Goal: Task Accomplishment & Management: Manage account settings

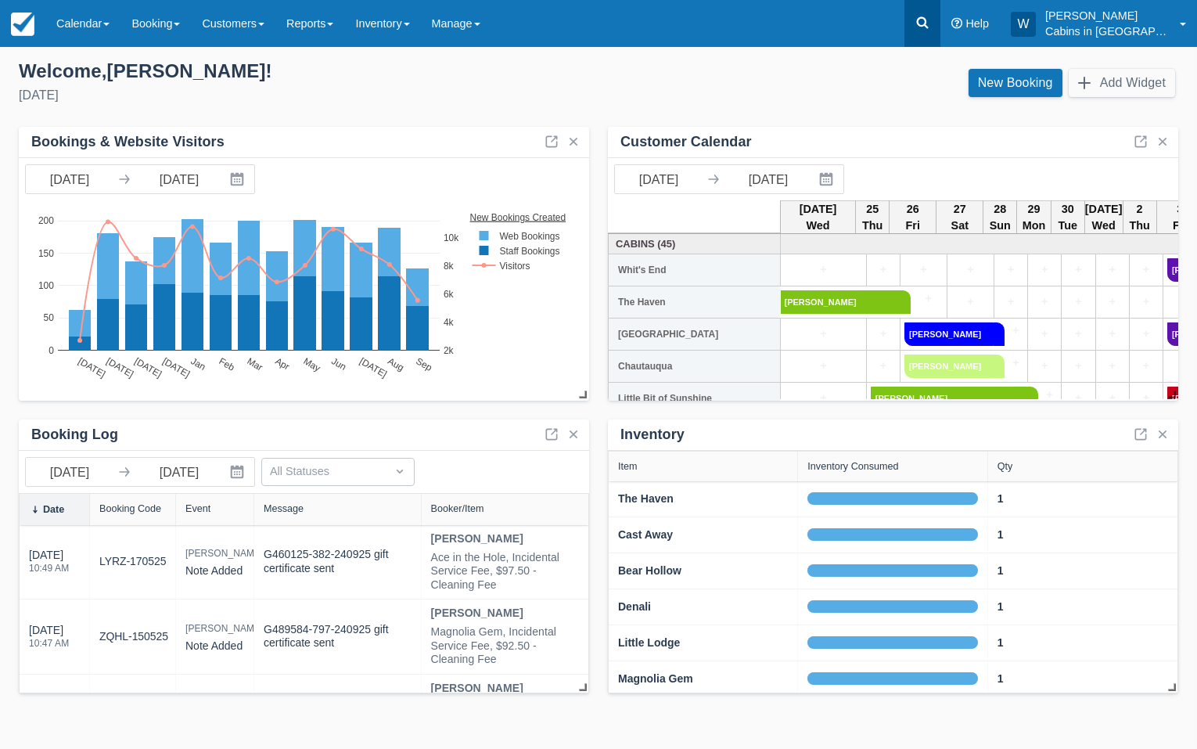
click at [930, 20] on icon at bounding box center [923, 23] width 16 height 16
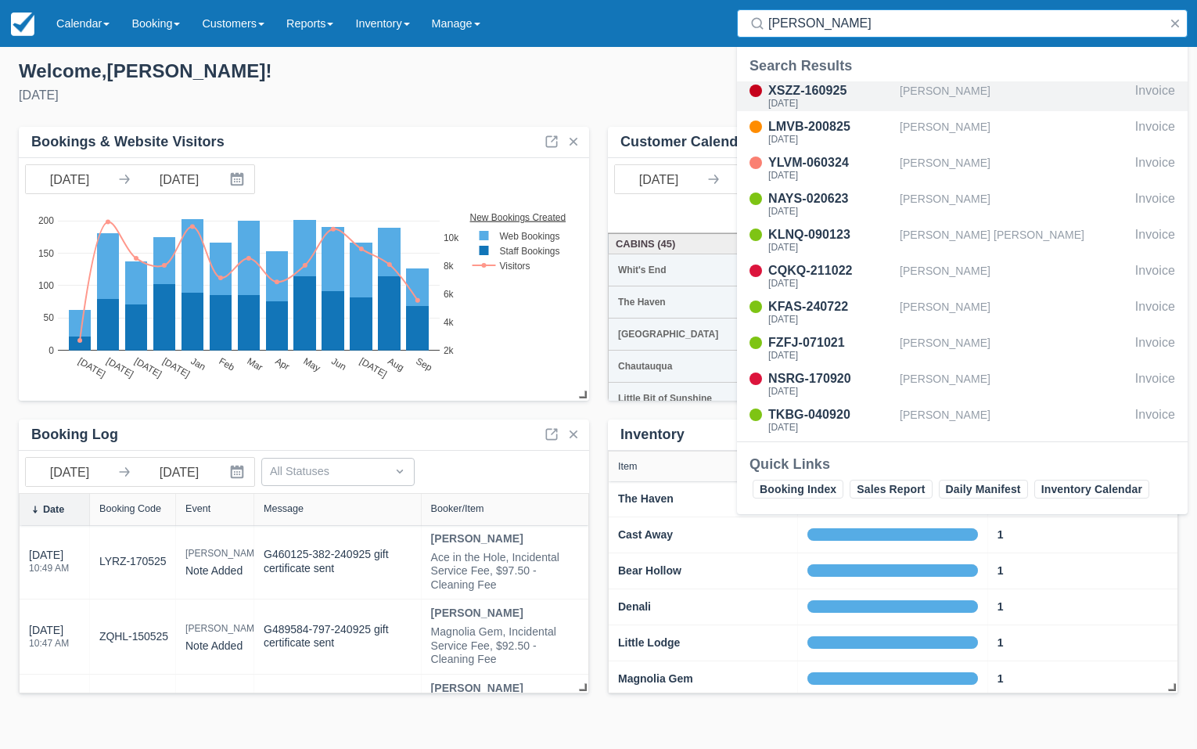
type input "alvarez"
click at [950, 98] on div "Joseph Alvarez" at bounding box center [1014, 96] width 229 height 30
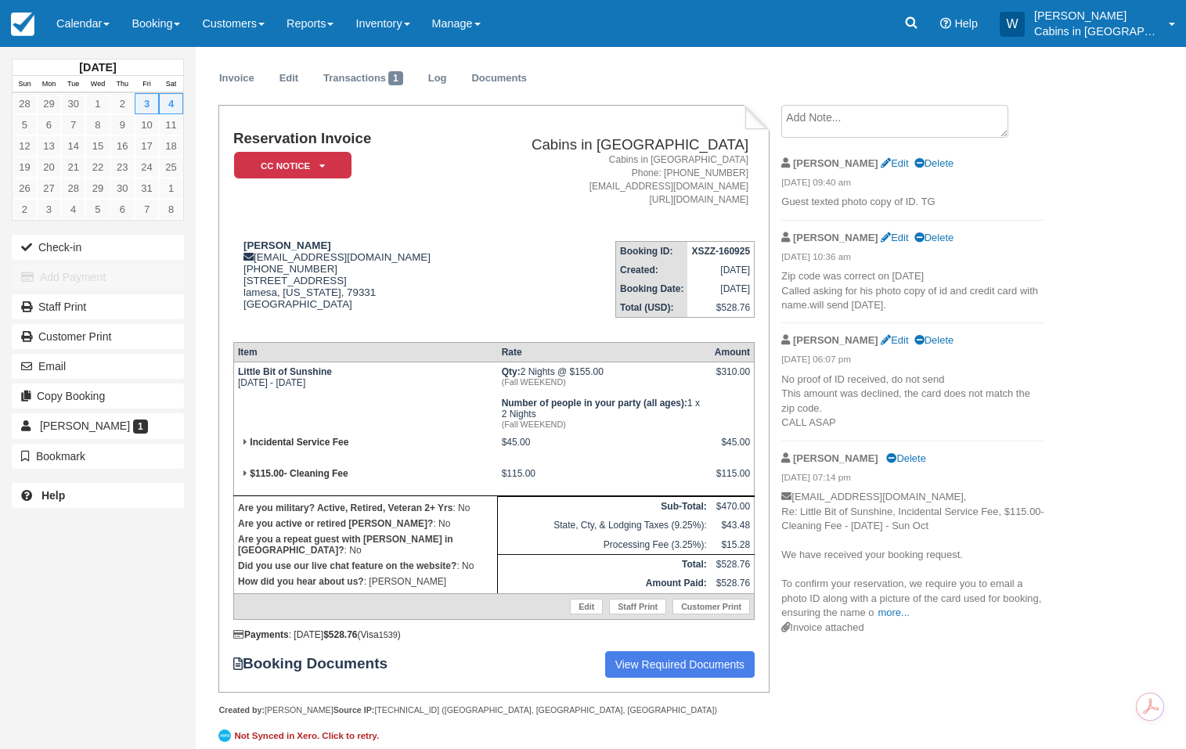
scroll to position [39, 0]
click at [323, 160] on em "CC Notice" at bounding box center [292, 164] width 117 height 27
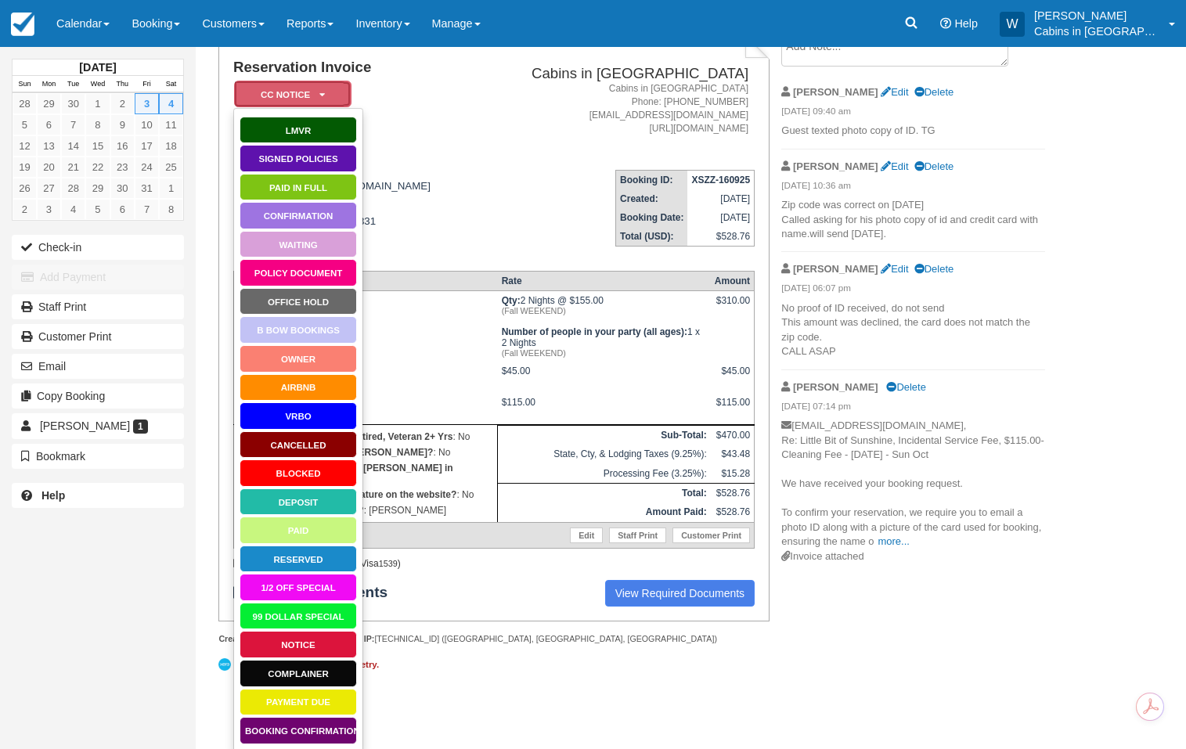
scroll to position [113, 0]
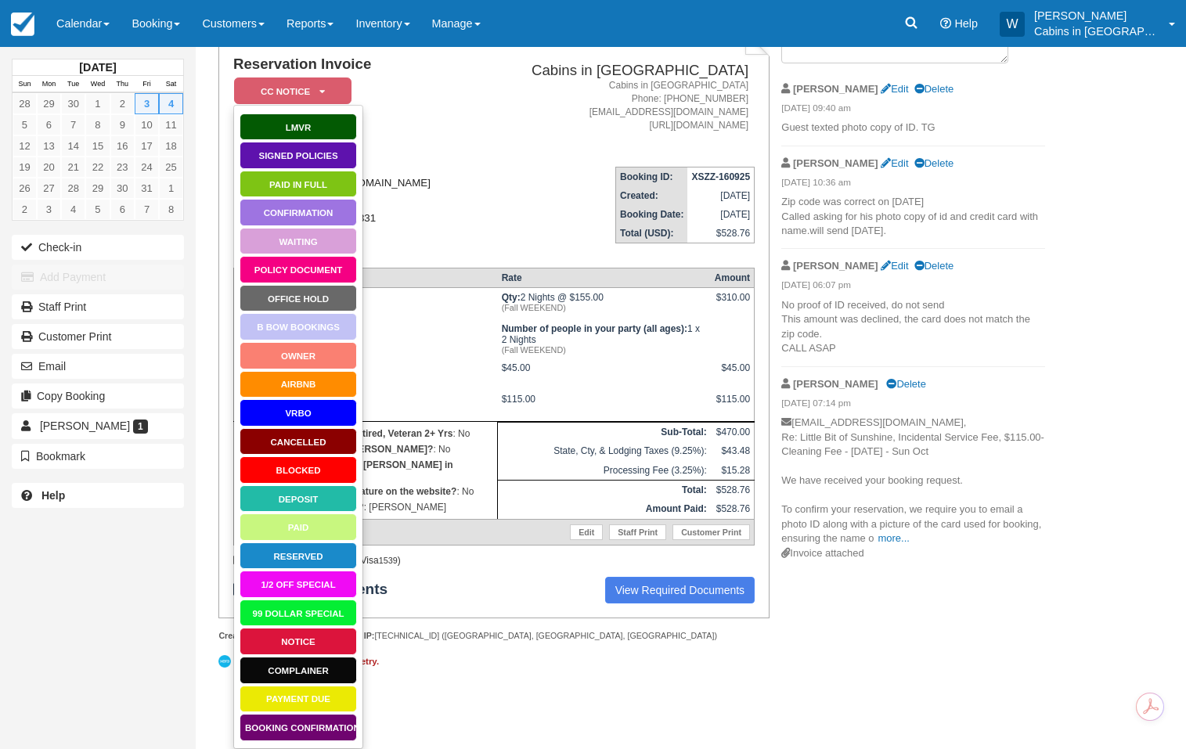
click at [412, 203] on div "Joseph Alvarez jojolvrz3@gmail.com 1 (254) 727-2752 1705 north 5th street lames…" at bounding box center [353, 210] width 241 height 90
click at [488, 618] on div "Reservation Invoice CC Notice   LMVR Signed Policies Paid in Full Confirmation …" at bounding box center [493, 325] width 550 height 588
click at [686, 603] on link "View Required Documents" at bounding box center [680, 590] width 150 height 27
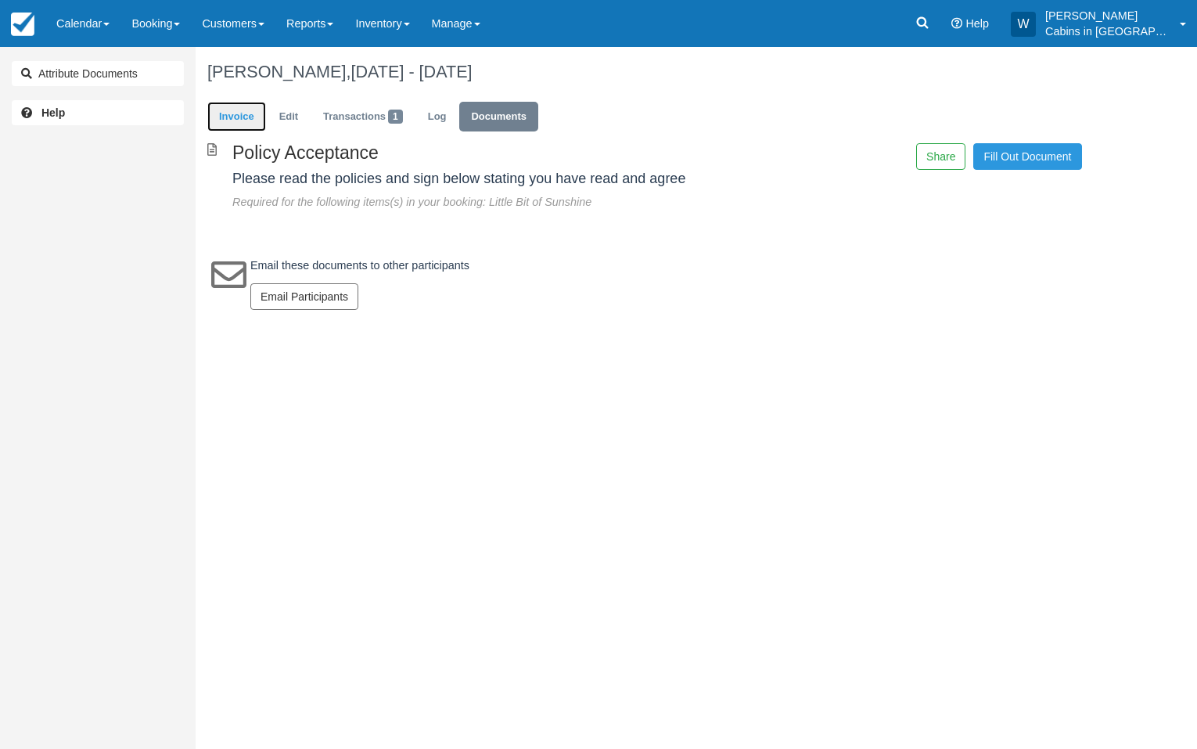
click at [244, 112] on link "Invoice" at bounding box center [236, 117] width 59 height 31
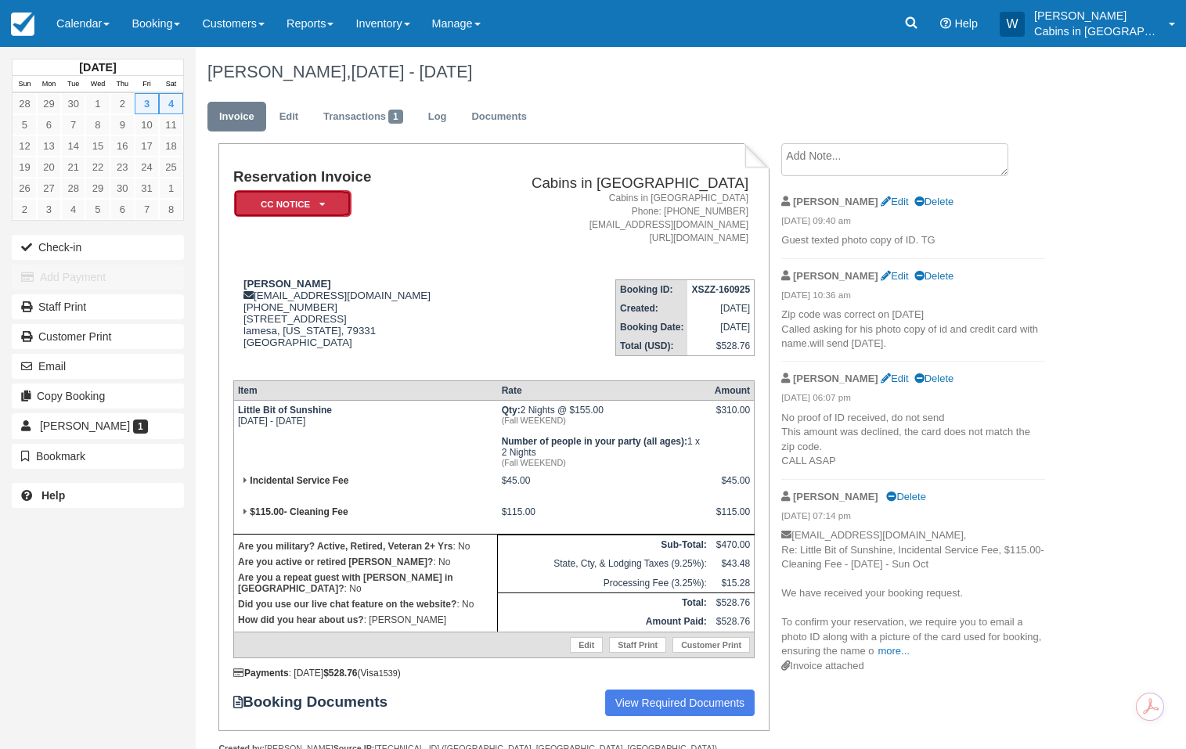
click at [318, 200] on em "CC Notice" at bounding box center [292, 203] width 117 height 27
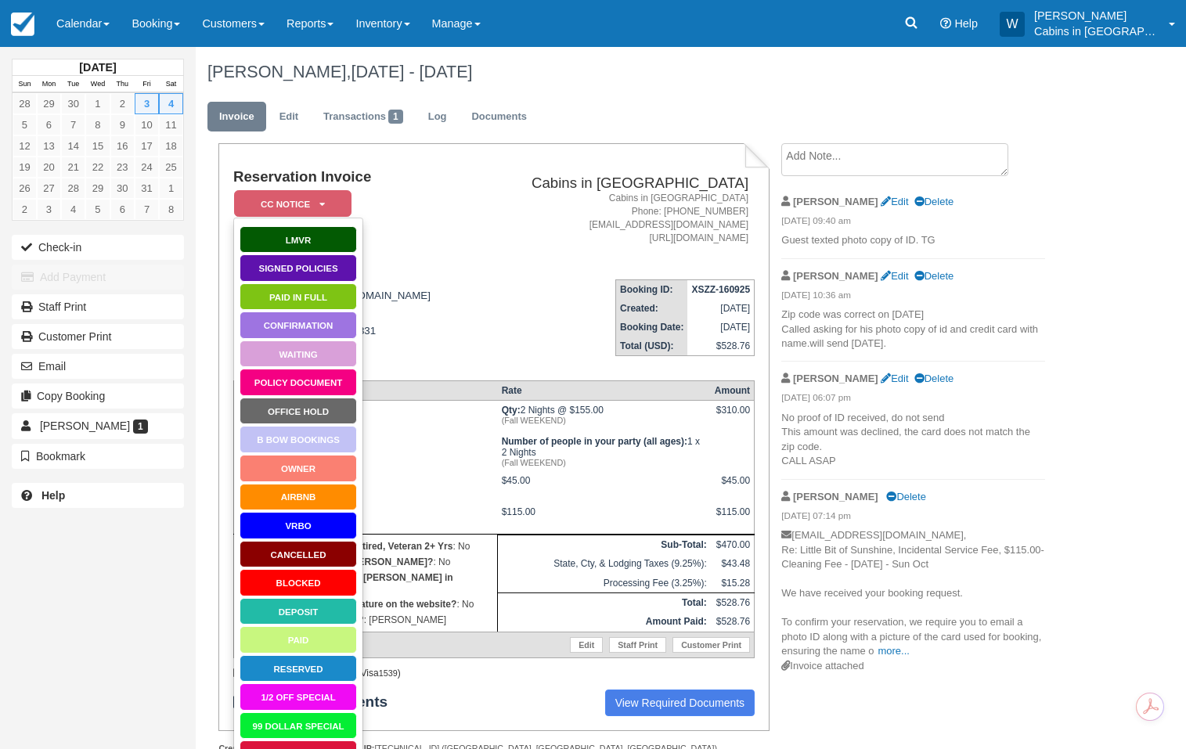
click at [482, 268] on td "Booking ID: XSZZ-160925 Created: September 16, 2025 Booking Date: October 3, 20…" at bounding box center [614, 317] width 280 height 100
click at [429, 214] on td "Reservation Invoice CC Notice   LMVR Signed Policies Paid in Full Confirmation …" at bounding box center [353, 218] width 241 height 98
click at [405, 133] on ul "Invoice Edit Transactions 1 Log Documents" at bounding box center [640, 120] width 866 height 47
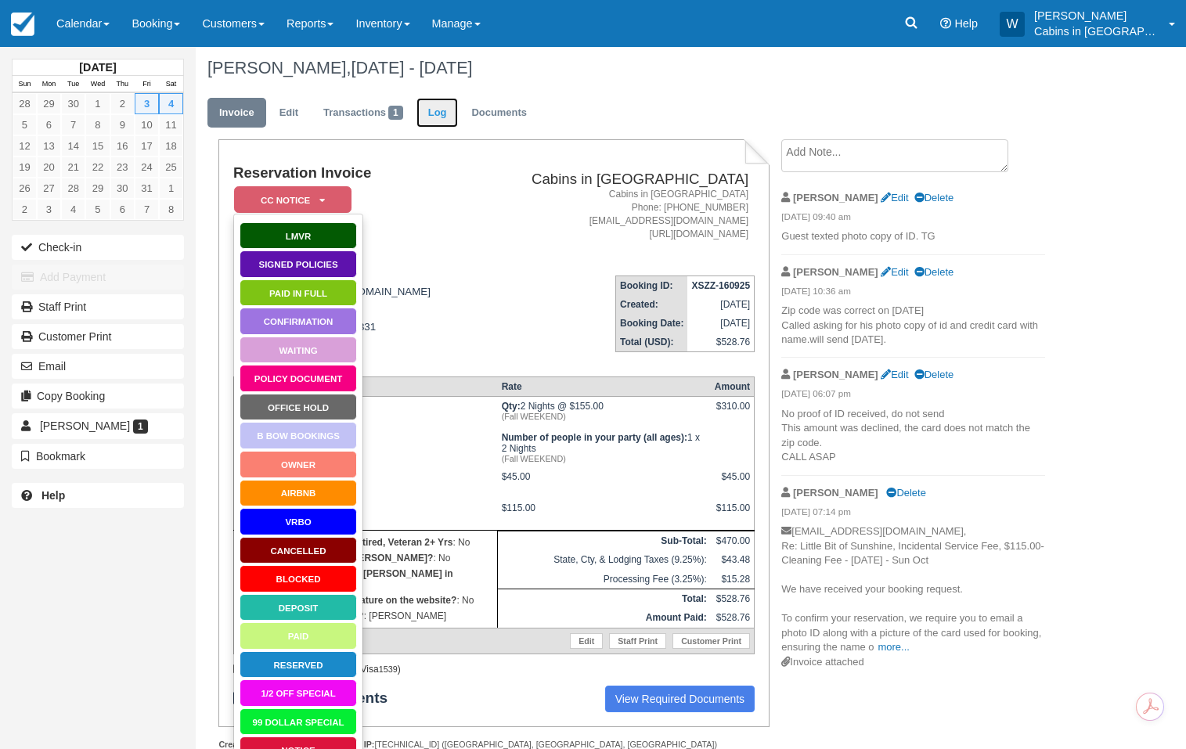
click at [437, 111] on link "Log" at bounding box center [437, 113] width 42 height 31
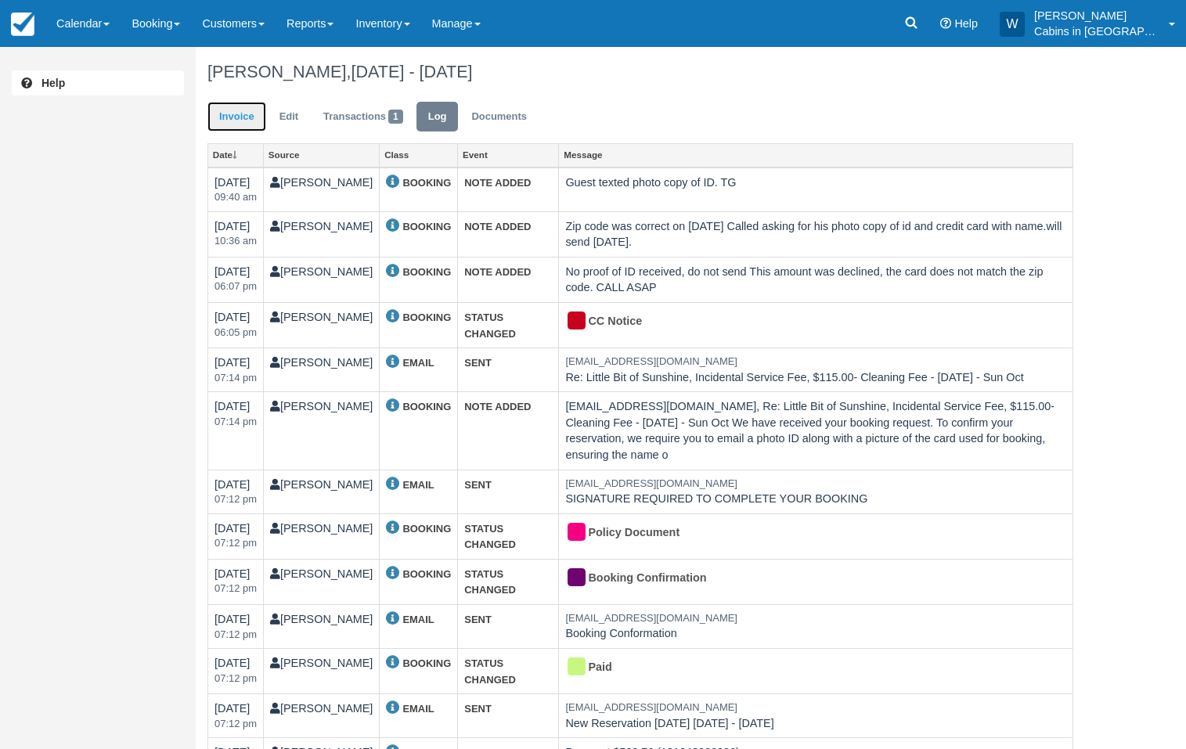
click at [243, 103] on link "Invoice" at bounding box center [236, 117] width 59 height 31
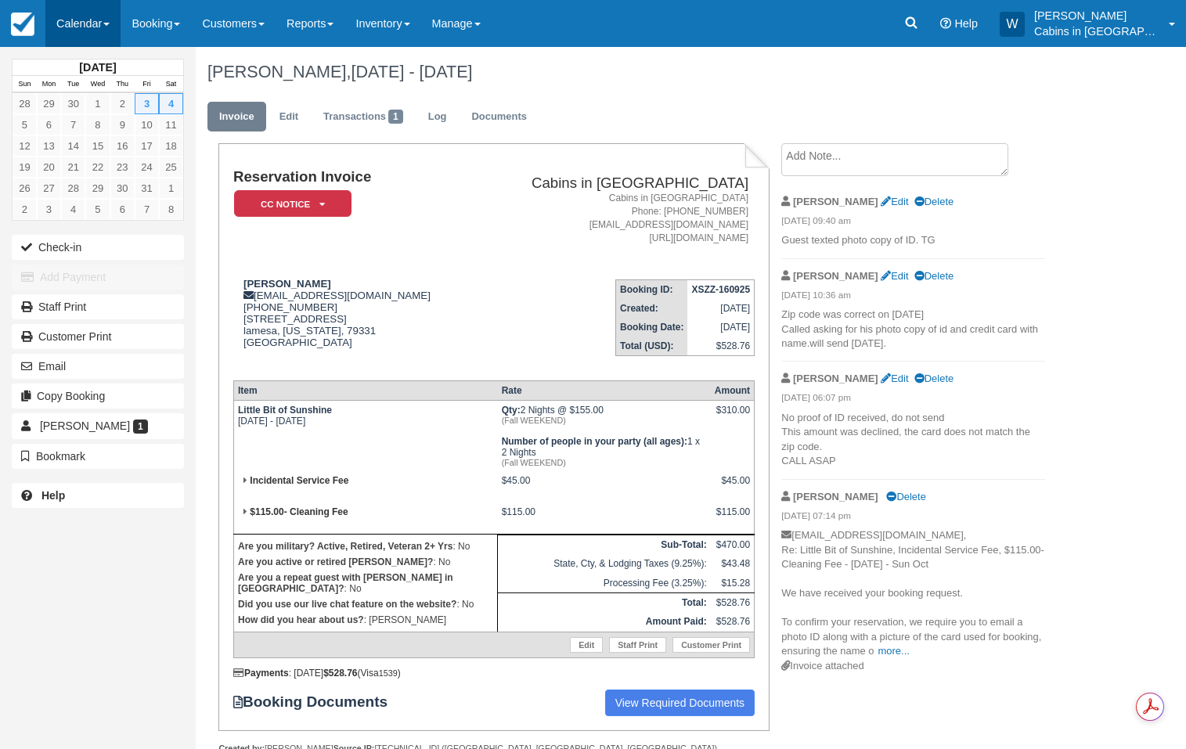
click at [110, 16] on link "Calendar" at bounding box center [82, 23] width 75 height 47
click at [119, 92] on link "Customer" at bounding box center [108, 100] width 124 height 33
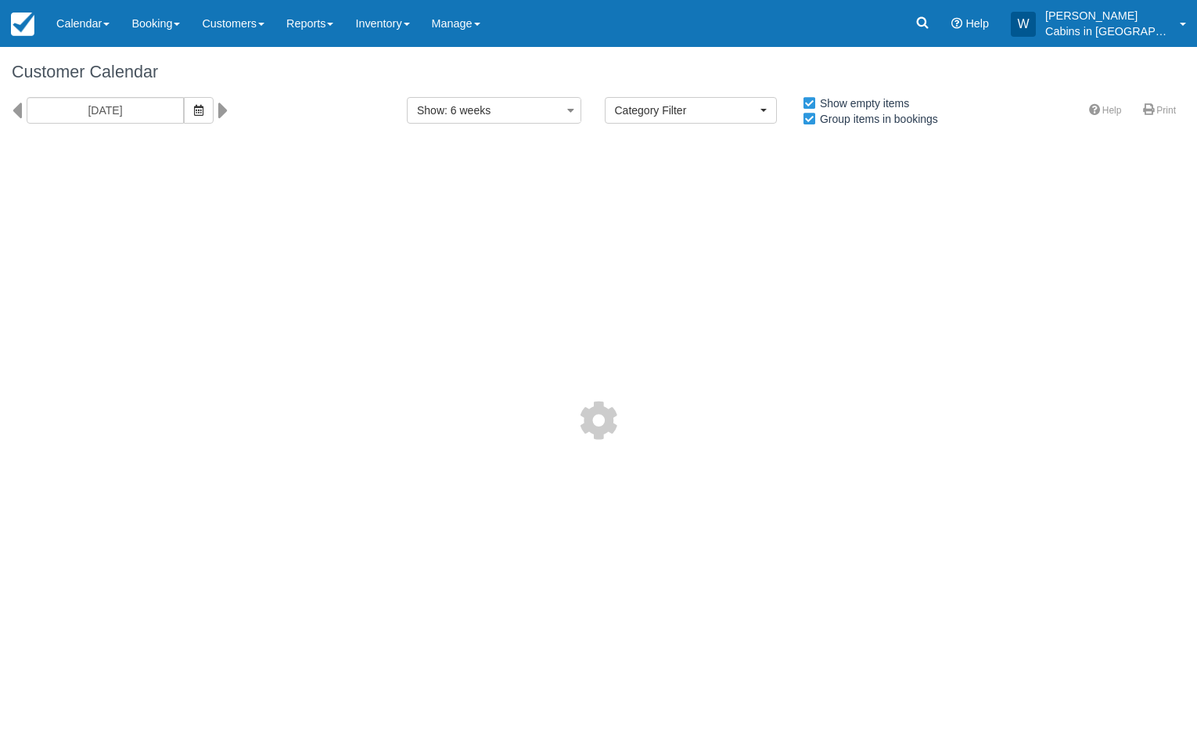
select select
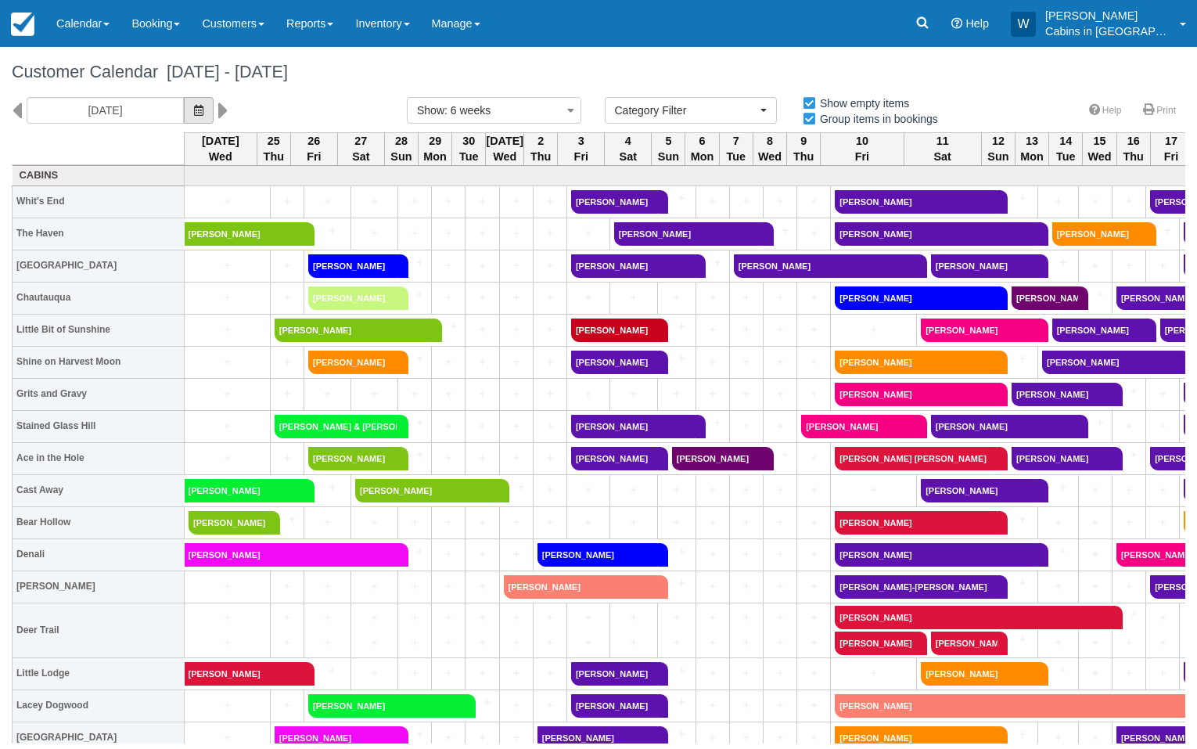
click at [184, 100] on button "button" at bounding box center [199, 110] width 30 height 27
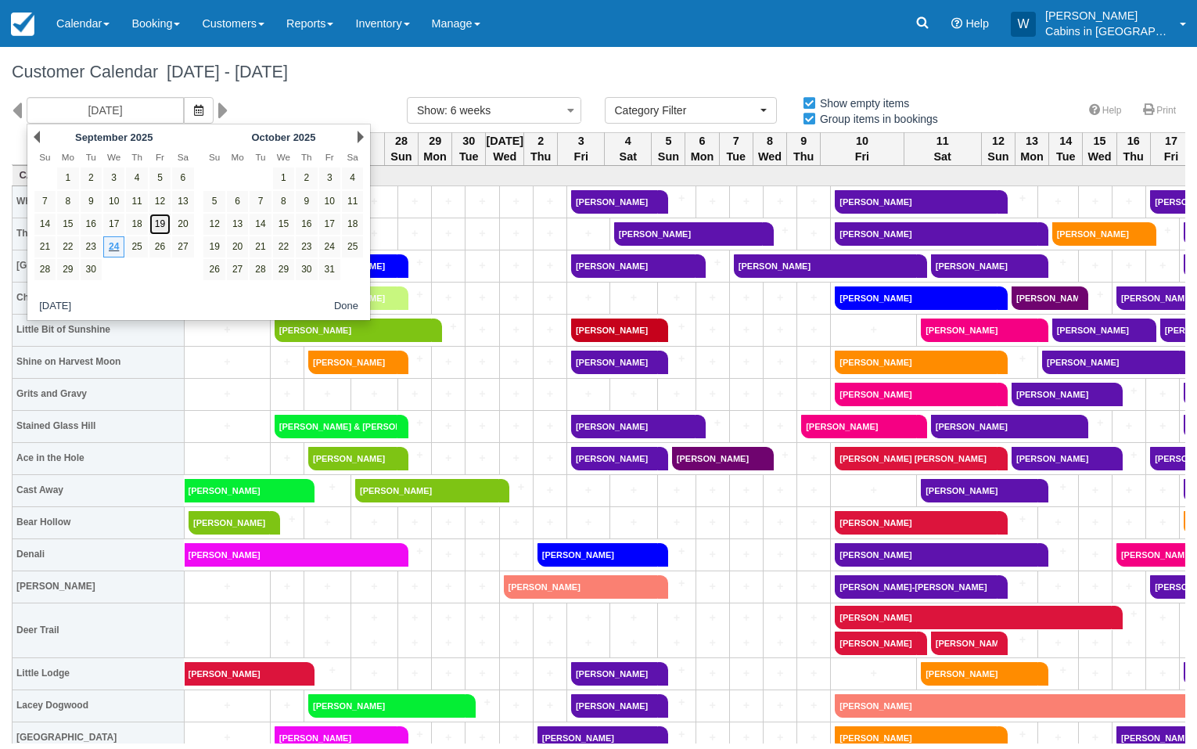
click at [159, 218] on link "19" at bounding box center [159, 224] width 21 height 21
type input "09/19/25"
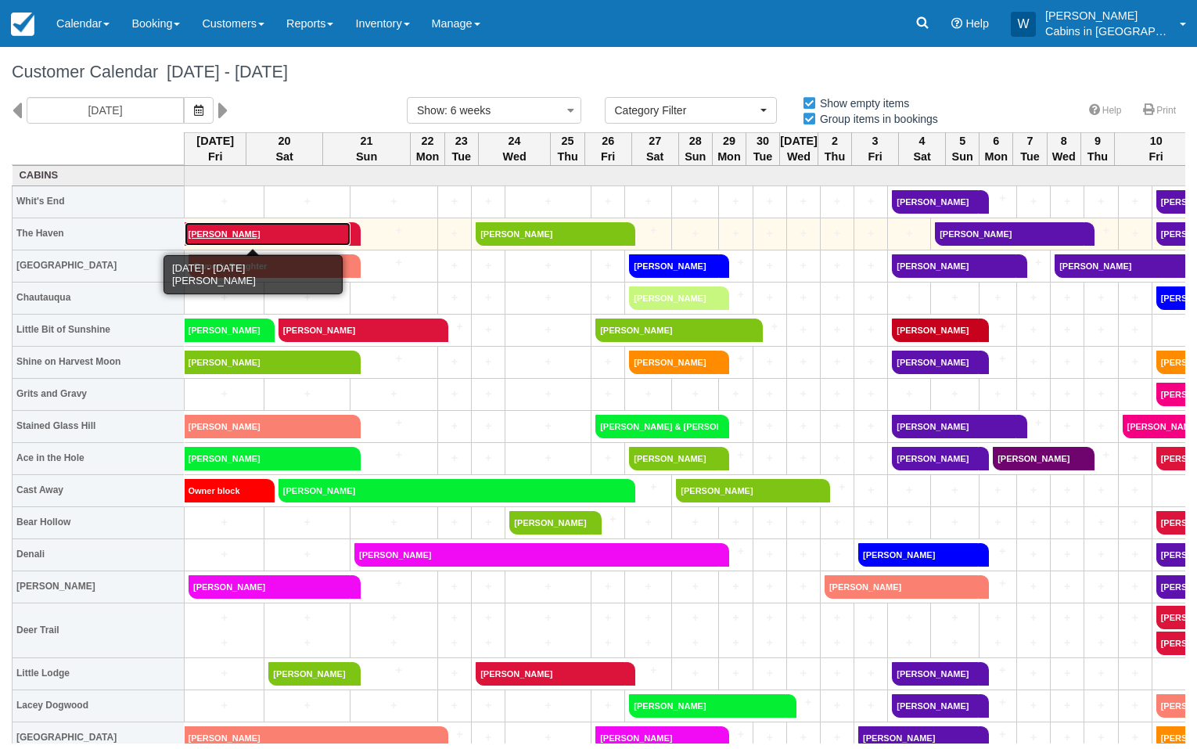
click at [242, 227] on link "[PERSON_NAME]" at bounding box center [268, 233] width 166 height 23
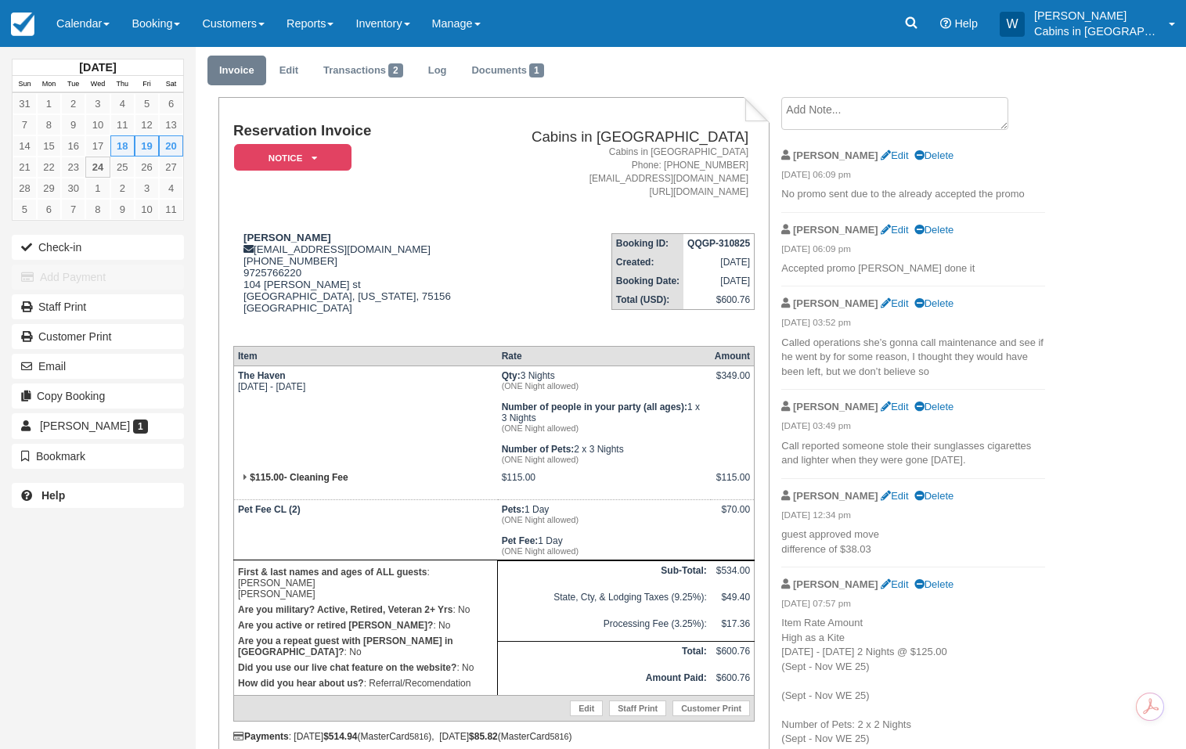
scroll to position [1, 0]
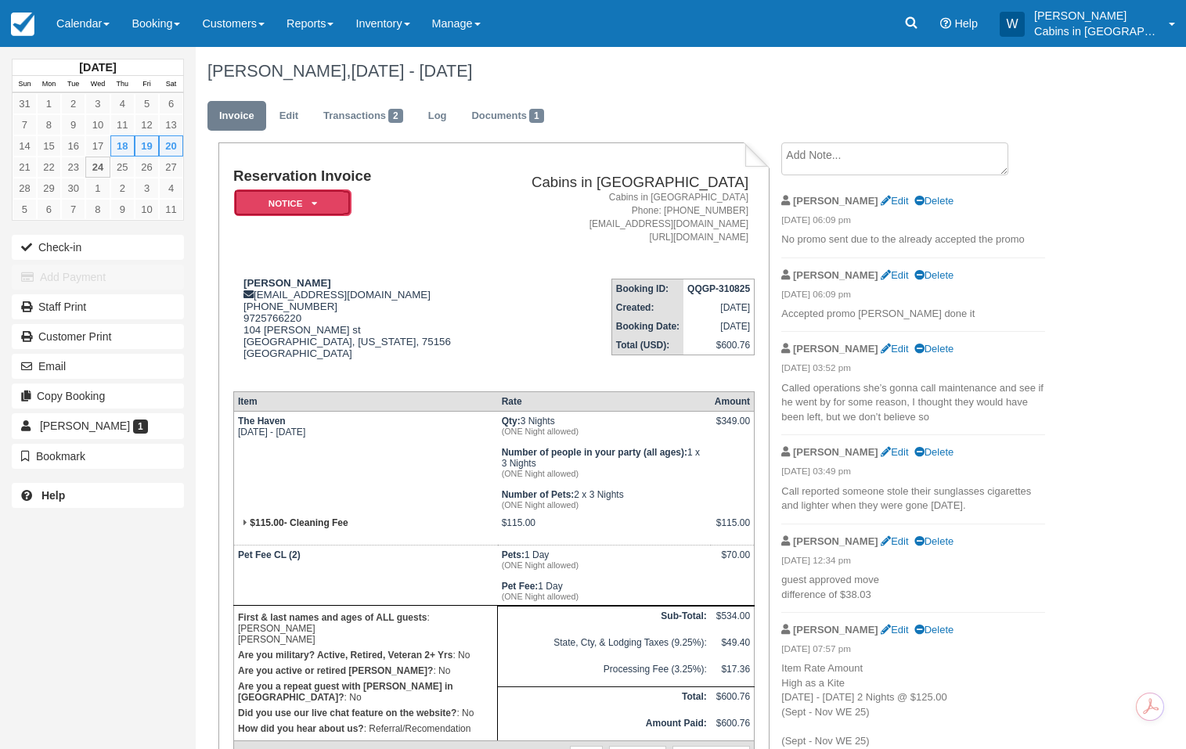
click at [311, 203] on icon at bounding box center [313, 203] width 5 height 9
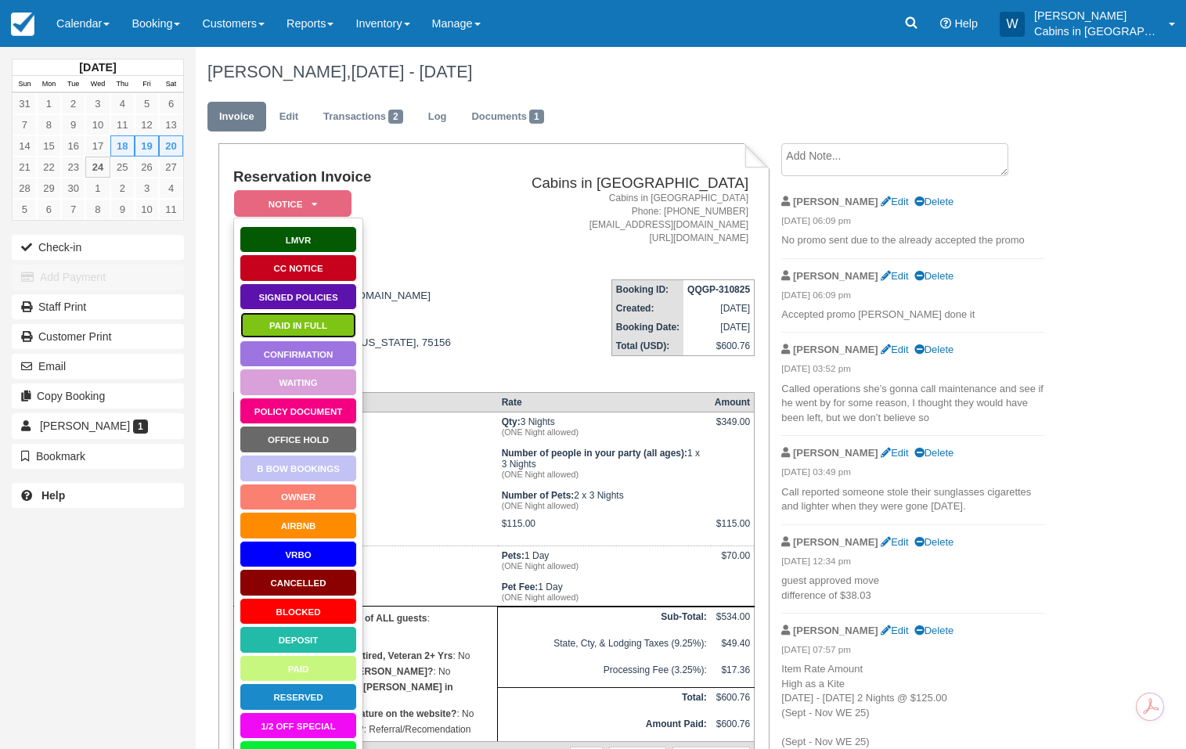
click at [301, 319] on link "Paid in Full" at bounding box center [297, 324] width 117 height 27
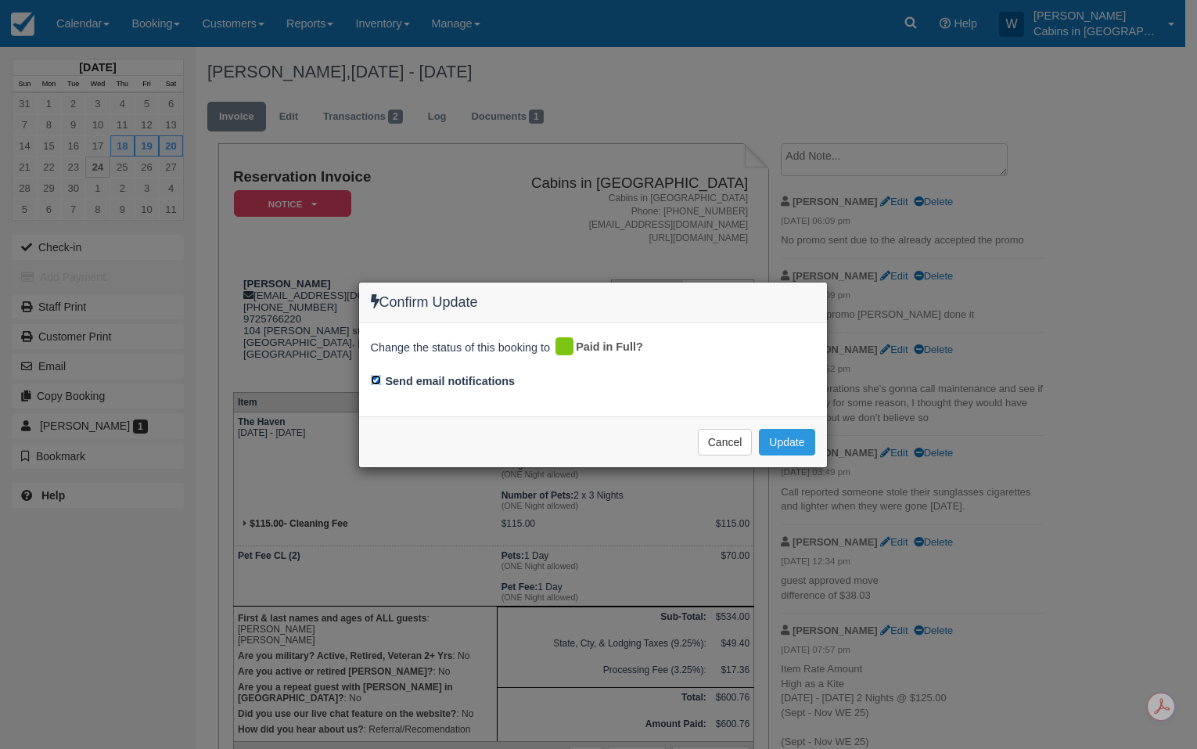
click at [376, 383] on input "Send email notifications" at bounding box center [376, 380] width 10 height 10
checkbox input "false"
click at [770, 438] on button "Update" at bounding box center [787, 442] width 56 height 27
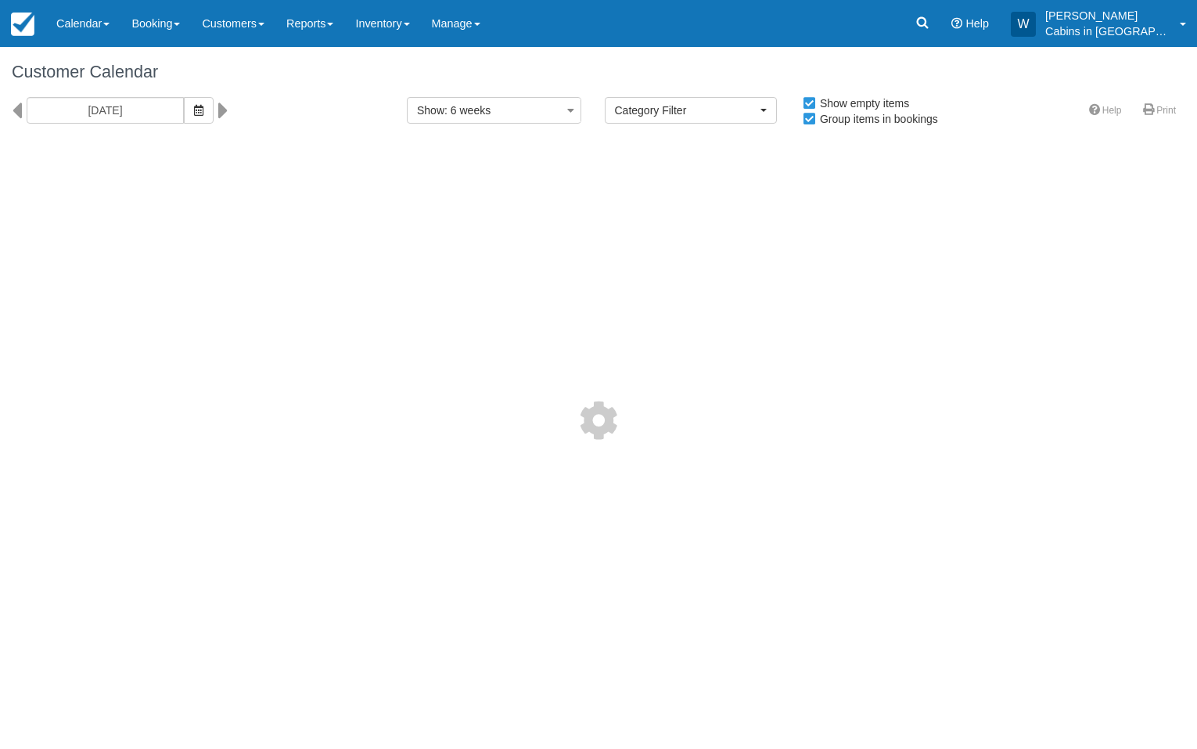
select select
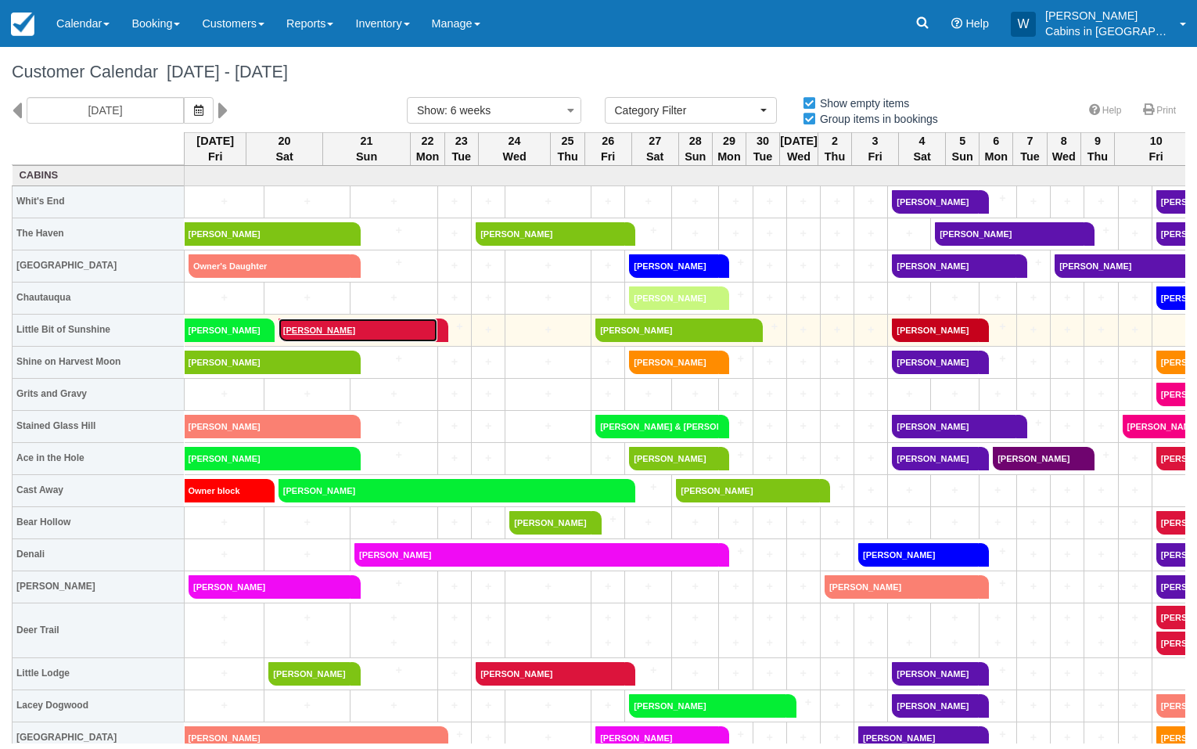
click at [325, 331] on link "[PERSON_NAME]" at bounding box center [359, 329] width 160 height 23
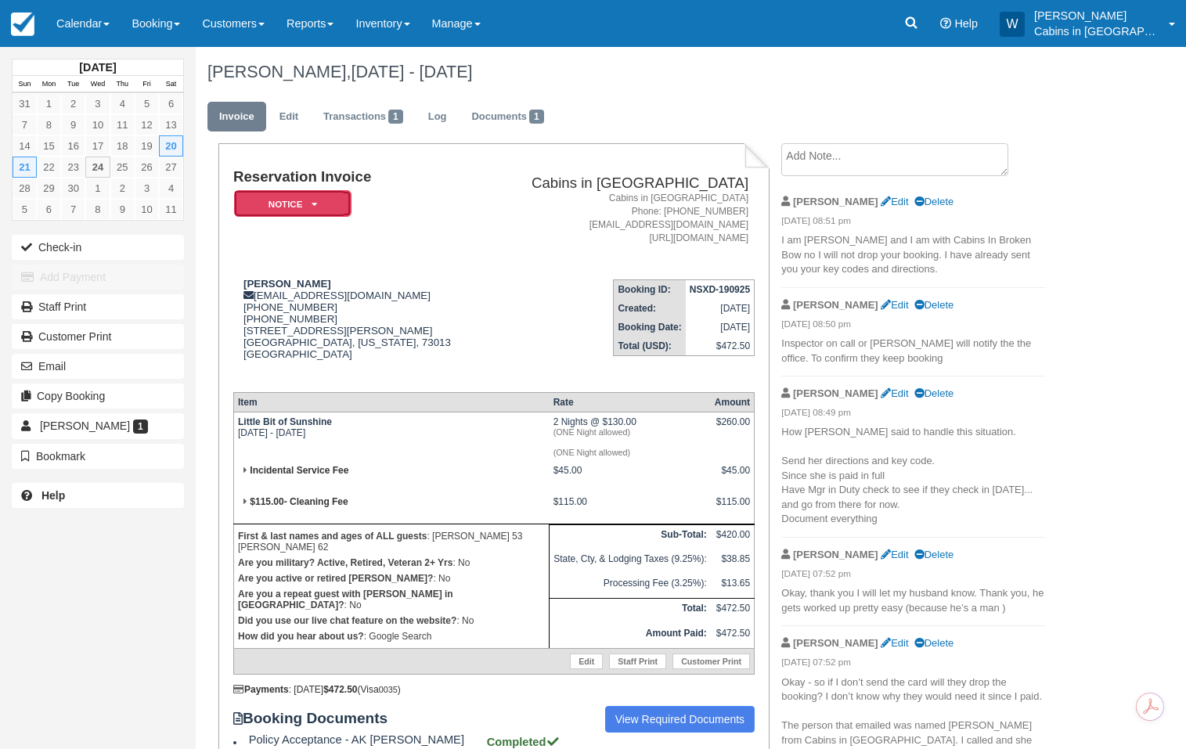
click at [313, 205] on icon at bounding box center [313, 204] width 5 height 9
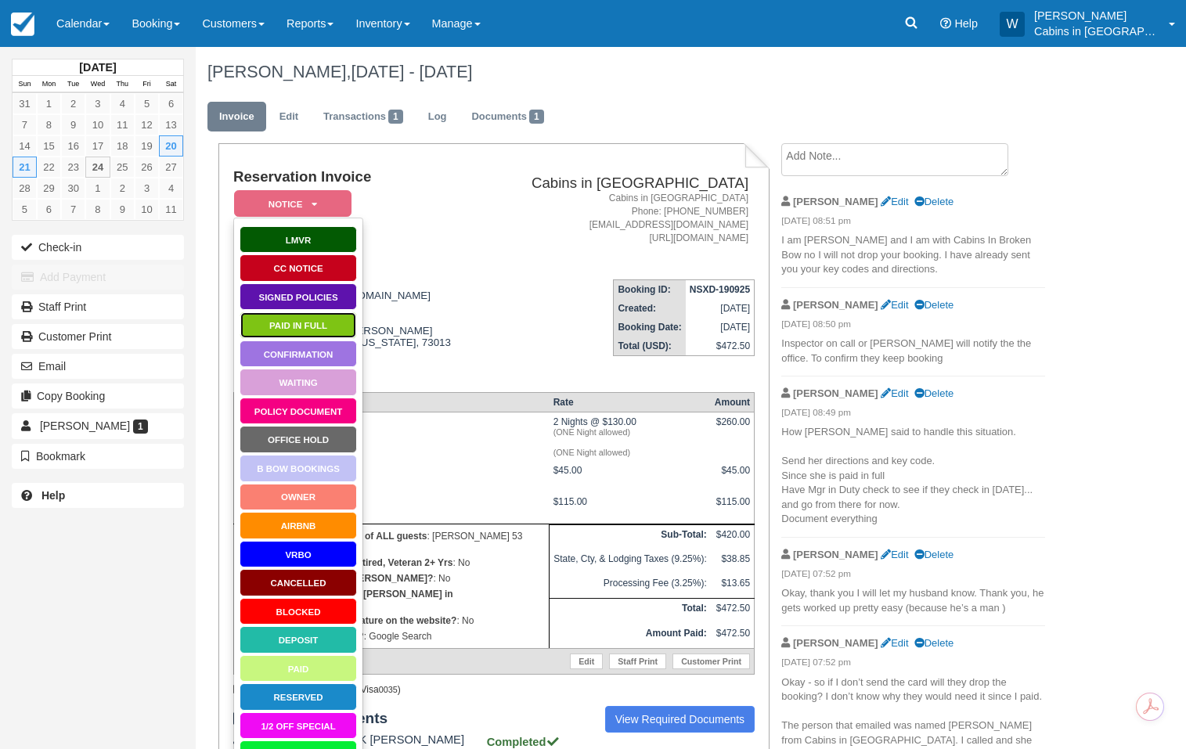
click at [316, 322] on link "Paid in Full" at bounding box center [297, 324] width 117 height 27
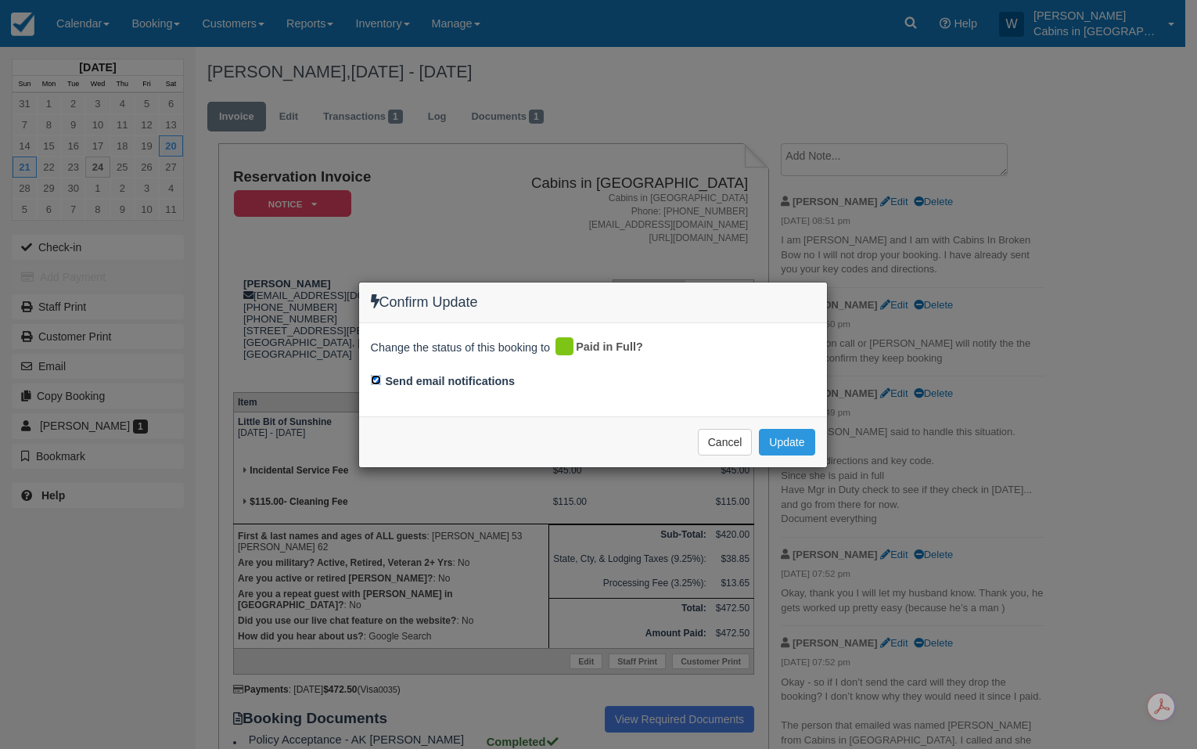
click at [377, 378] on input "Send email notifications" at bounding box center [376, 380] width 10 height 10
checkbox input "false"
click at [787, 437] on button "Update" at bounding box center [787, 442] width 56 height 27
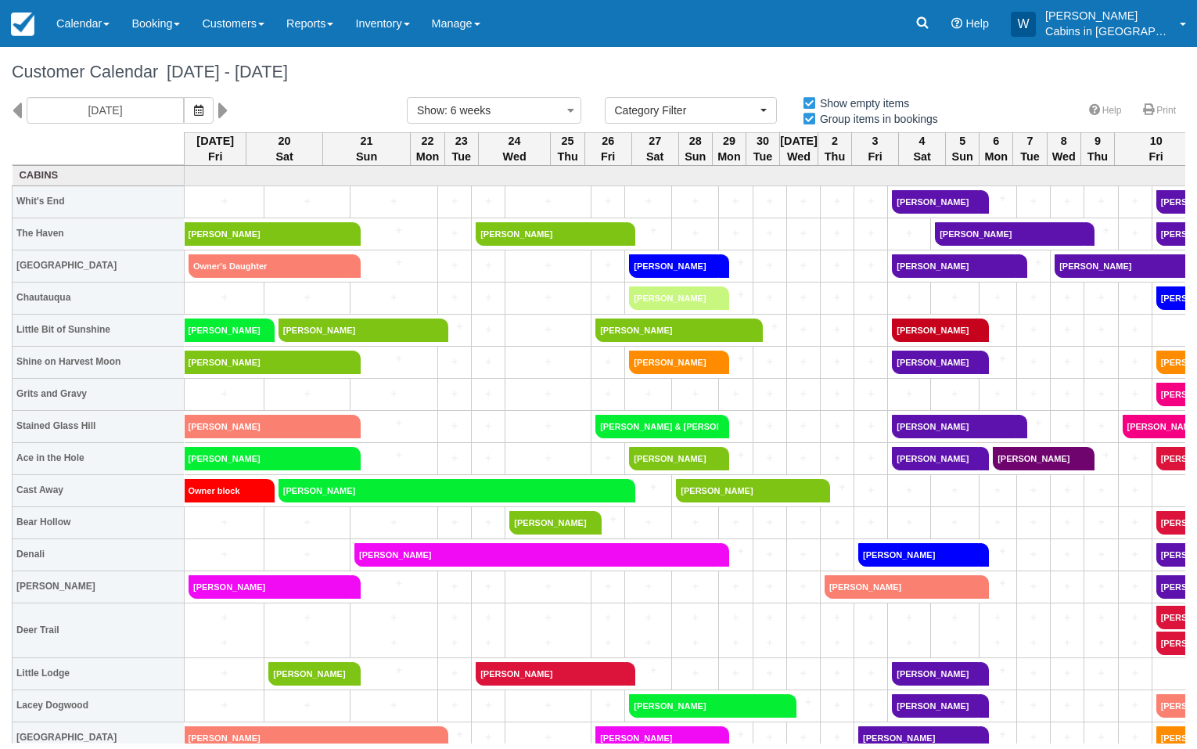
select select
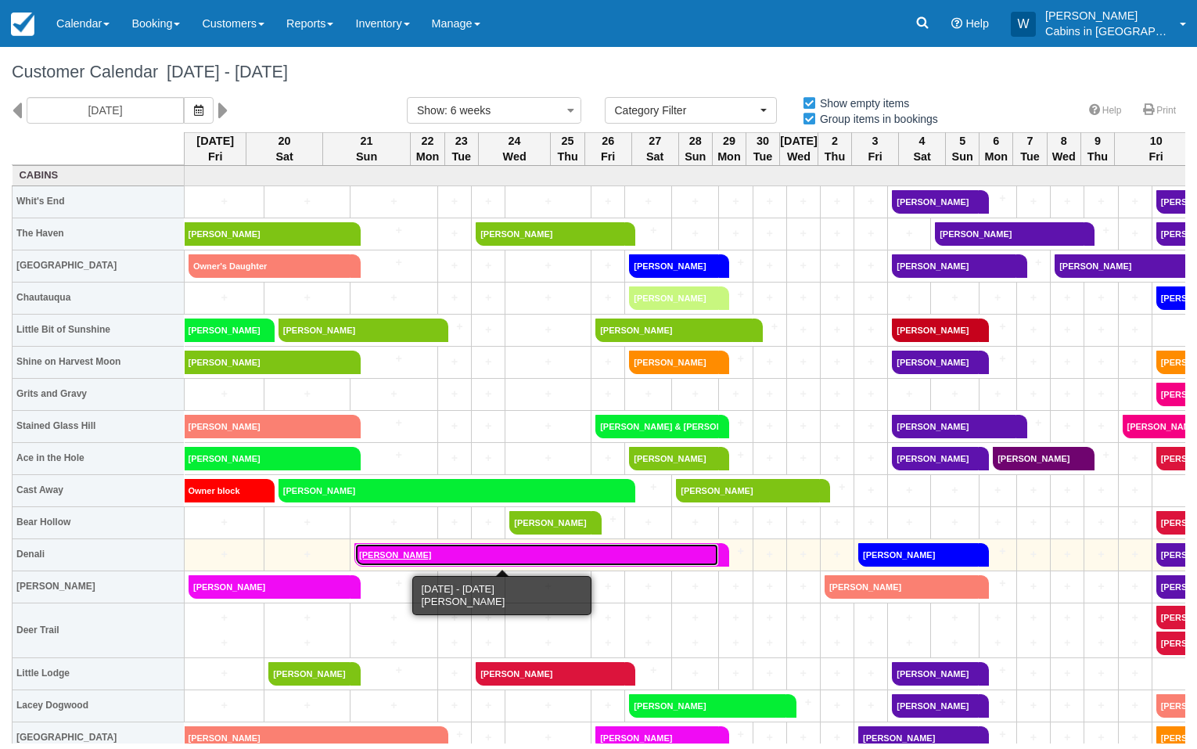
click at [443, 556] on link "[PERSON_NAME]" at bounding box center [536, 554] width 365 height 23
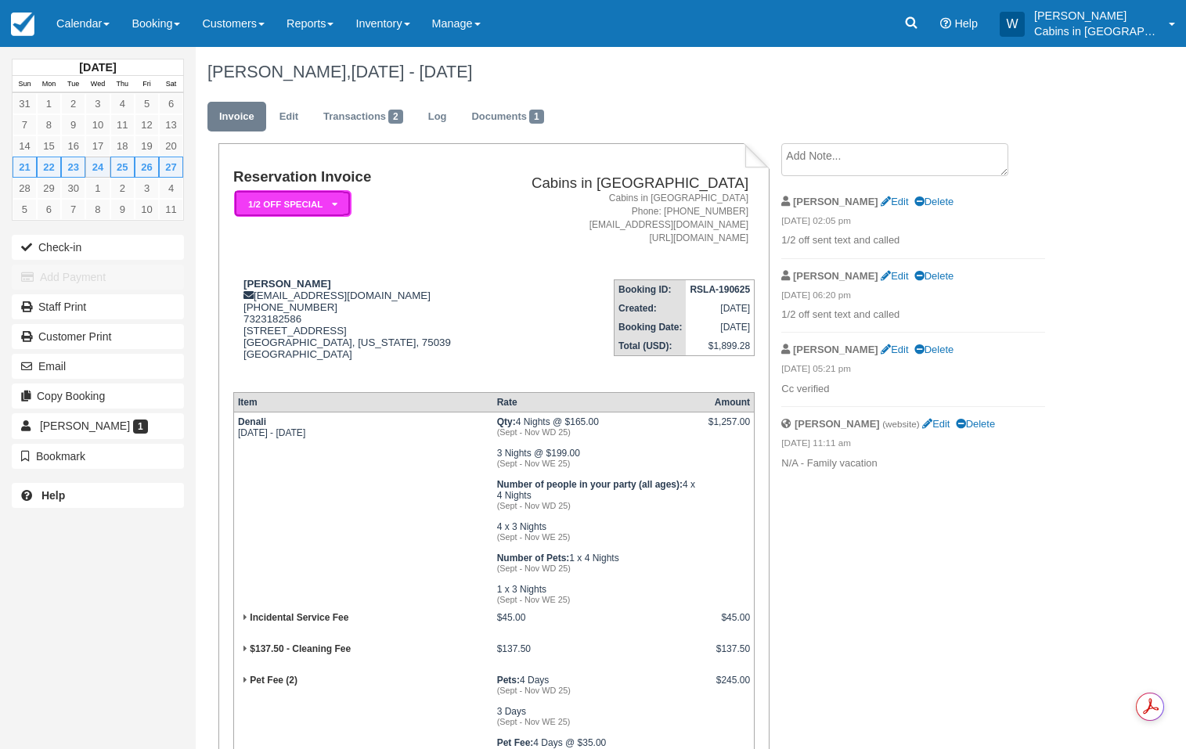
click at [336, 202] on icon at bounding box center [334, 204] width 5 height 9
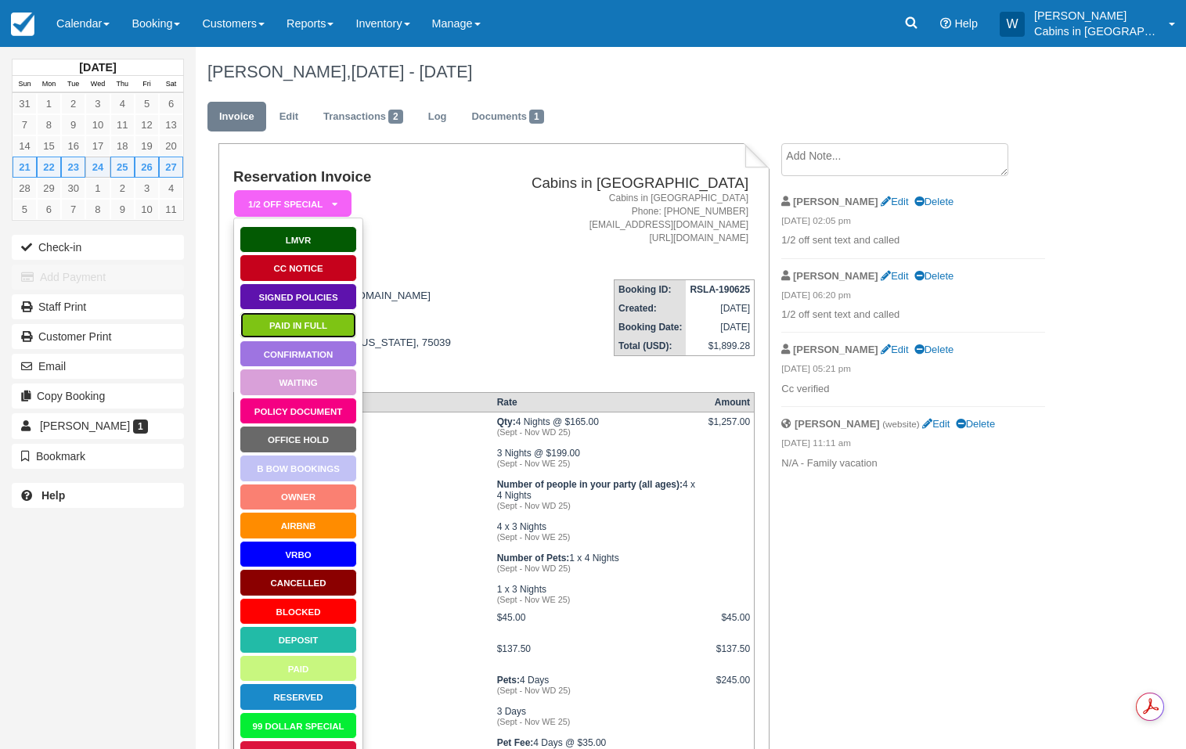
click at [282, 321] on link "Paid in Full" at bounding box center [297, 324] width 117 height 27
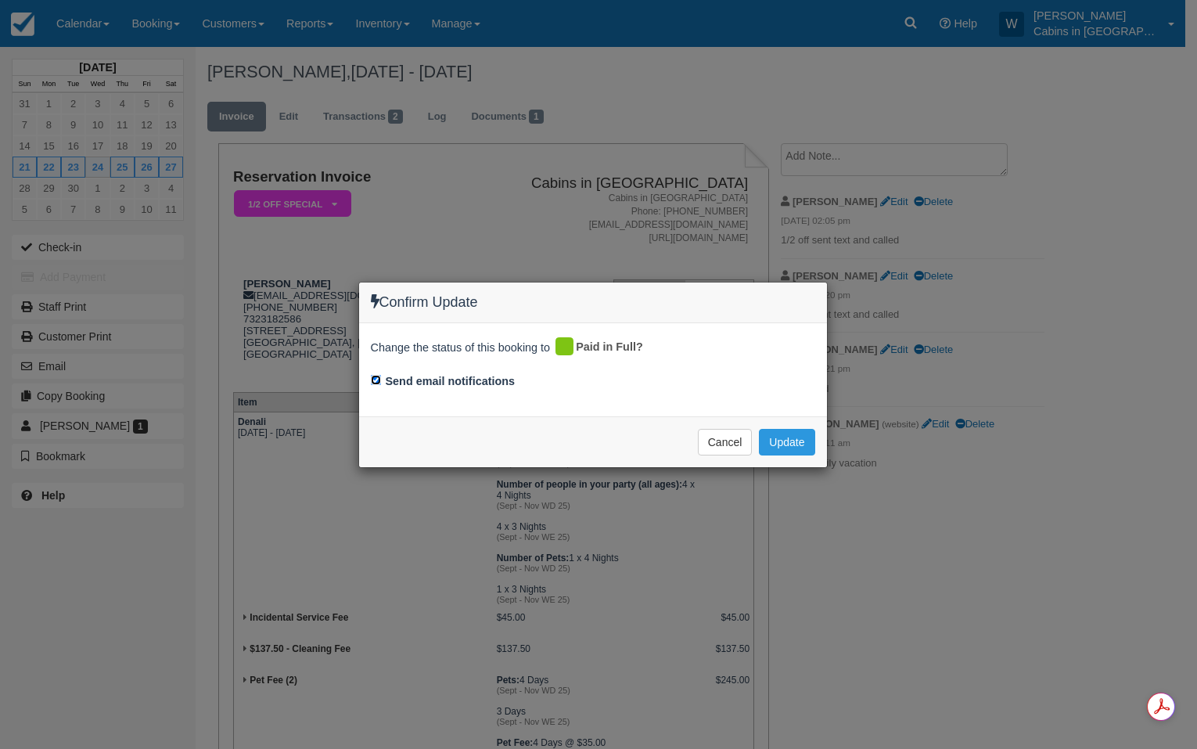
click at [377, 381] on input "Send email notifications" at bounding box center [376, 380] width 10 height 10
checkbox input "false"
click at [799, 436] on button "Update" at bounding box center [787, 442] width 56 height 27
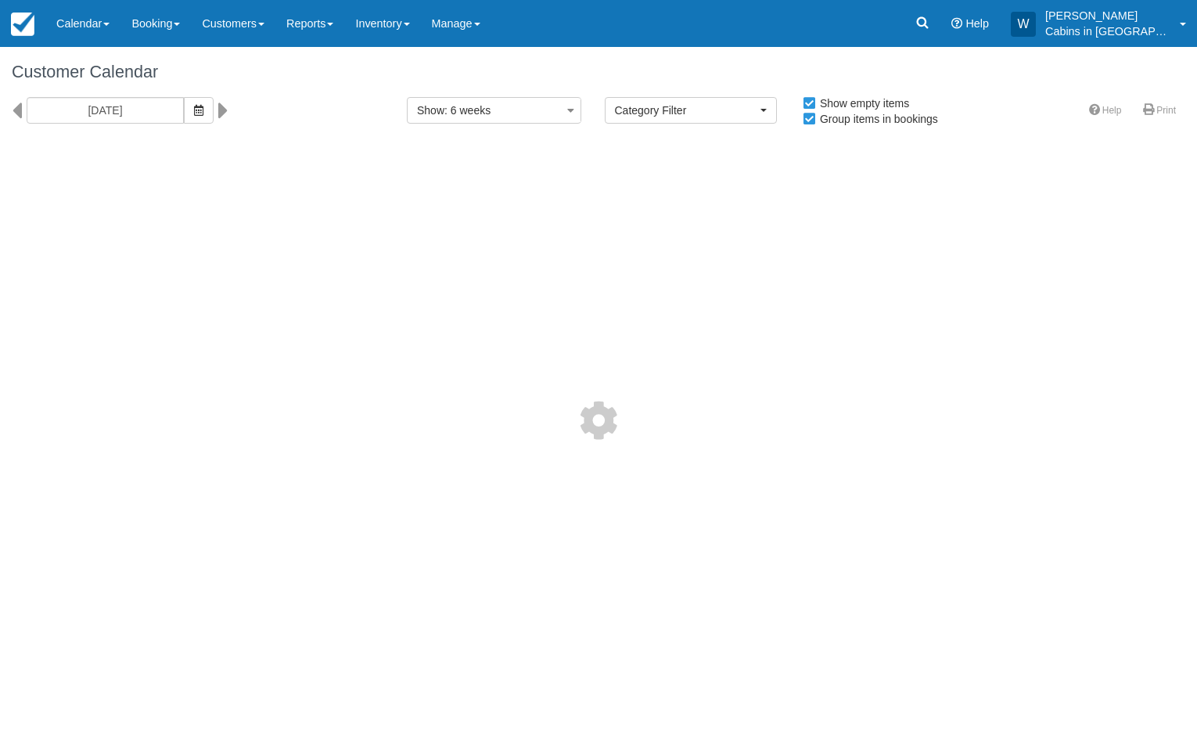
select select
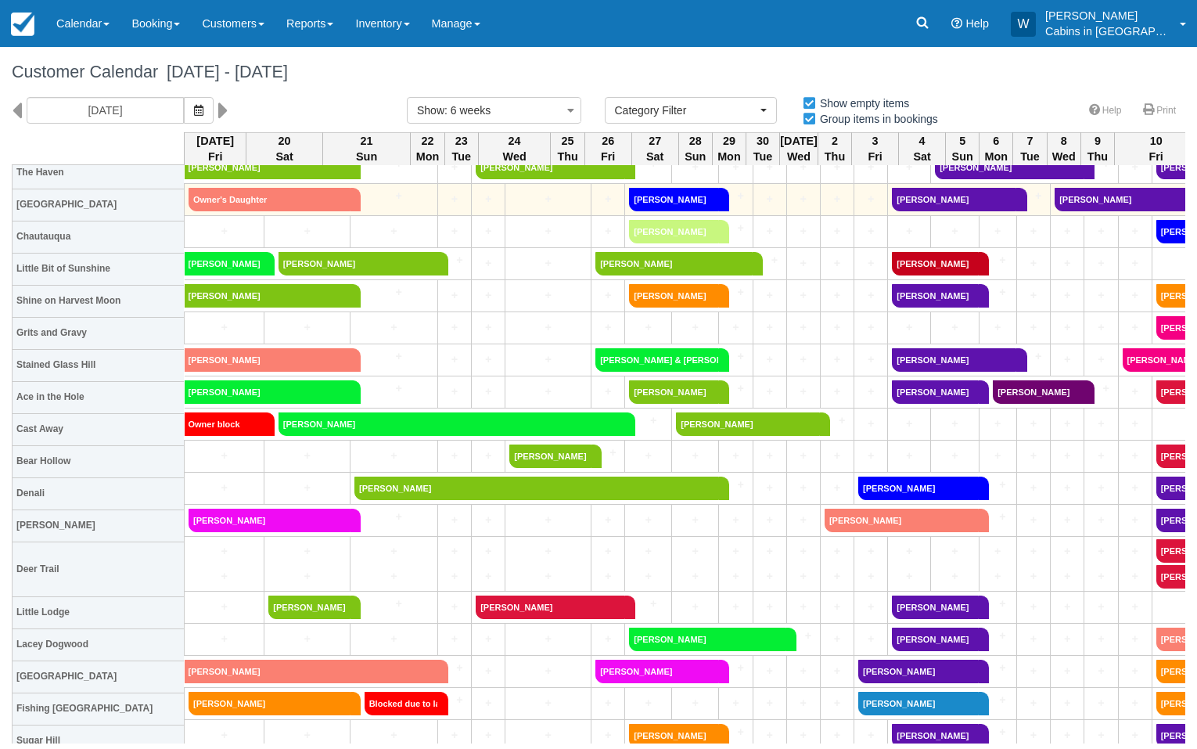
scroll to position [112, 0]
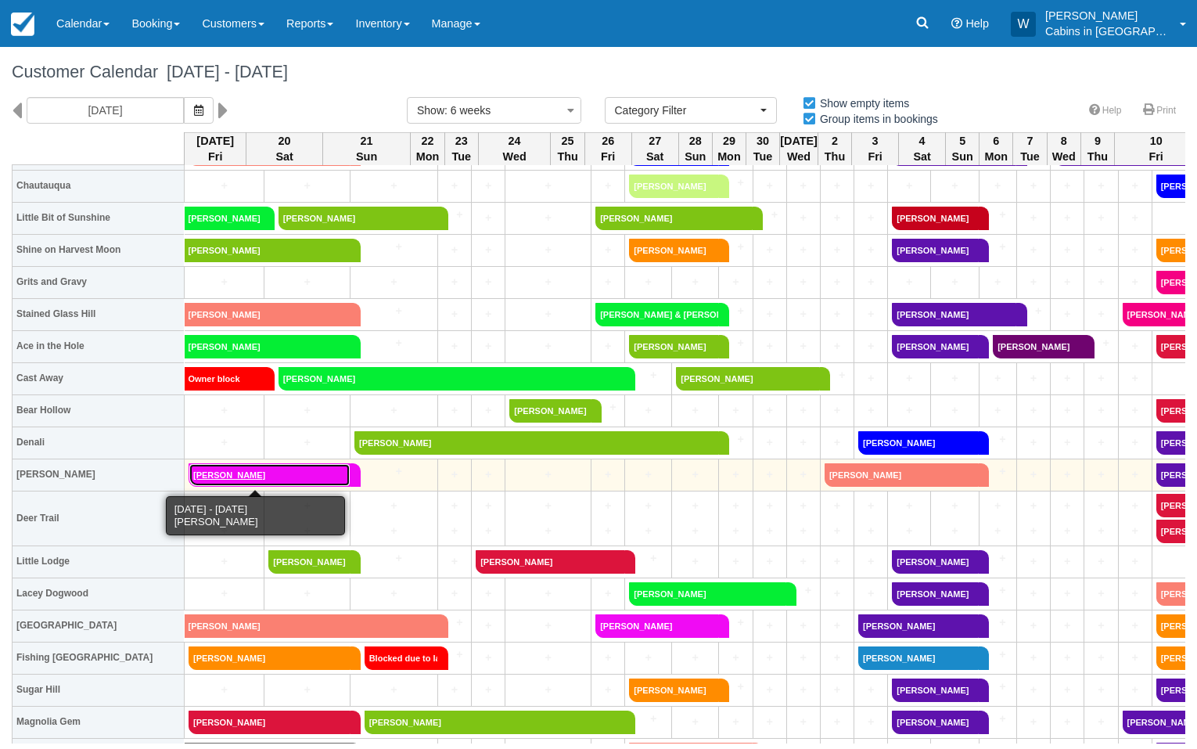
click at [273, 475] on link "[PERSON_NAME]" at bounding box center [270, 474] width 162 height 23
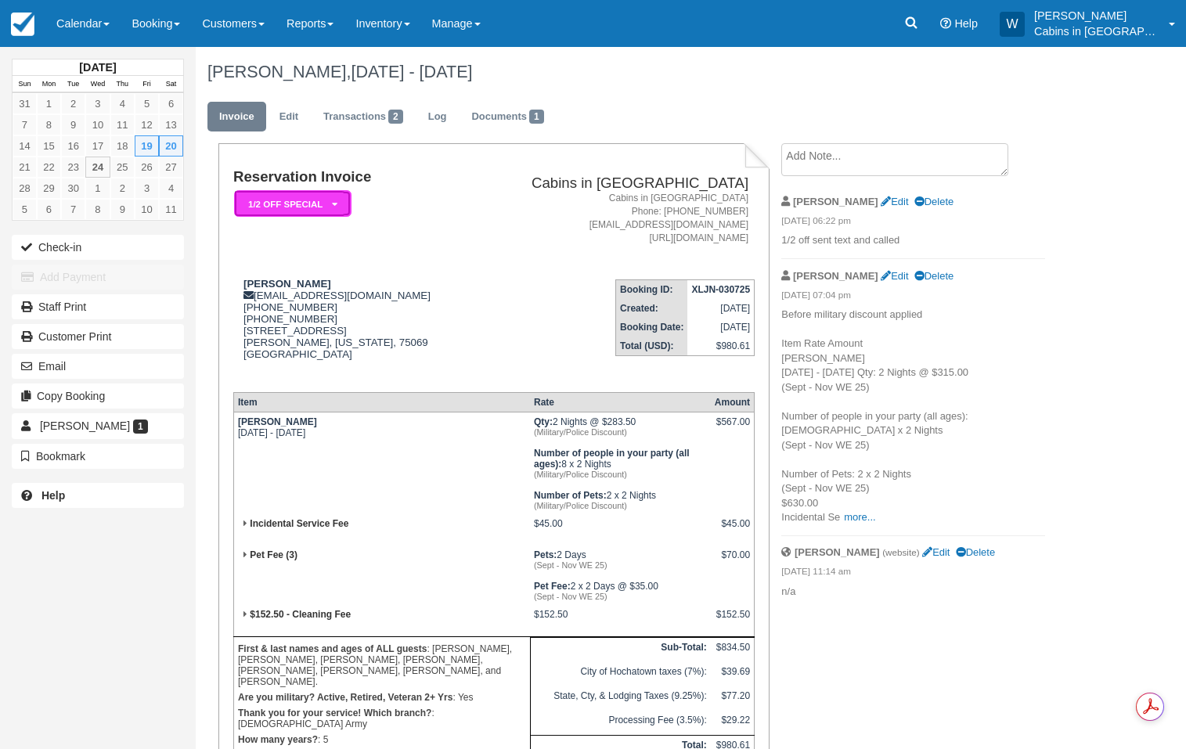
click at [335, 204] on icon at bounding box center [334, 204] width 5 height 9
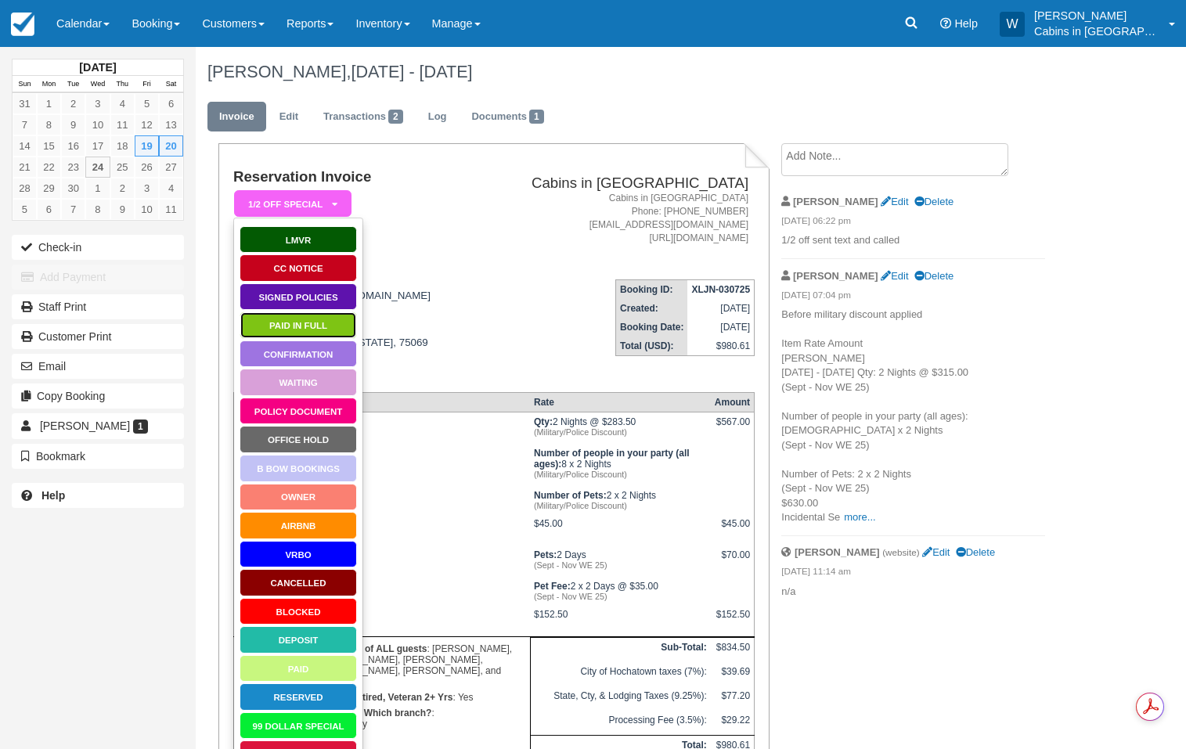
click at [326, 327] on link "Paid in Full" at bounding box center [297, 324] width 117 height 27
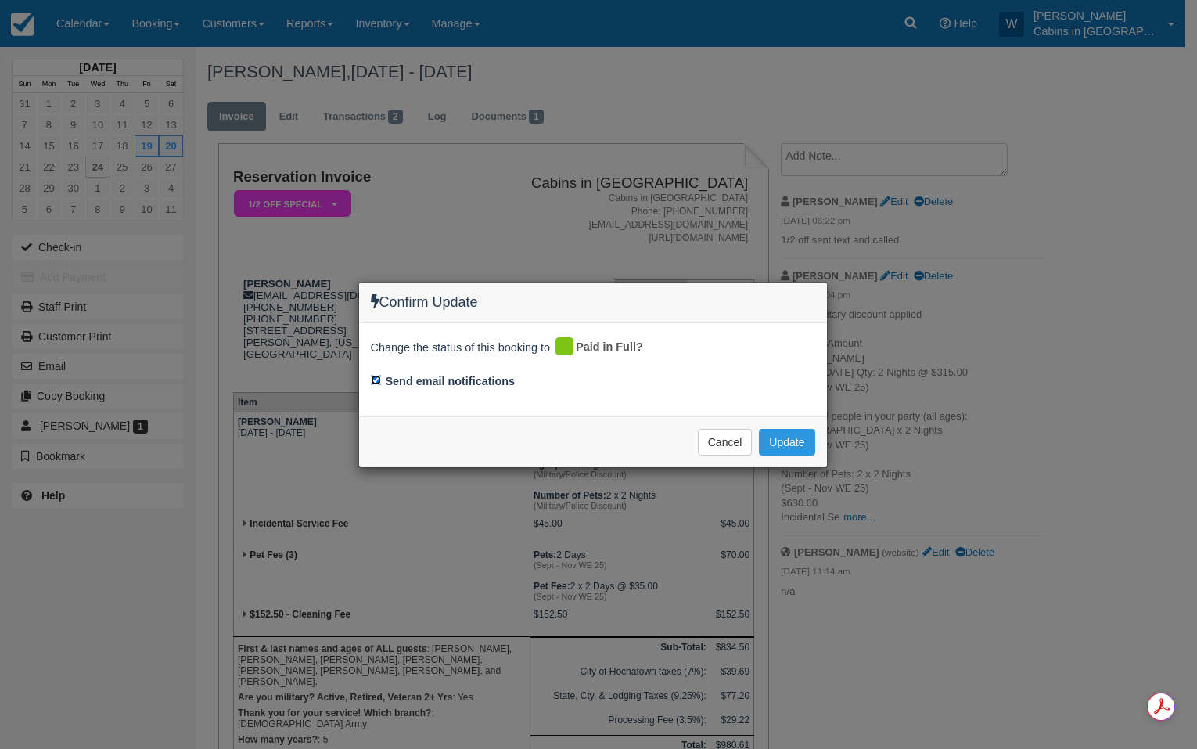
click at [377, 378] on input "Send email notifications" at bounding box center [376, 380] width 10 height 10
checkbox input "false"
click at [795, 446] on button "Update" at bounding box center [787, 442] width 56 height 27
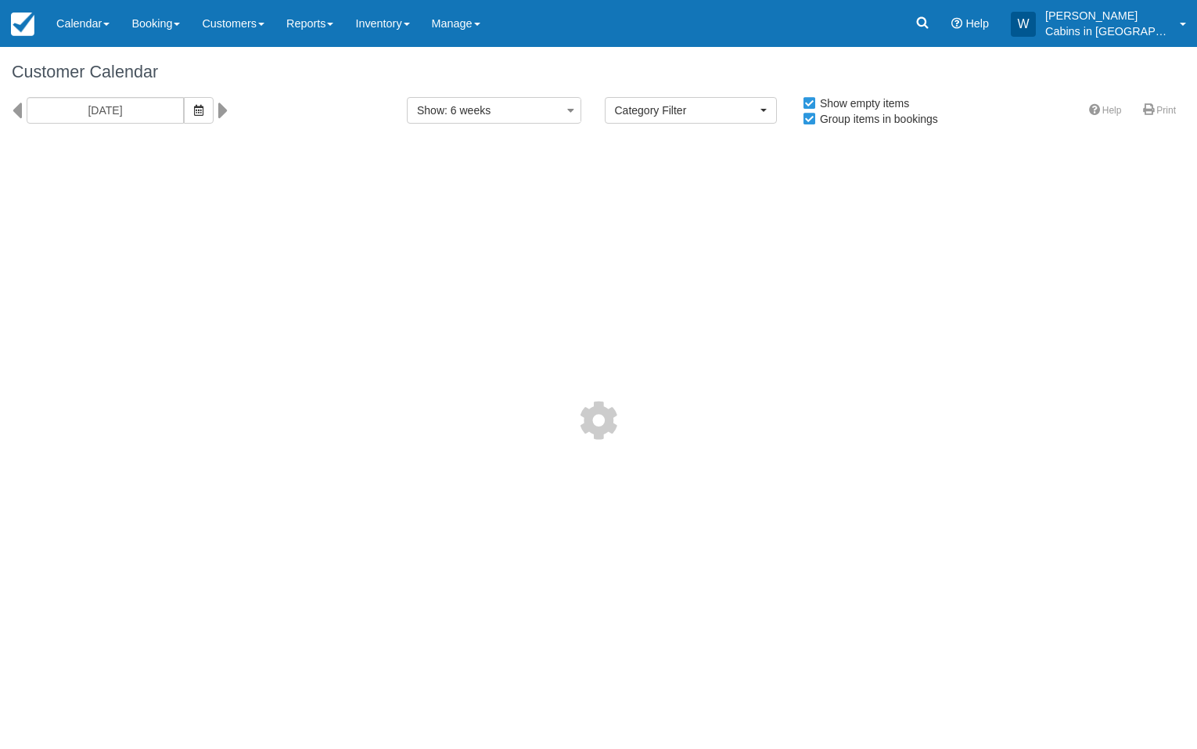
select select
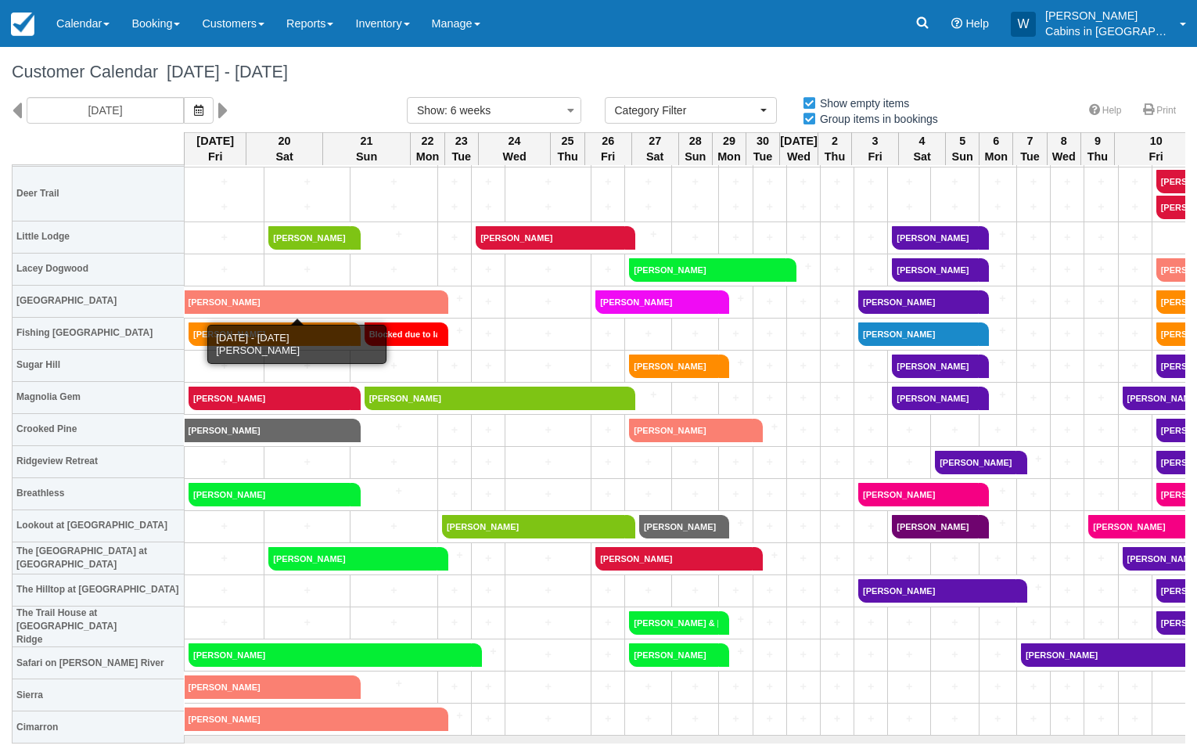
scroll to position [442, 0]
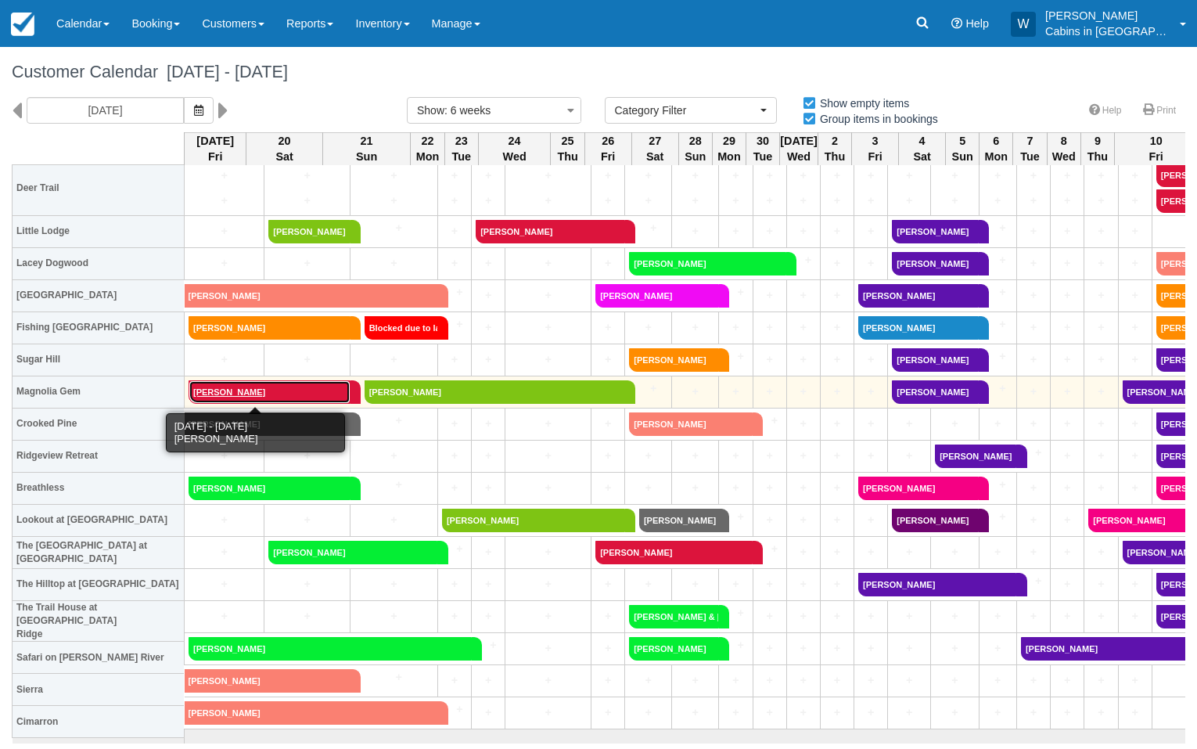
click at [264, 394] on link "[PERSON_NAME]" at bounding box center [270, 391] width 162 height 23
click at [239, 399] on link "[PERSON_NAME]" at bounding box center [270, 391] width 162 height 23
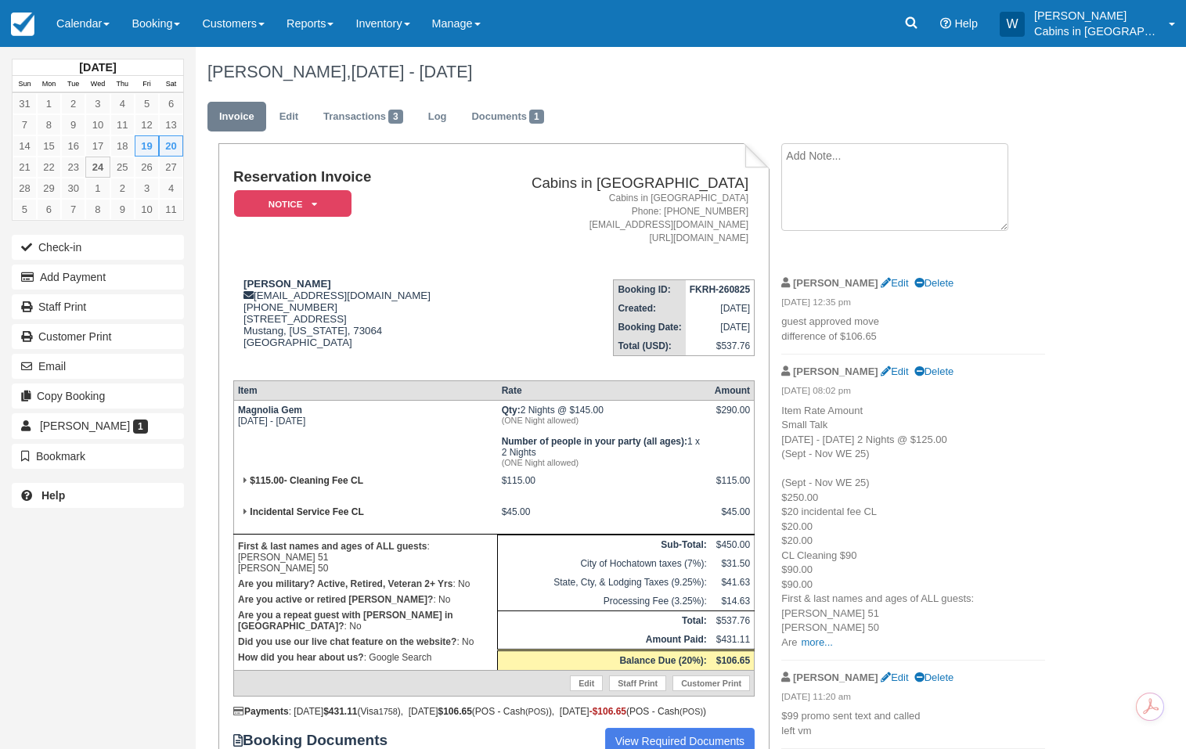
click at [804, 165] on textarea at bounding box center [894, 187] width 227 height 88
click at [293, 120] on link "Edit" at bounding box center [289, 117] width 42 height 31
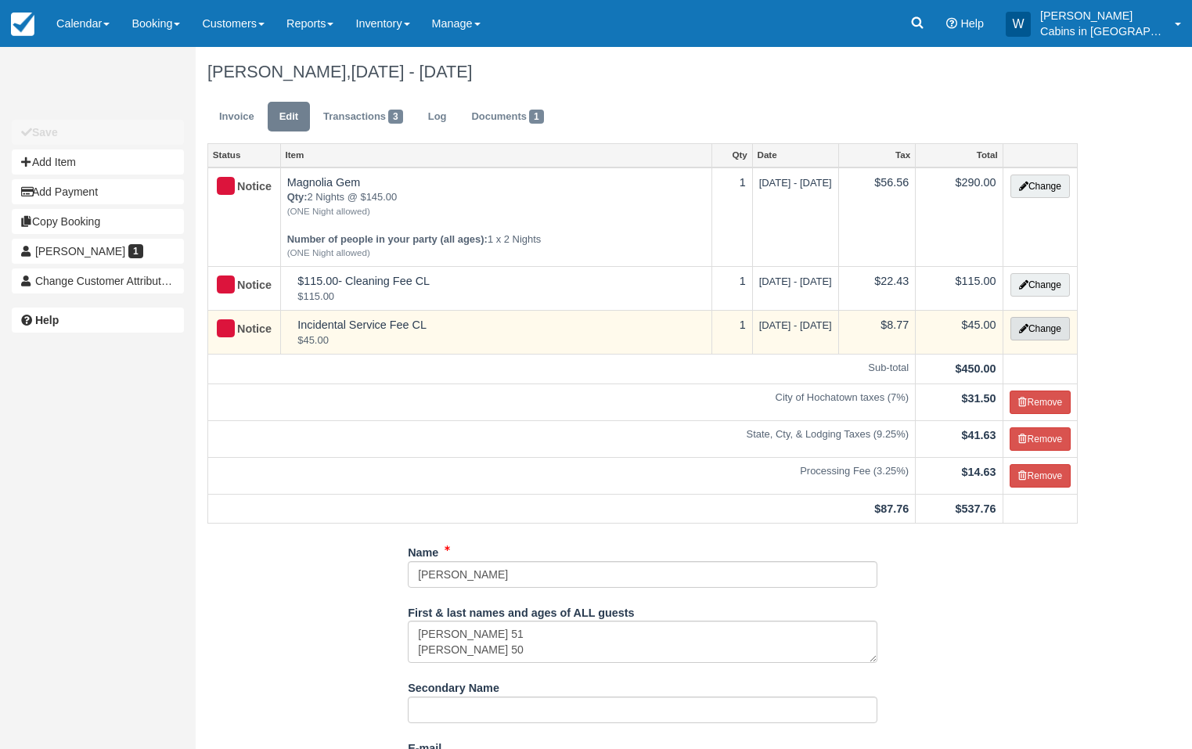
click at [1039, 329] on button "Change" at bounding box center [1039, 328] width 59 height 23
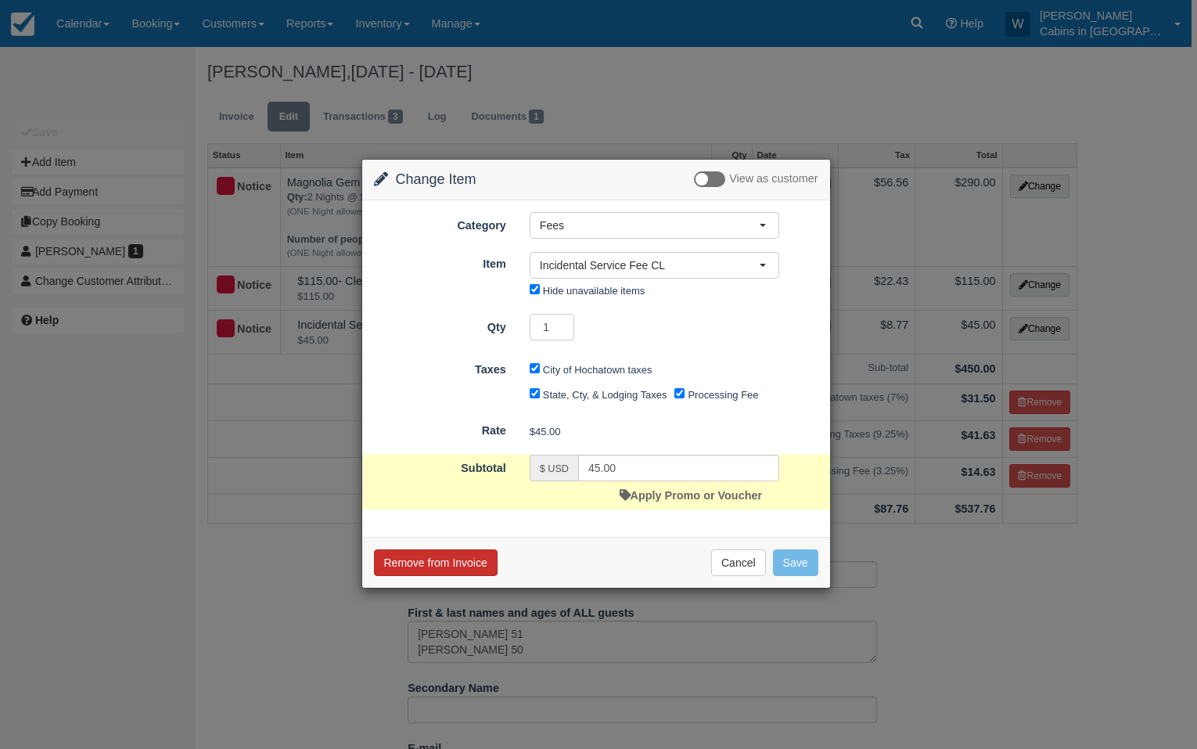
click at [430, 570] on button "Remove from Invoice" at bounding box center [436, 562] width 124 height 27
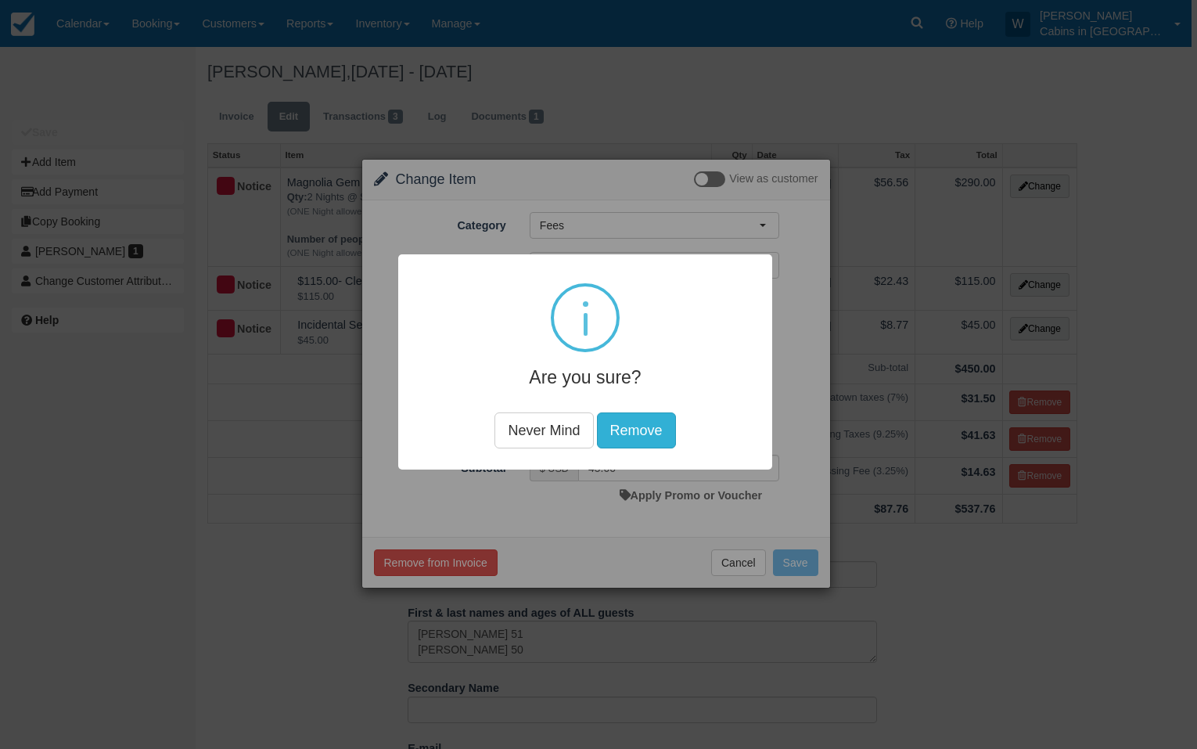
click at [653, 419] on button "Remove" at bounding box center [636, 430] width 79 height 36
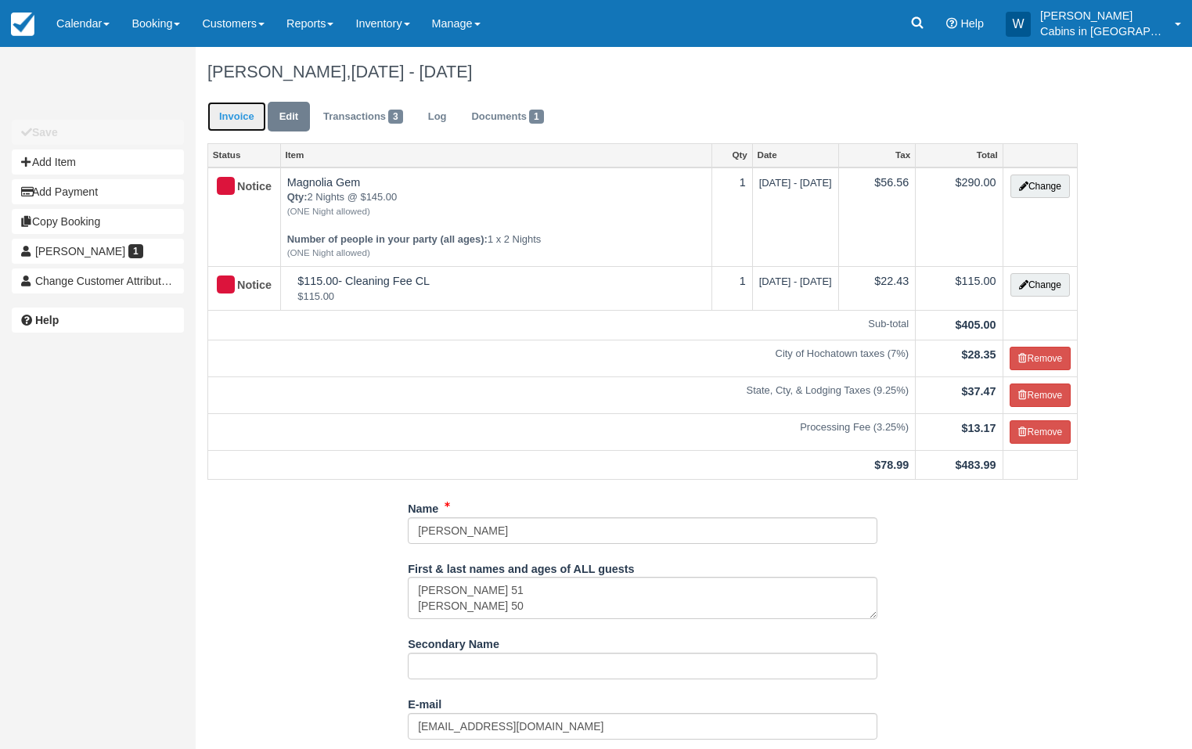
click at [248, 114] on link "Invoice" at bounding box center [236, 117] width 59 height 31
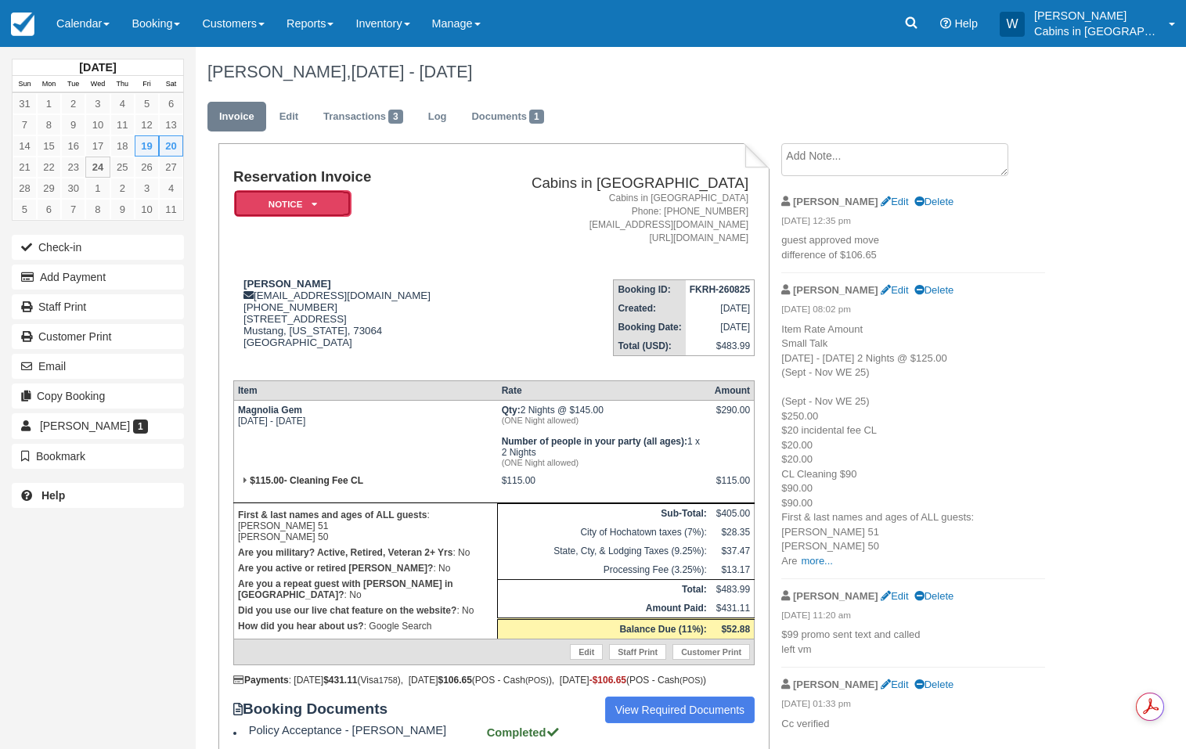
click at [322, 212] on em "Notice" at bounding box center [292, 203] width 117 height 27
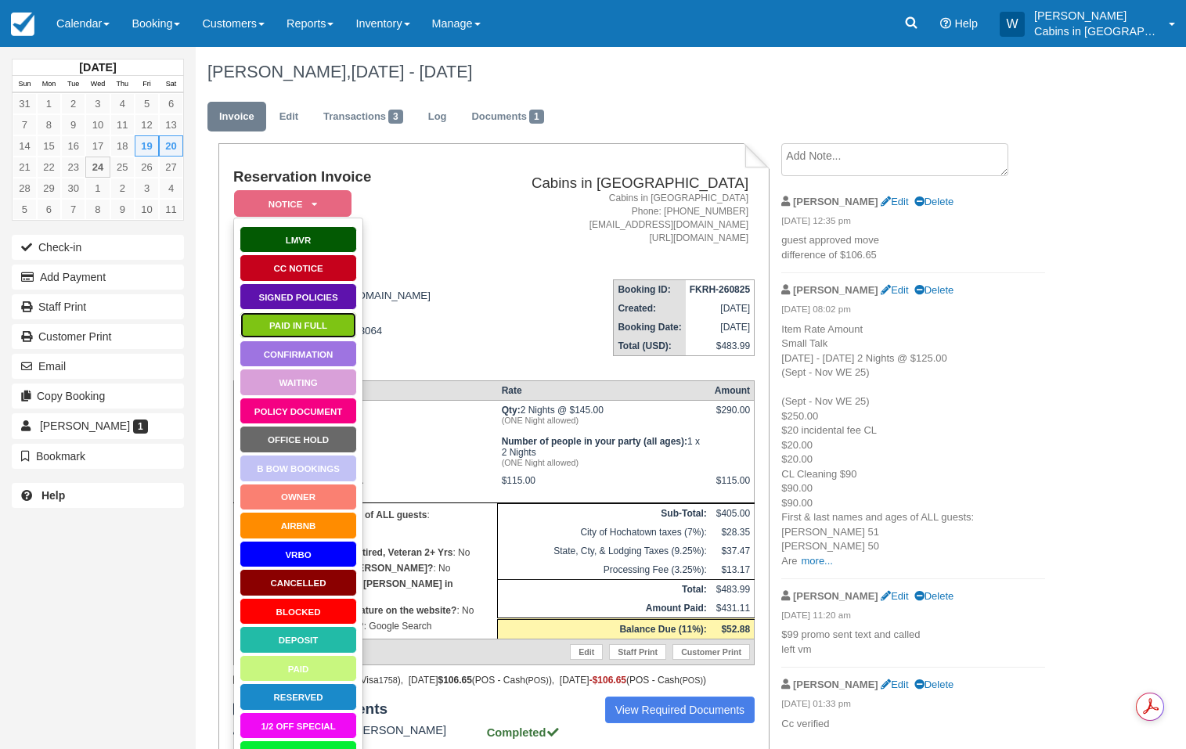
click at [319, 331] on link "Paid in Full" at bounding box center [297, 324] width 117 height 27
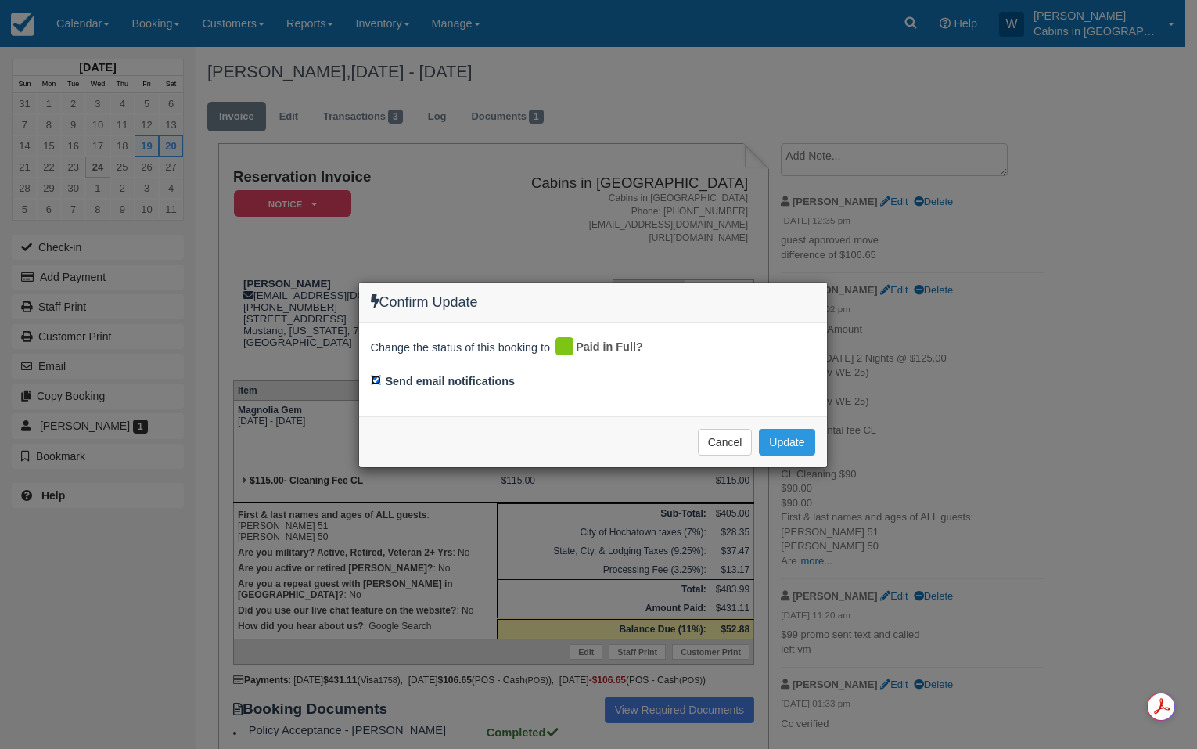
click at [373, 380] on input "Send email notifications" at bounding box center [376, 380] width 10 height 10
checkbox input "false"
click at [776, 444] on button "Update" at bounding box center [787, 442] width 56 height 27
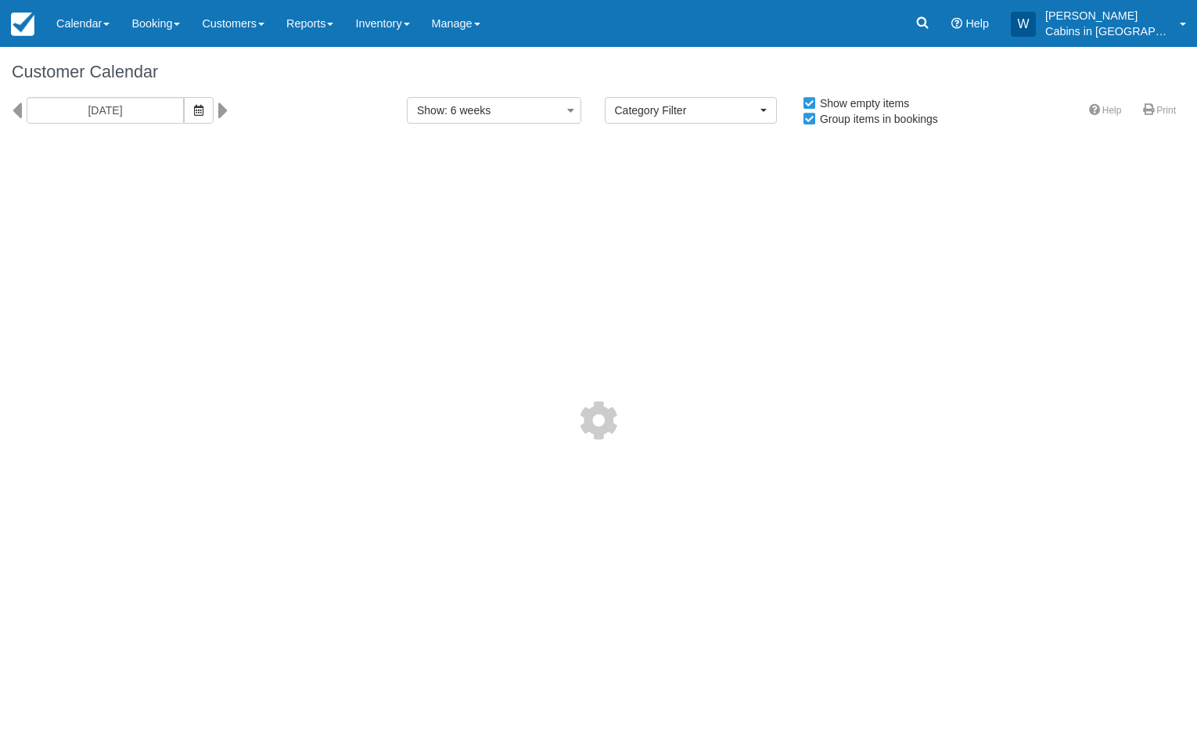
select select
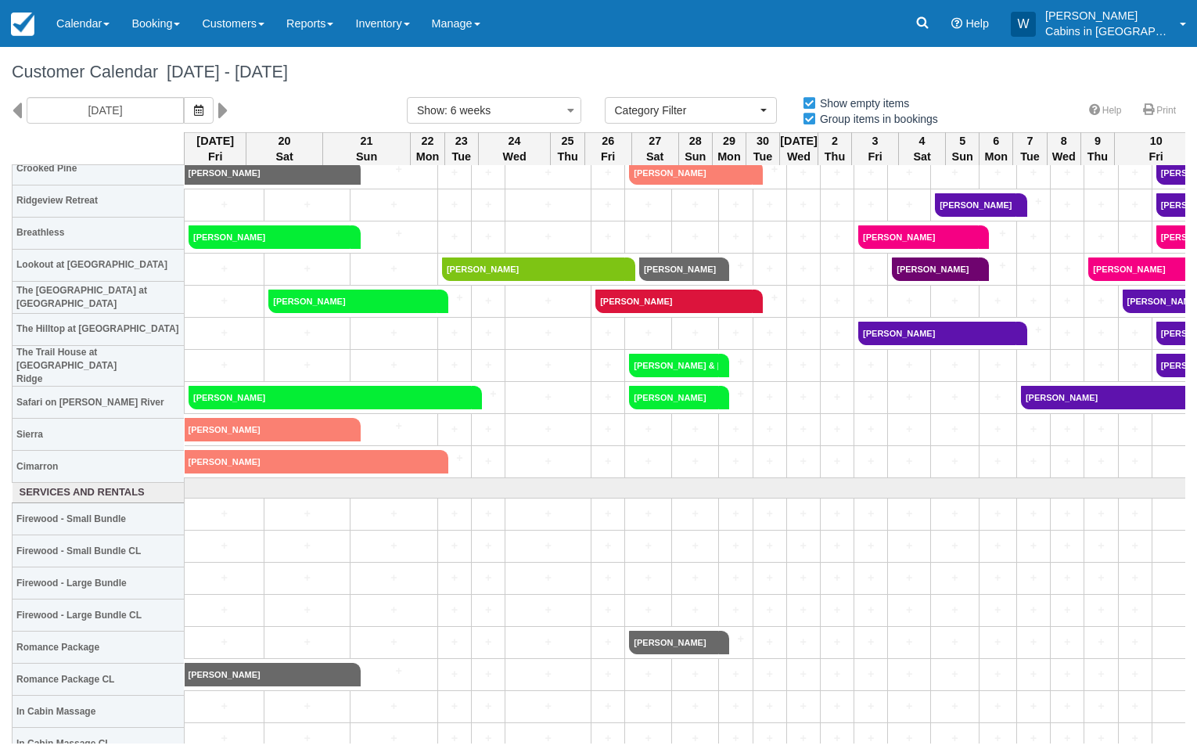
scroll to position [700, 0]
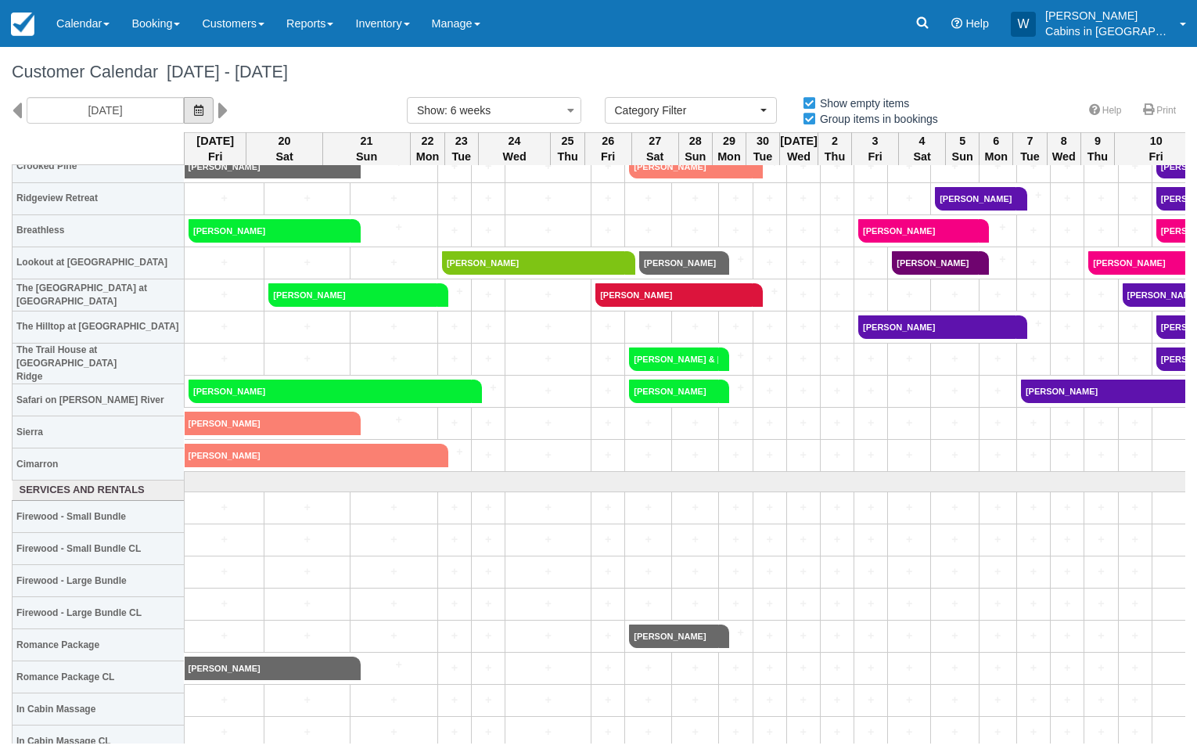
click at [194, 108] on icon "button" at bounding box center [198, 110] width 9 height 11
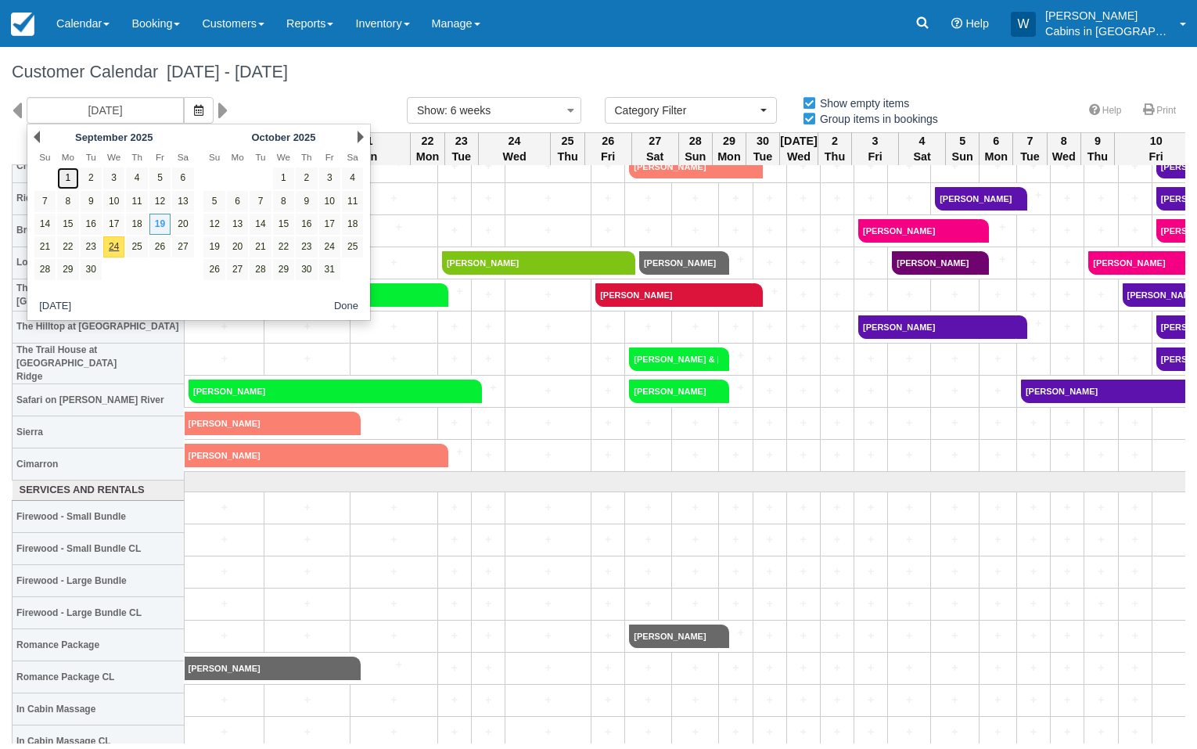
click at [70, 178] on link "1" at bounding box center [67, 177] width 21 height 21
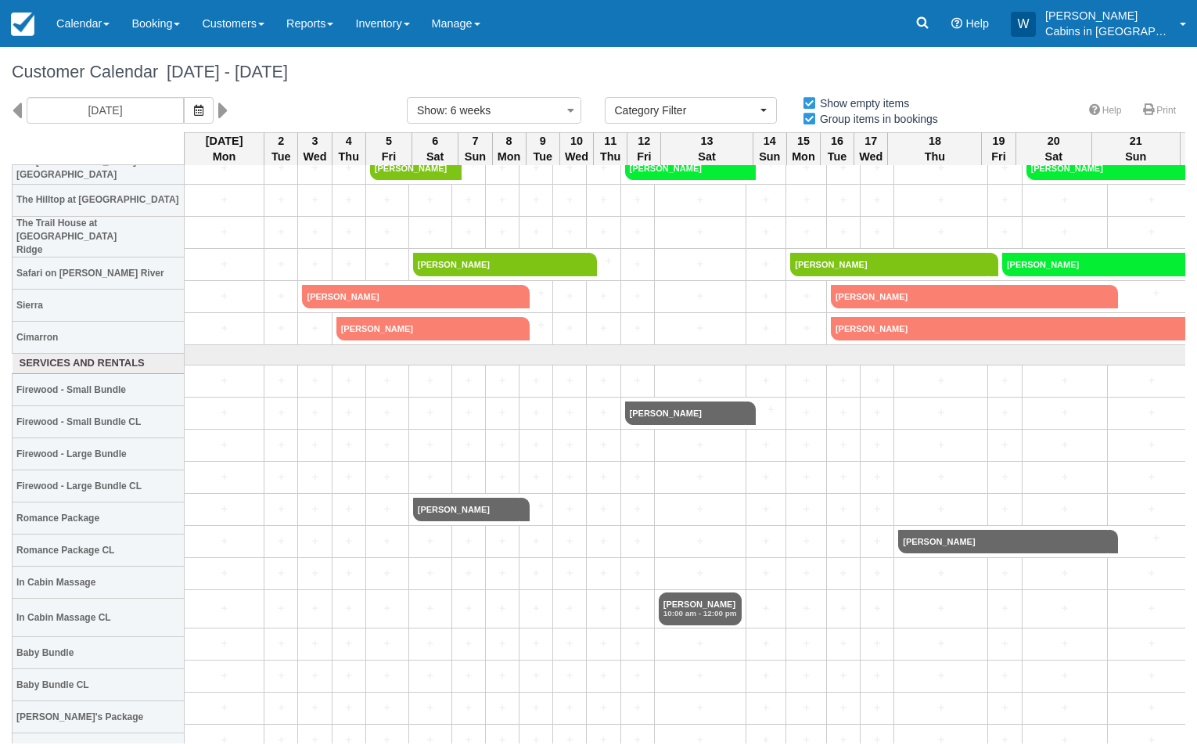
scroll to position [852, 0]
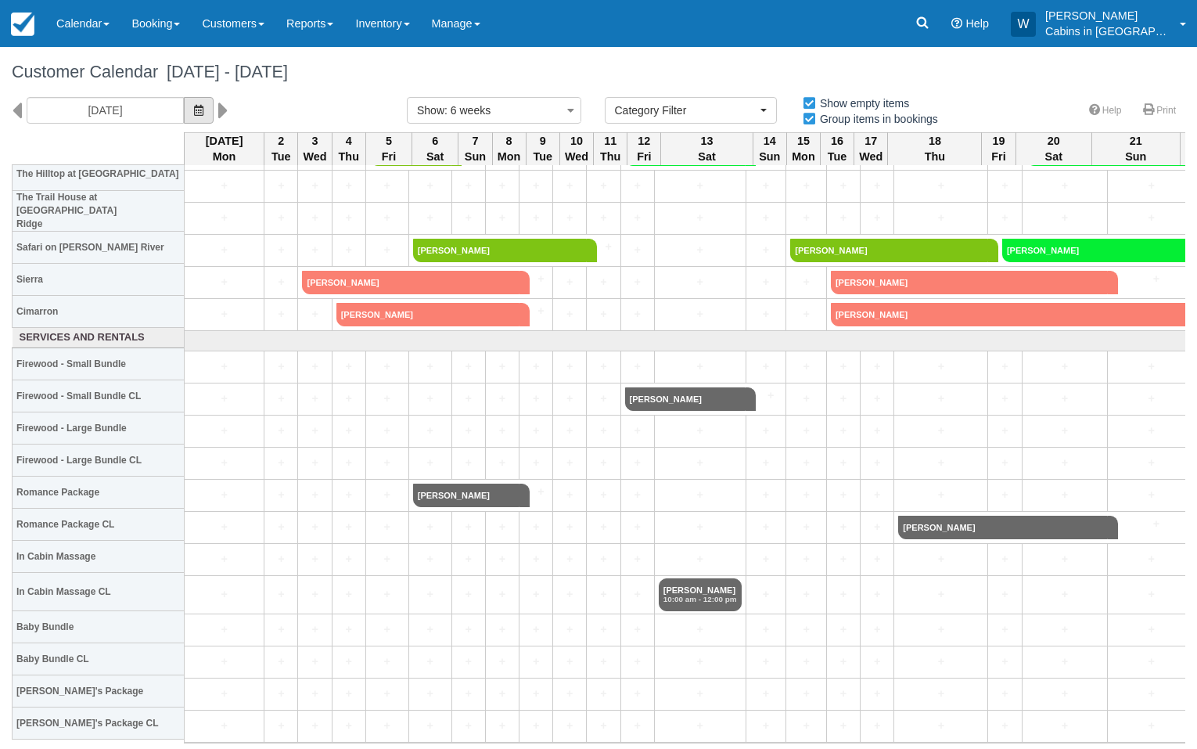
click at [194, 114] on icon "button" at bounding box center [198, 110] width 9 height 11
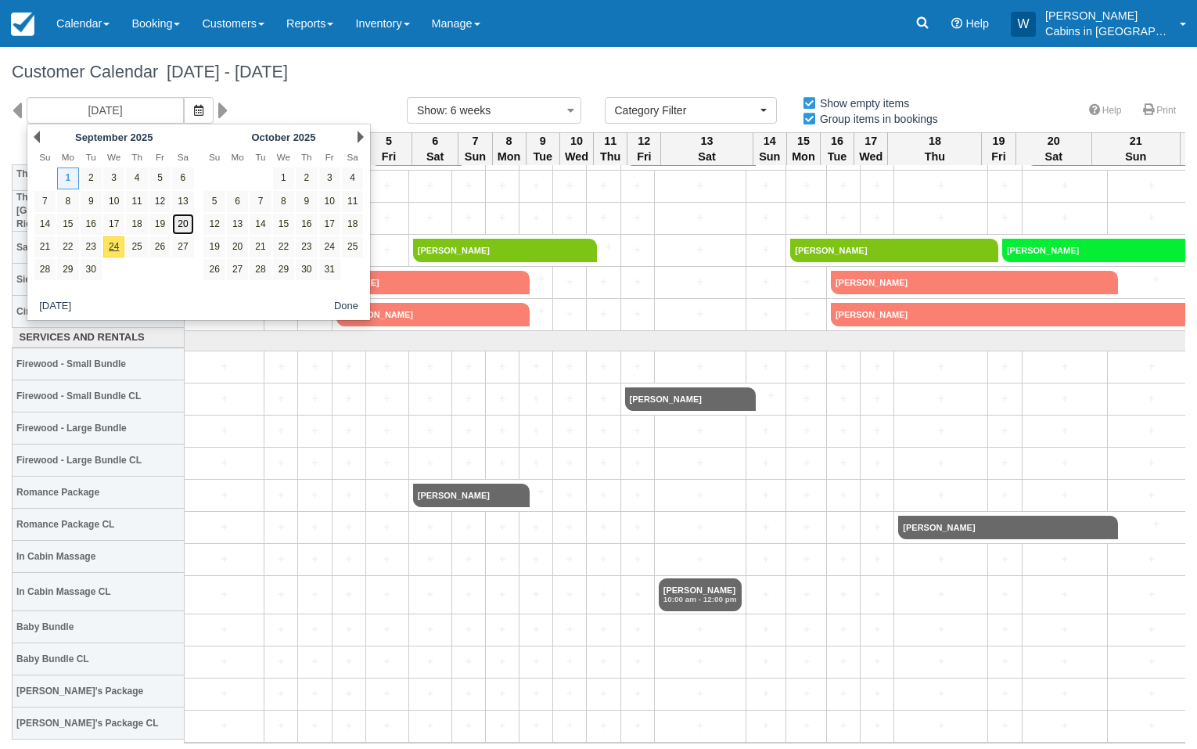
click at [179, 223] on link "20" at bounding box center [182, 224] width 21 height 21
type input "09/20/25"
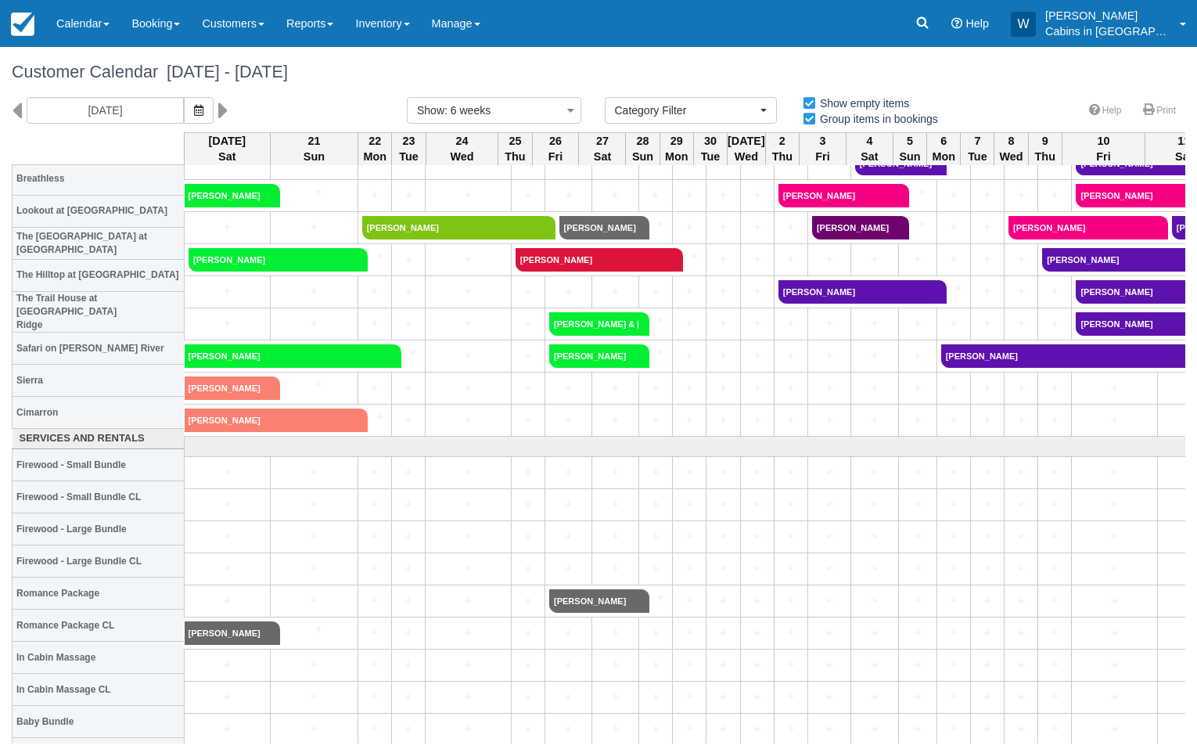
scroll to position [776, 0]
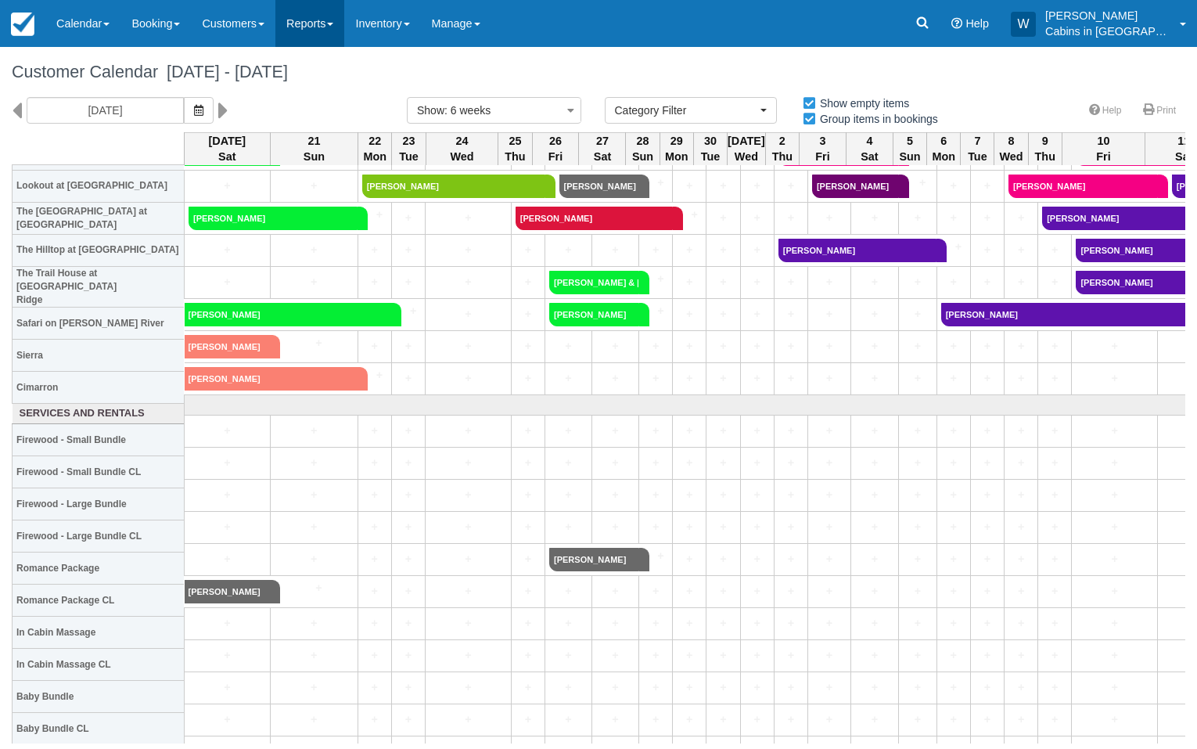
click at [340, 31] on link "Reports" at bounding box center [309, 23] width 69 height 47
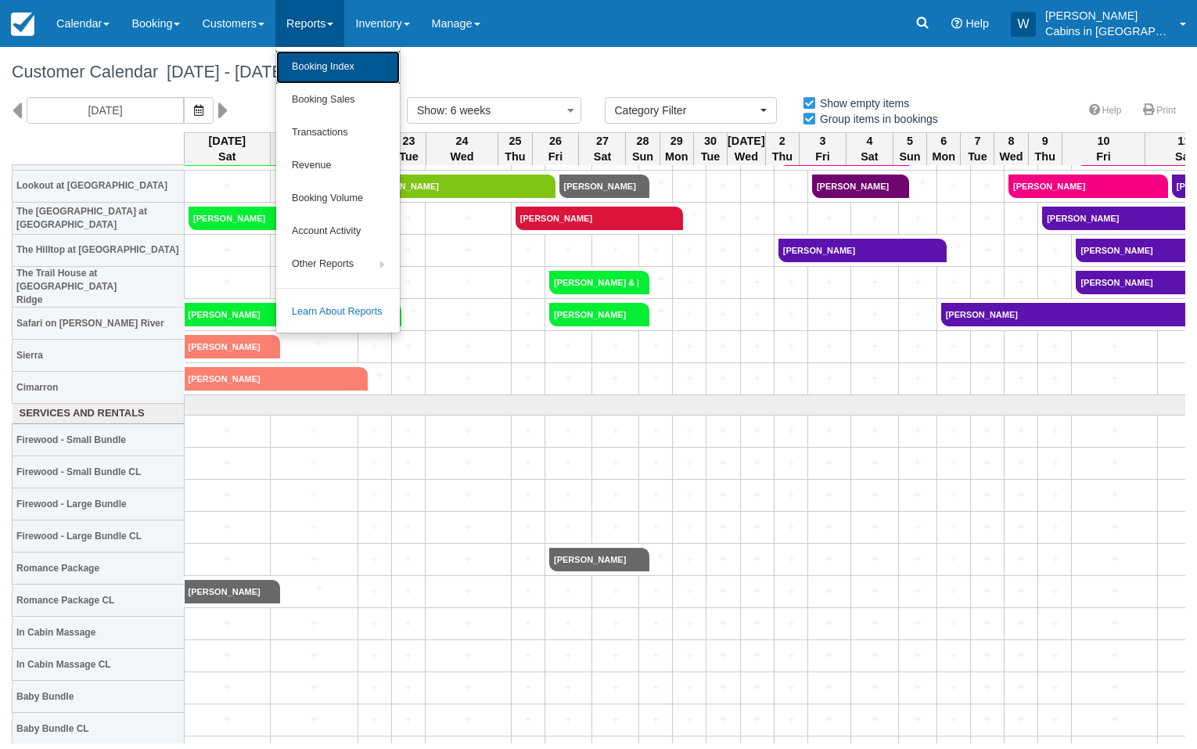
click at [341, 68] on link "Booking Index" at bounding box center [338, 67] width 124 height 33
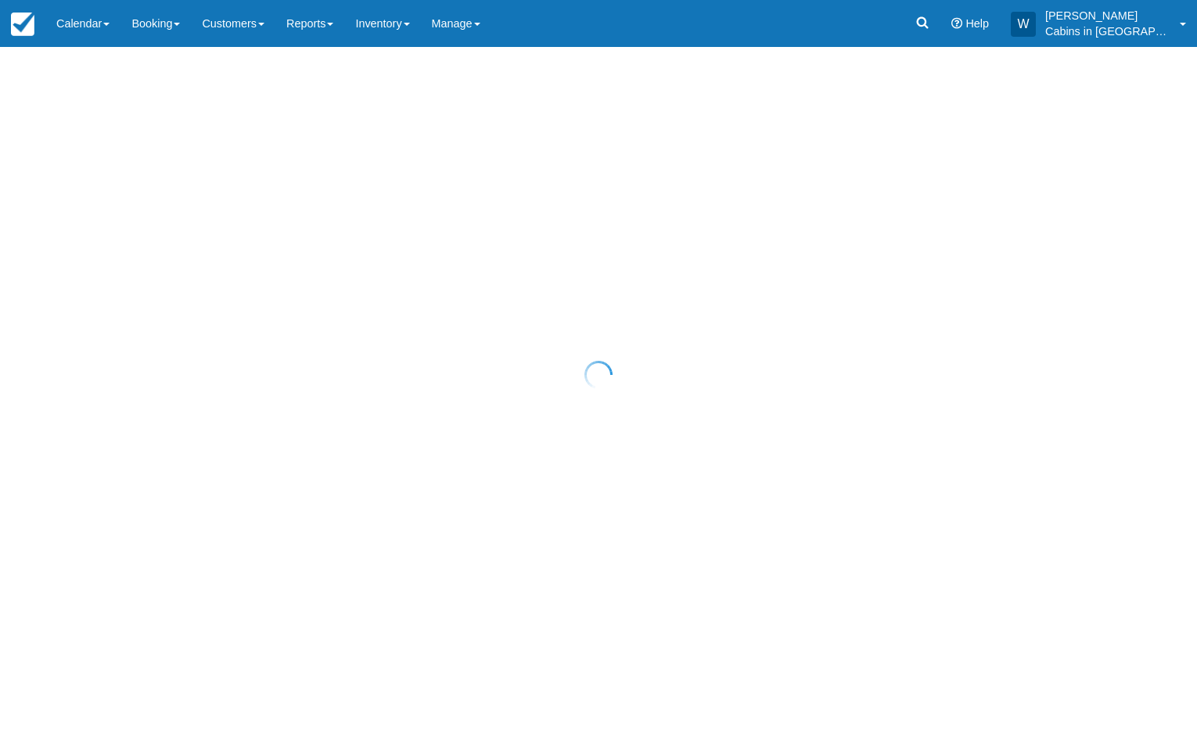
select select "25"
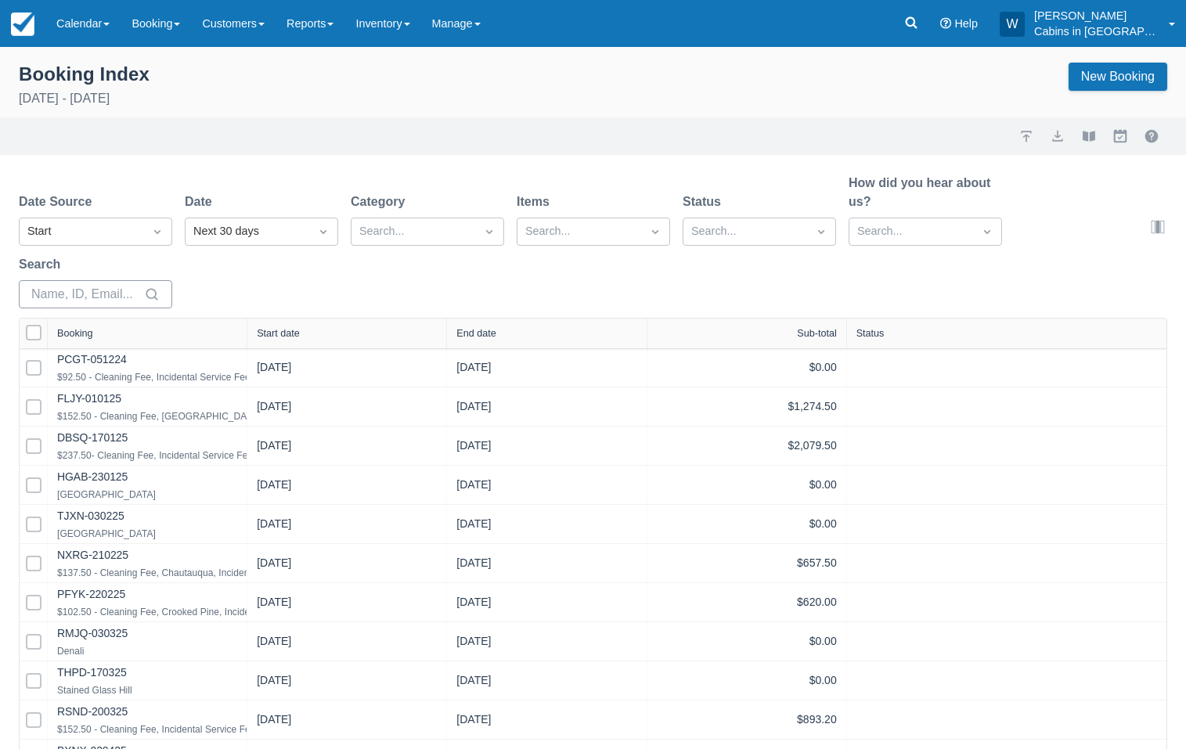
select select "25"
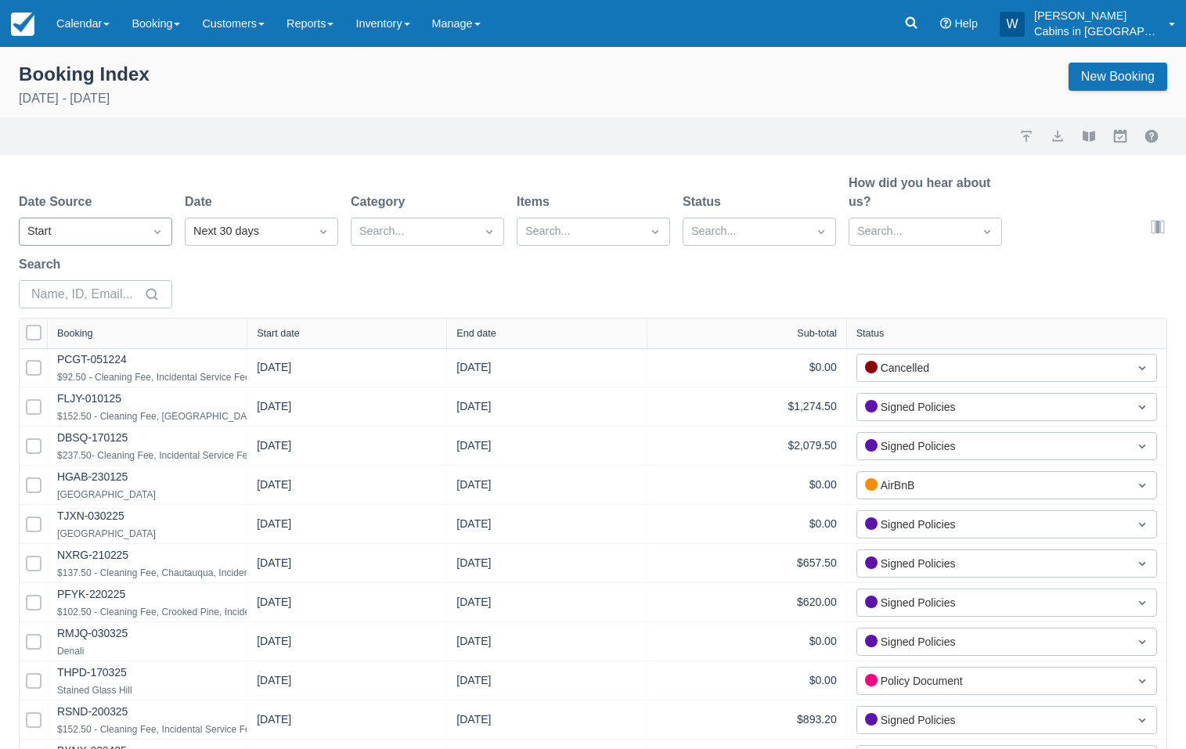
click at [142, 225] on div "Start" at bounding box center [82, 231] width 124 height 25
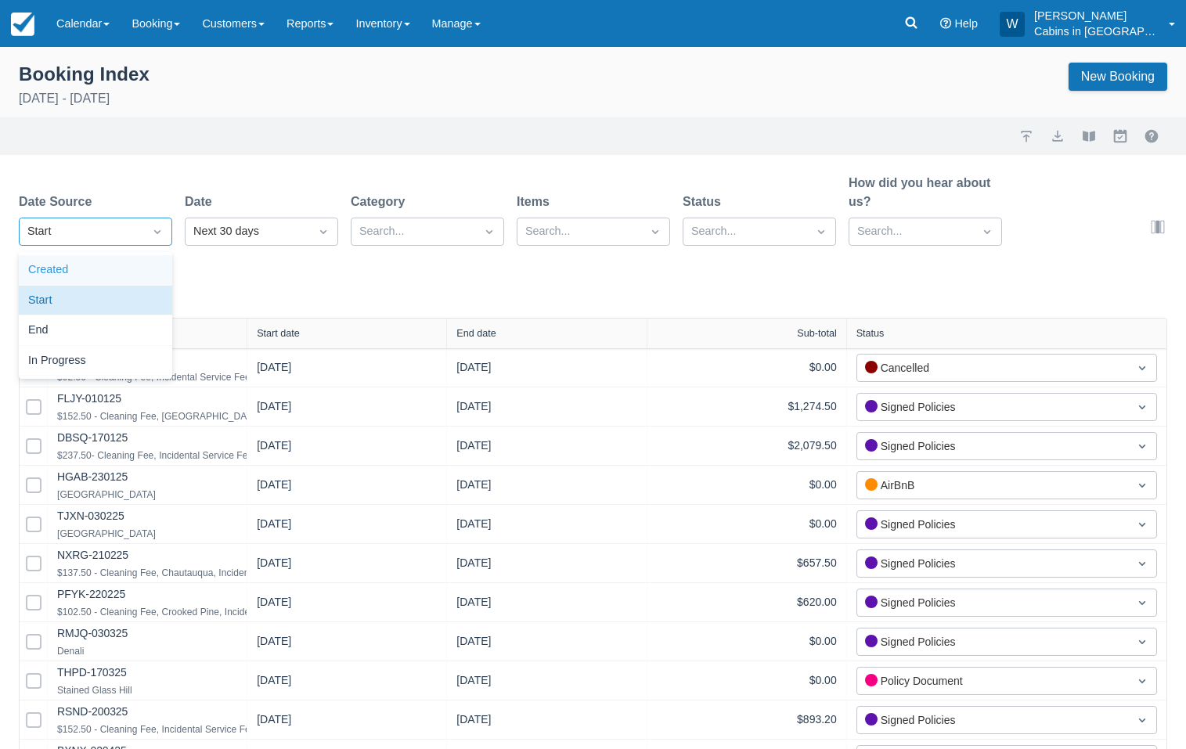
click at [130, 266] on div "Created" at bounding box center [95, 270] width 153 height 31
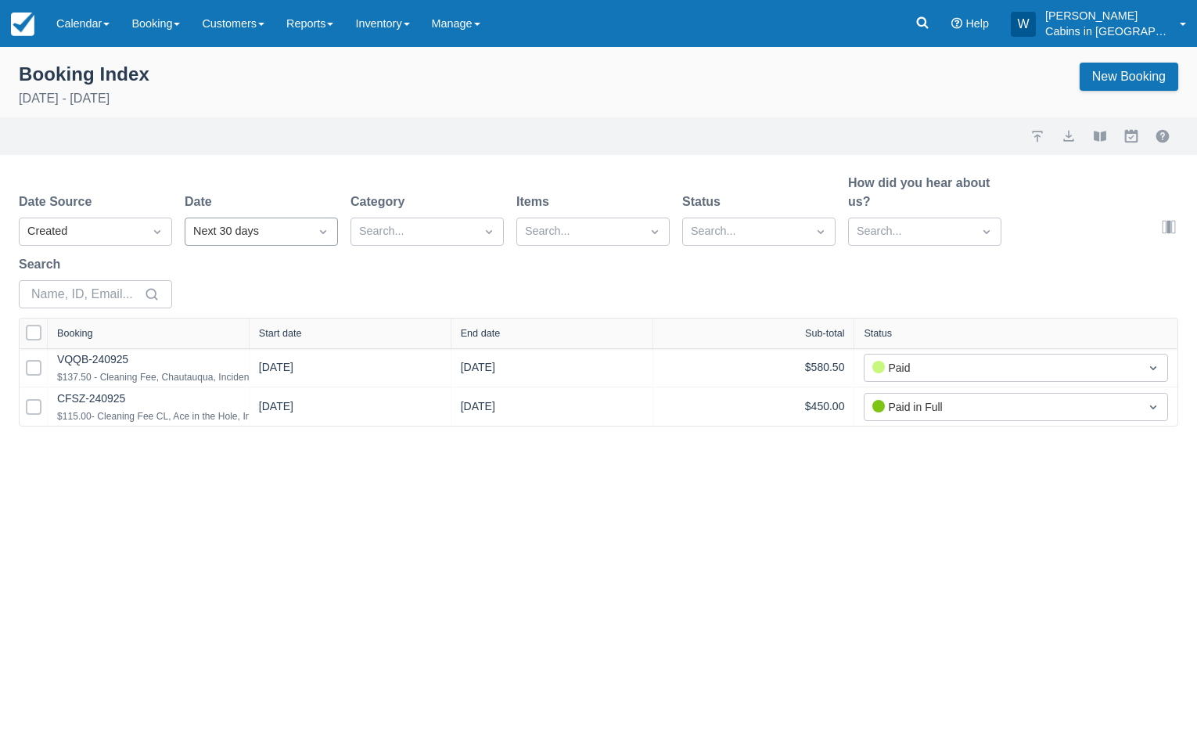
click at [234, 222] on div "Next 30 days" at bounding box center [247, 231] width 124 height 25
click at [252, 358] on div "[DATE]" at bounding box center [261, 361] width 153 height 31
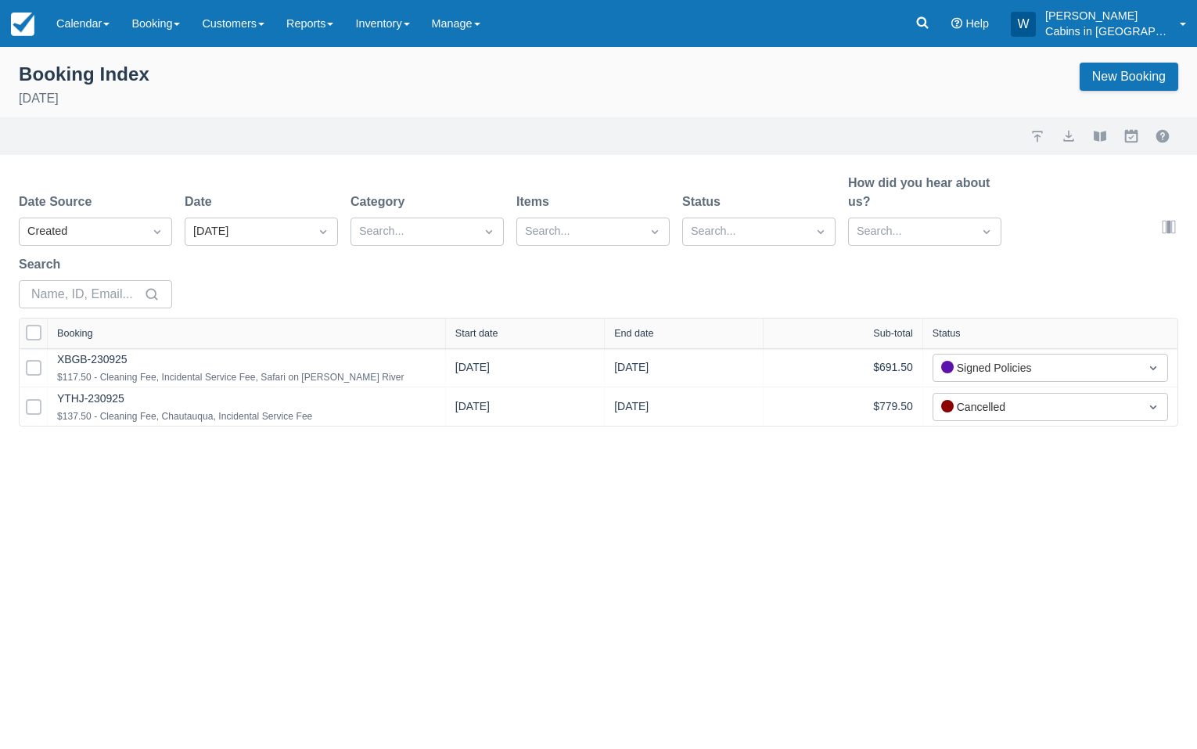
drag, startPoint x: 245, startPoint y: 337, endPoint x: 446, endPoint y: 294, distance: 205.7
click at [445, 295] on div "Date Source Created Date [DATE] Category Search... Items Search... Status Searc…" at bounding box center [598, 300] width 1197 height 253
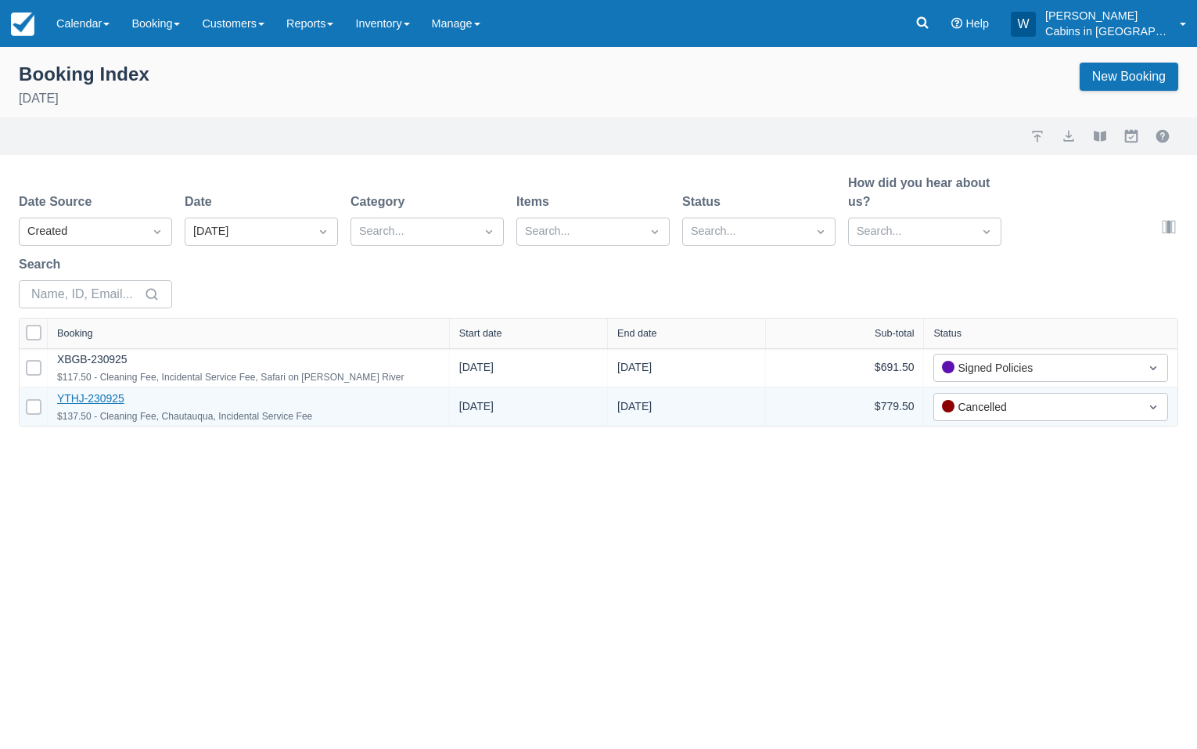
click at [97, 398] on link "YTHJ-230925" at bounding box center [90, 398] width 67 height 13
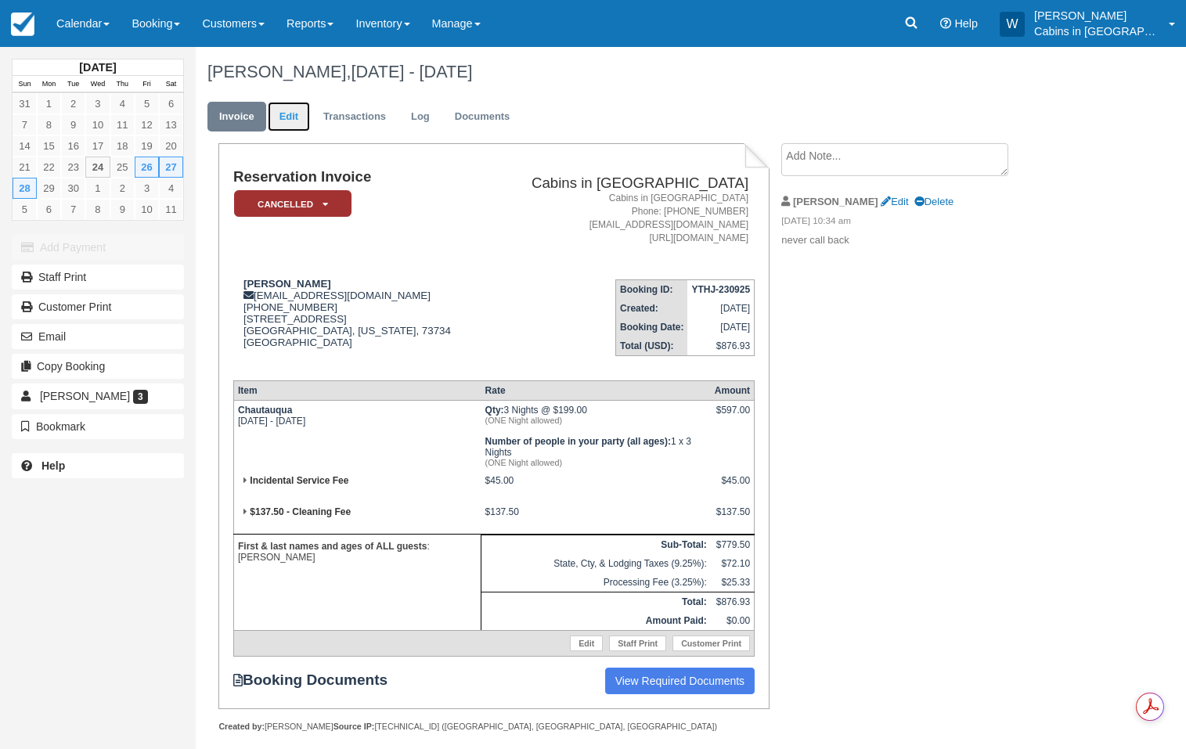
click at [294, 117] on link "Edit" at bounding box center [289, 117] width 42 height 31
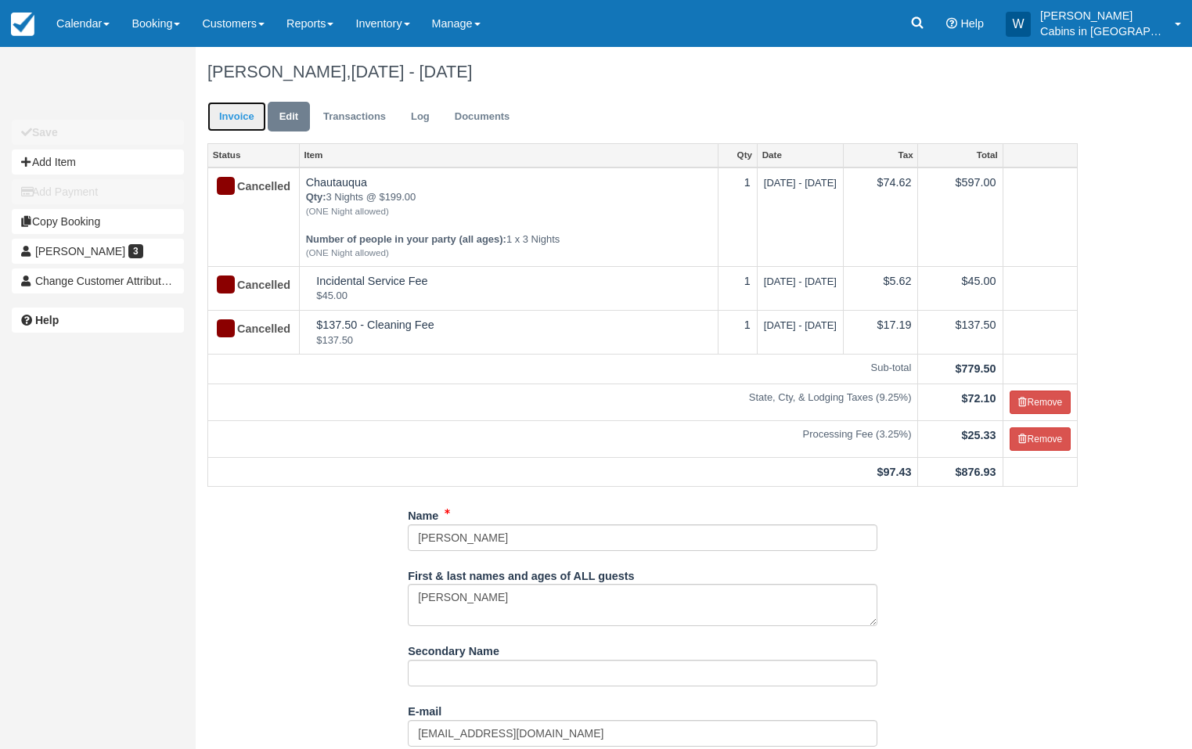
click at [230, 121] on link "Invoice" at bounding box center [236, 117] width 59 height 31
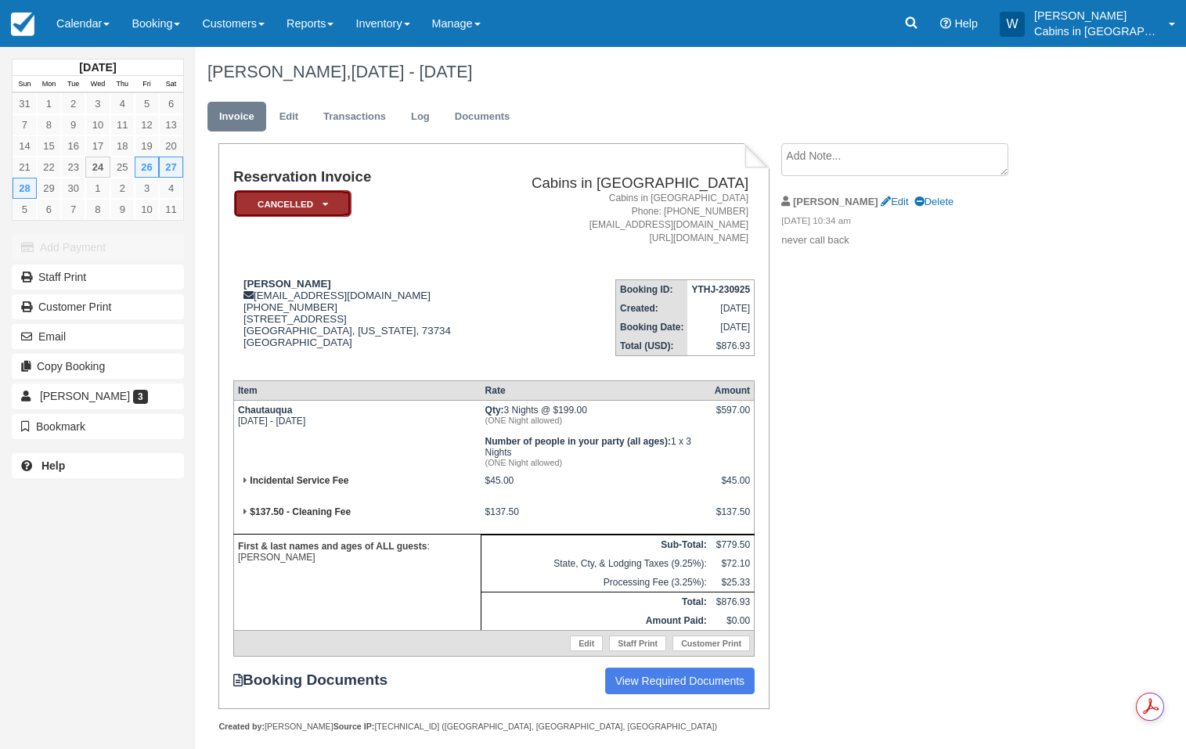
click at [324, 203] on icon at bounding box center [324, 204] width 5 height 9
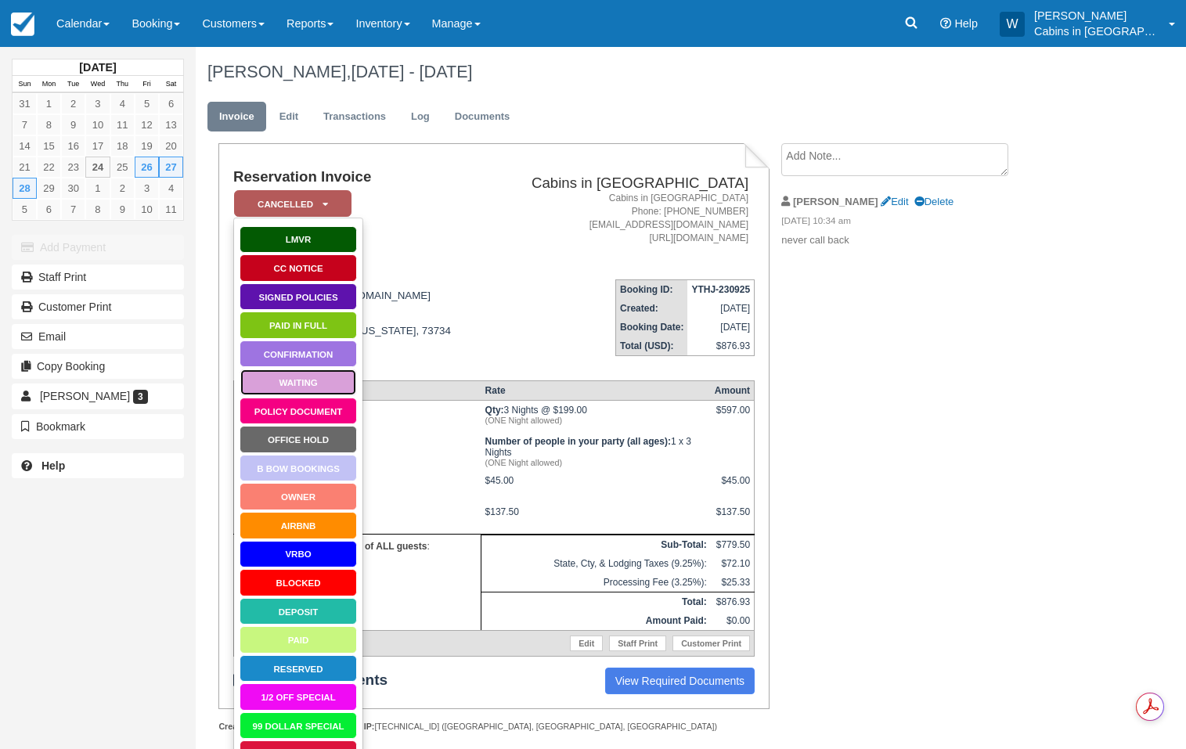
click at [292, 376] on link "Waiting" at bounding box center [297, 382] width 117 height 27
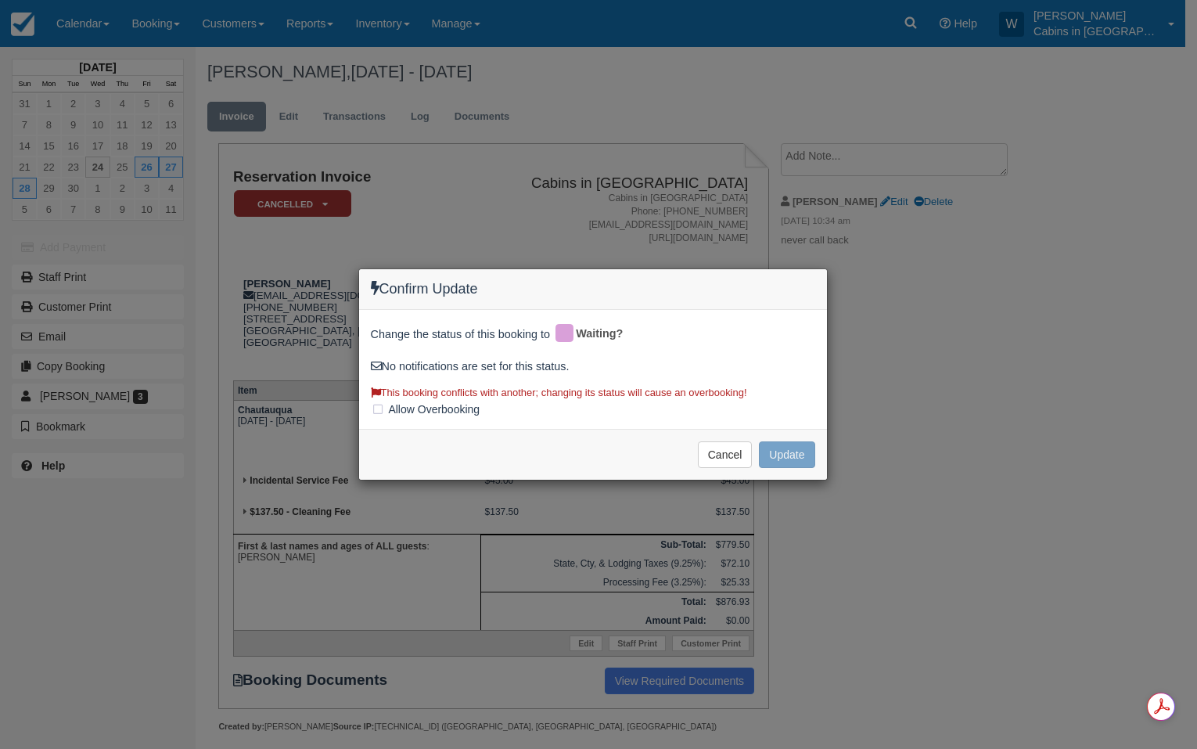
click at [788, 455] on button "Update" at bounding box center [787, 454] width 56 height 27
click at [498, 452] on div "Cancel Update Please wait" at bounding box center [593, 454] width 468 height 51
click at [375, 412] on label "Allow Overbooking" at bounding box center [431, 409] width 120 height 23
checkbox input "true"
click at [790, 453] on button "Update" at bounding box center [787, 454] width 56 height 27
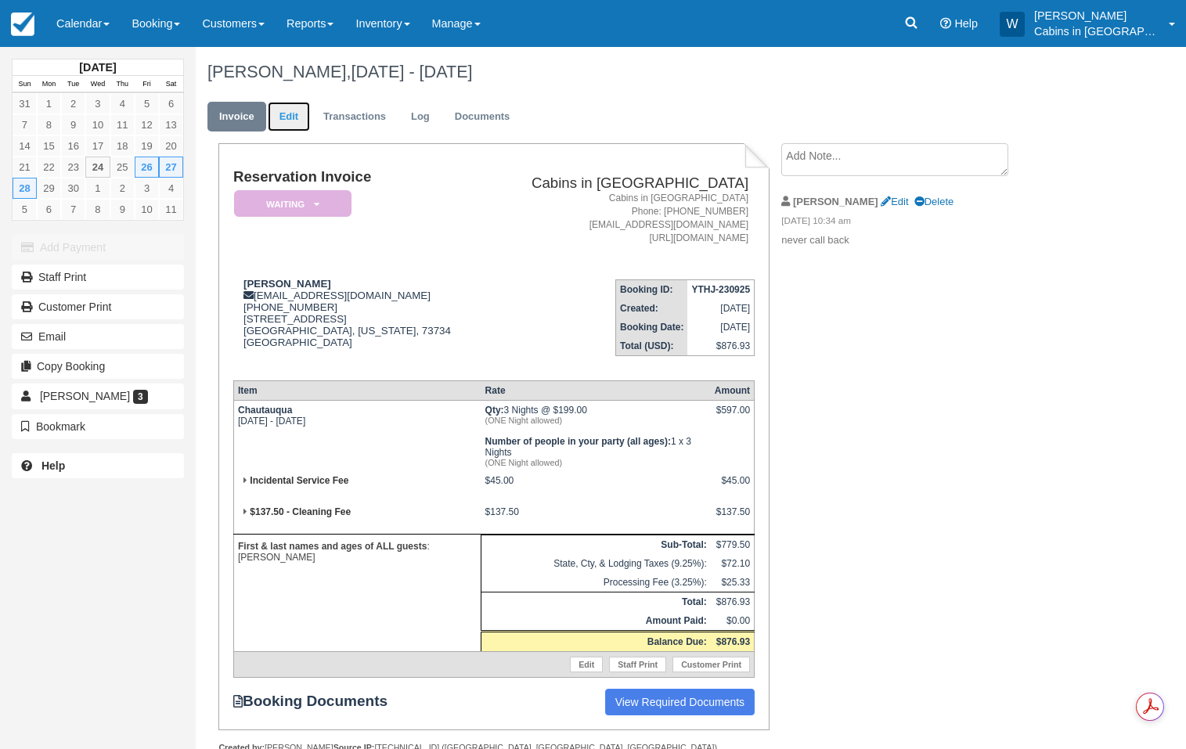
click at [291, 119] on link "Edit" at bounding box center [289, 117] width 42 height 31
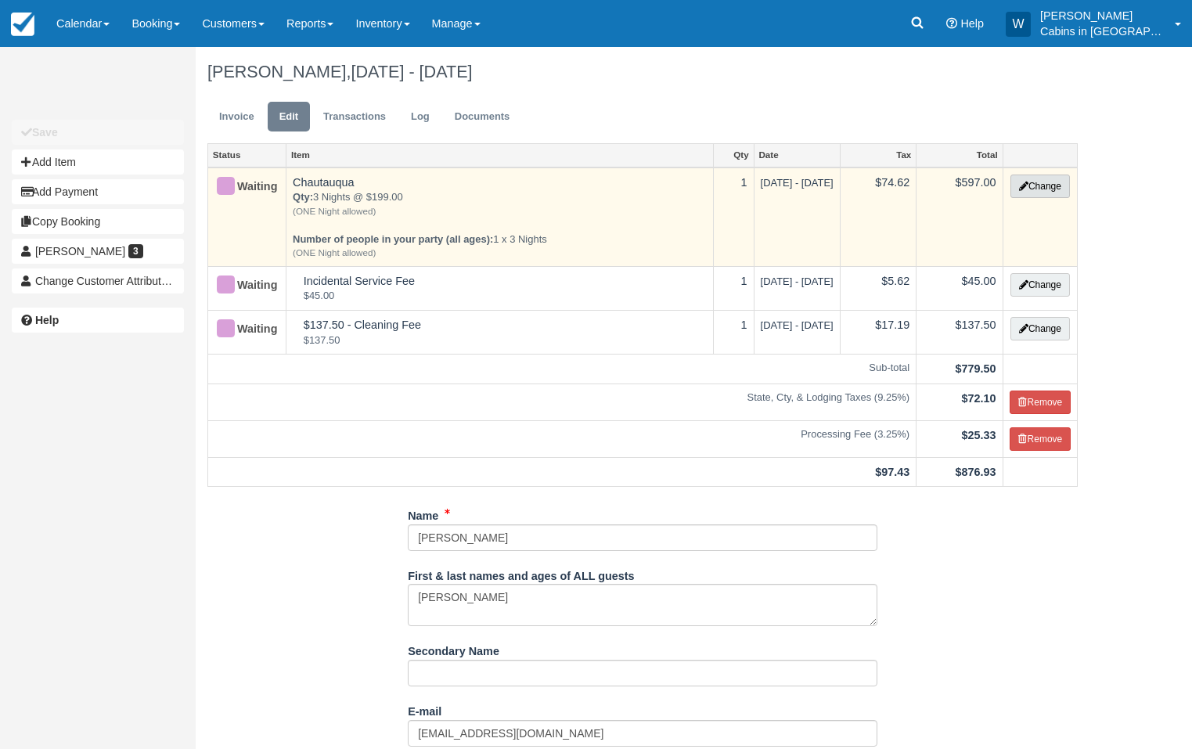
click at [1025, 177] on button "Change" at bounding box center [1039, 186] width 59 height 23
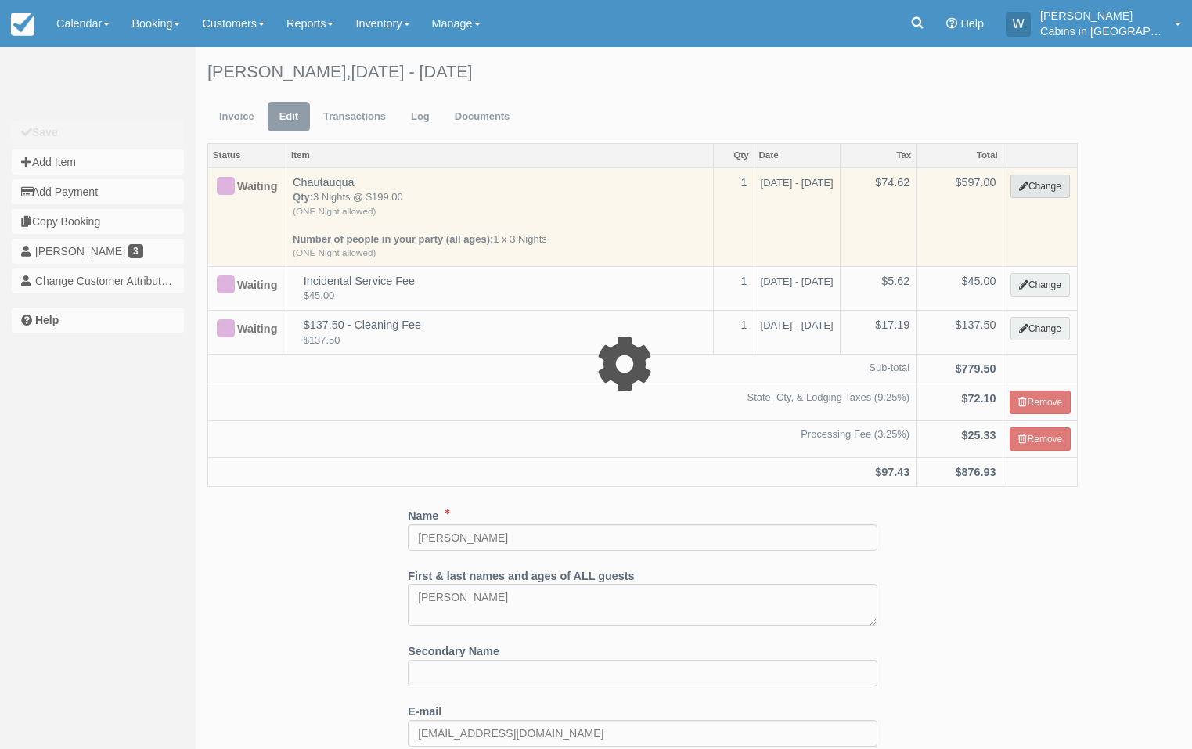
select select "1"
type input "597.00"
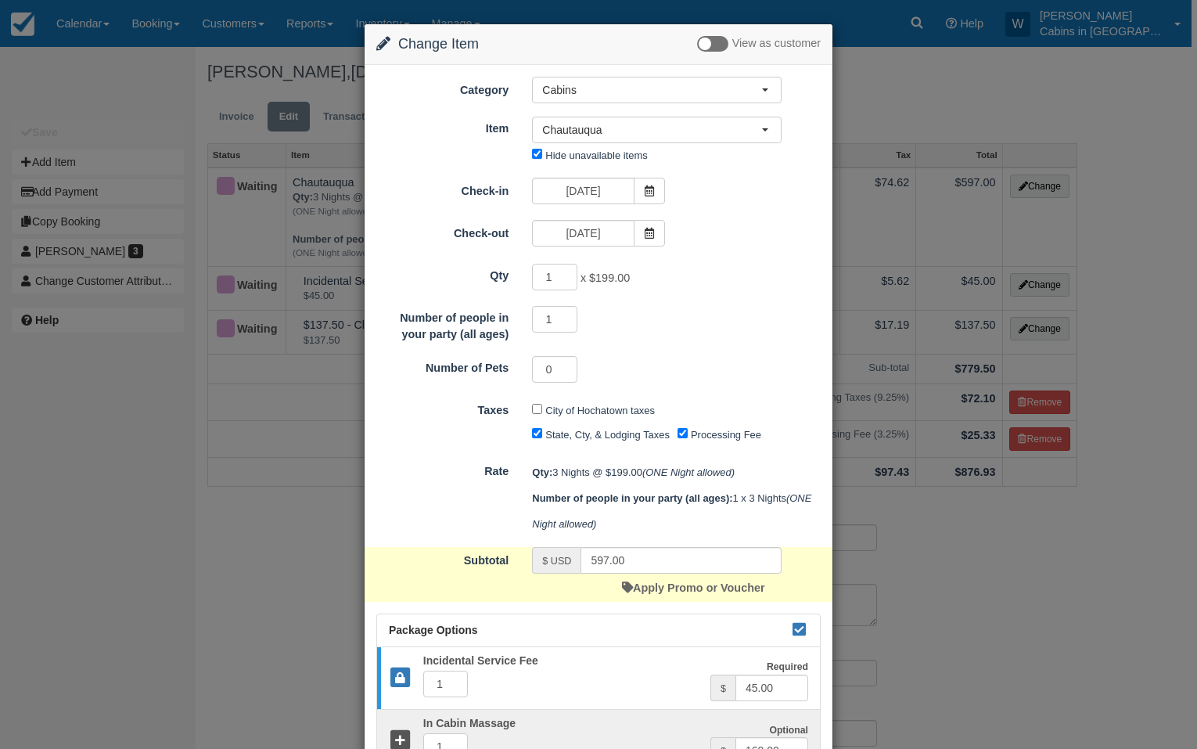
scroll to position [564, 0]
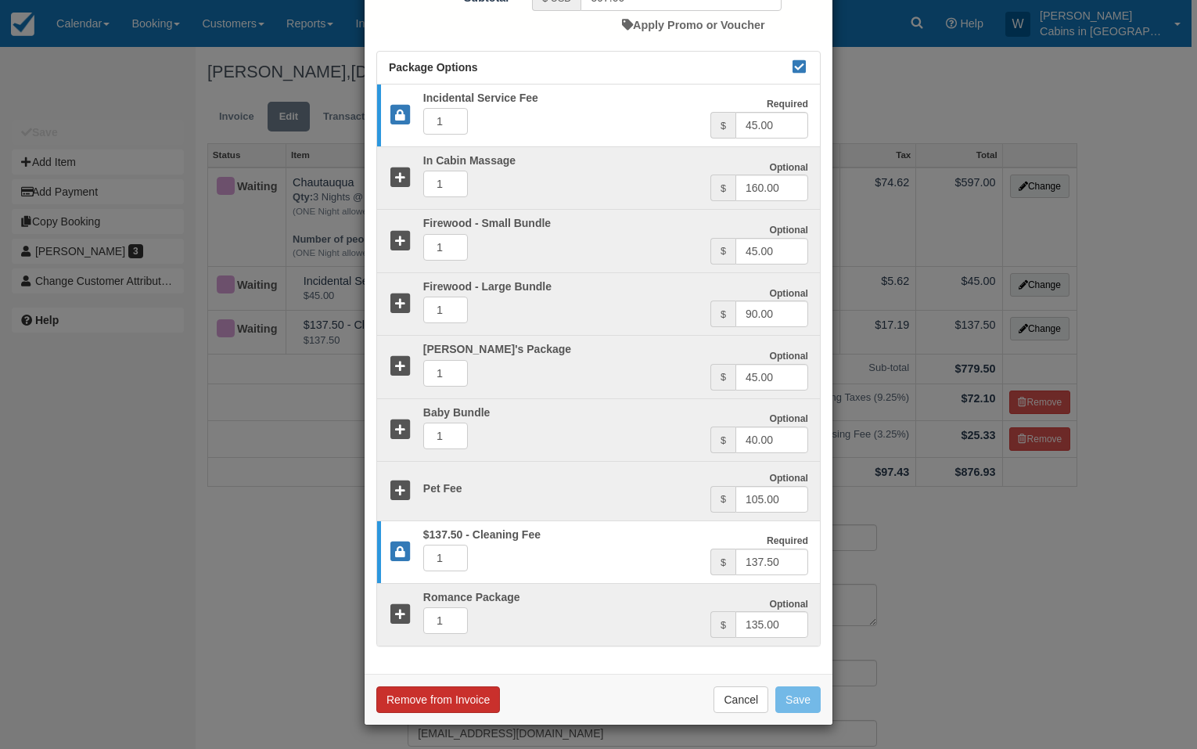
click at [418, 708] on button "Remove from Invoice" at bounding box center [438, 699] width 124 height 27
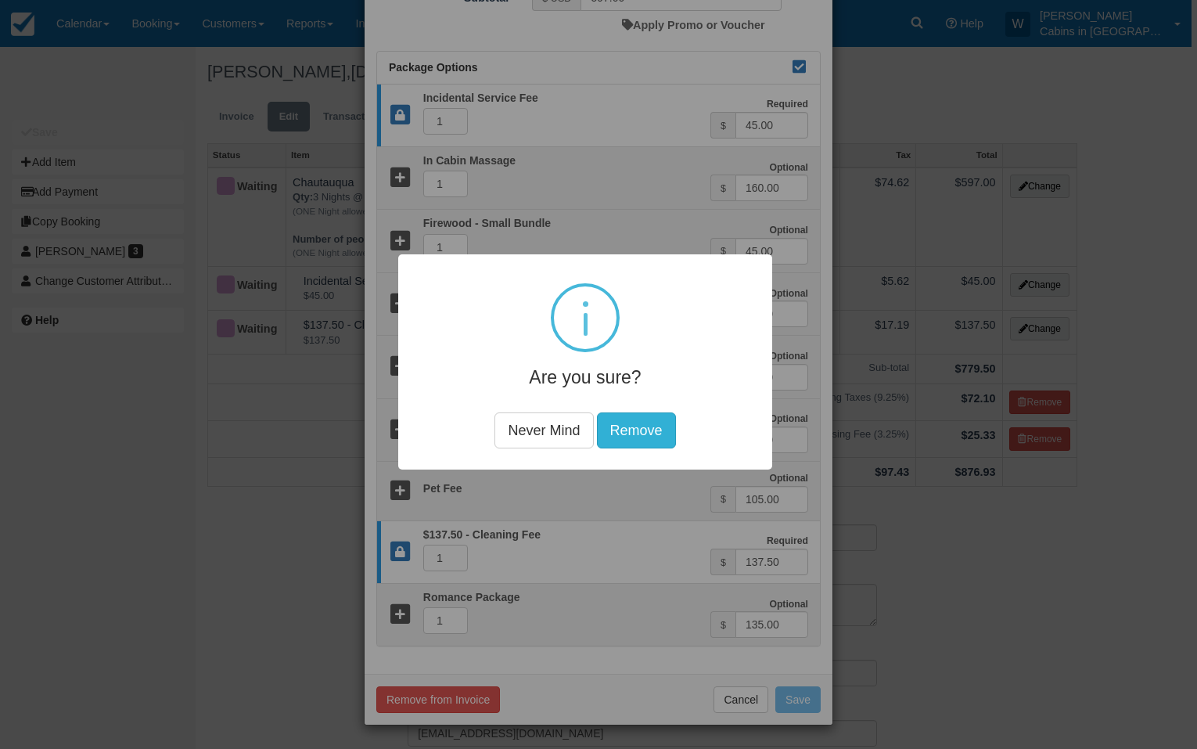
click at [640, 422] on button "Remove" at bounding box center [636, 430] width 79 height 36
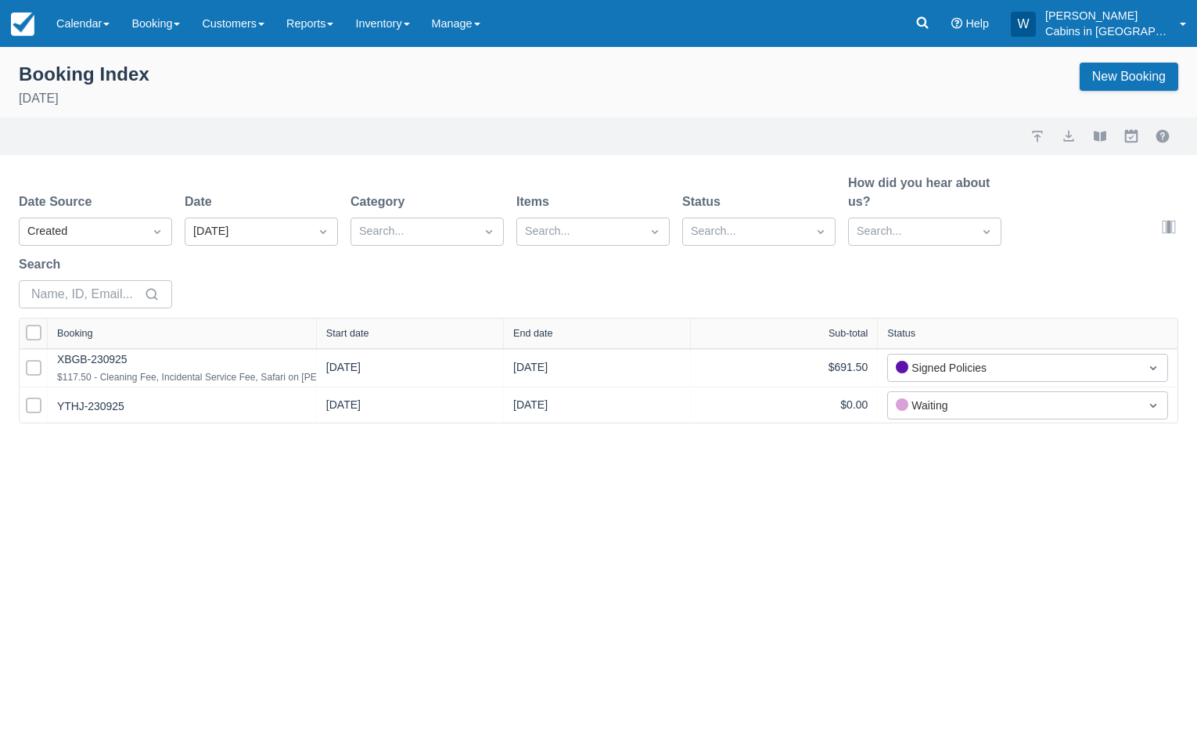
drag, startPoint x: 241, startPoint y: 337, endPoint x: 549, endPoint y: 325, distance: 308.6
click at [330, 325] on div at bounding box center [316, 333] width 28 height 30
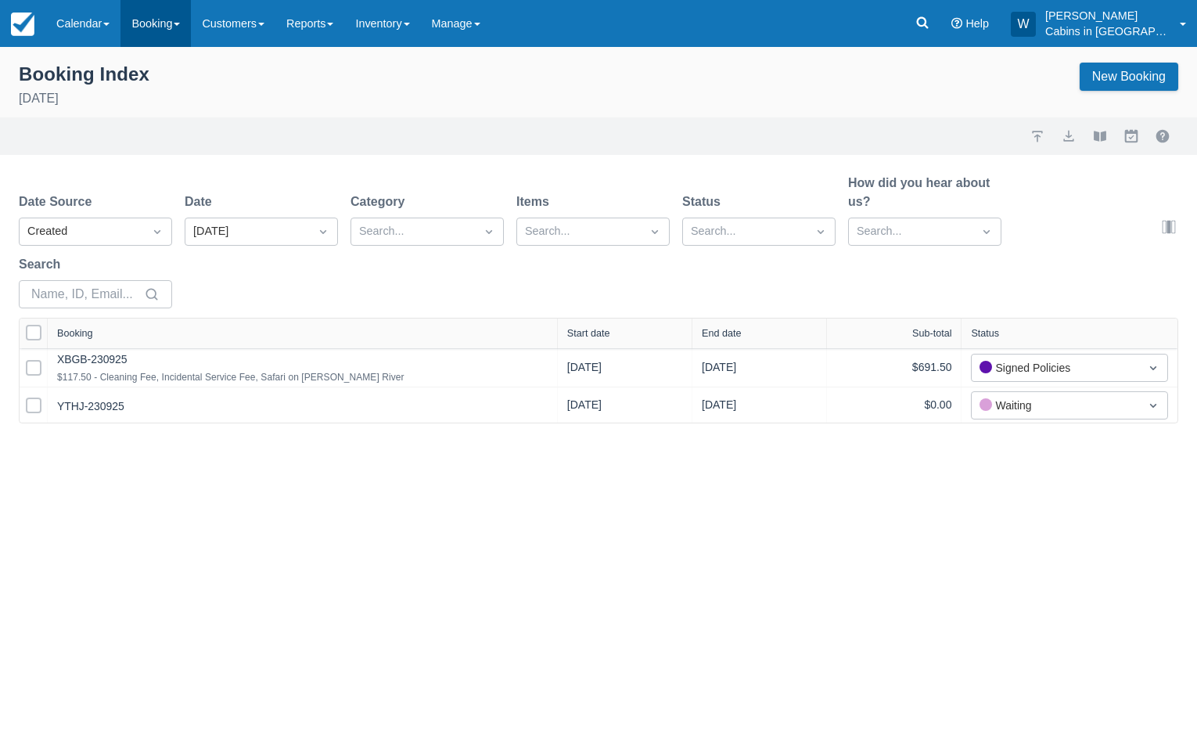
click at [186, 22] on link "Booking" at bounding box center [156, 23] width 70 height 47
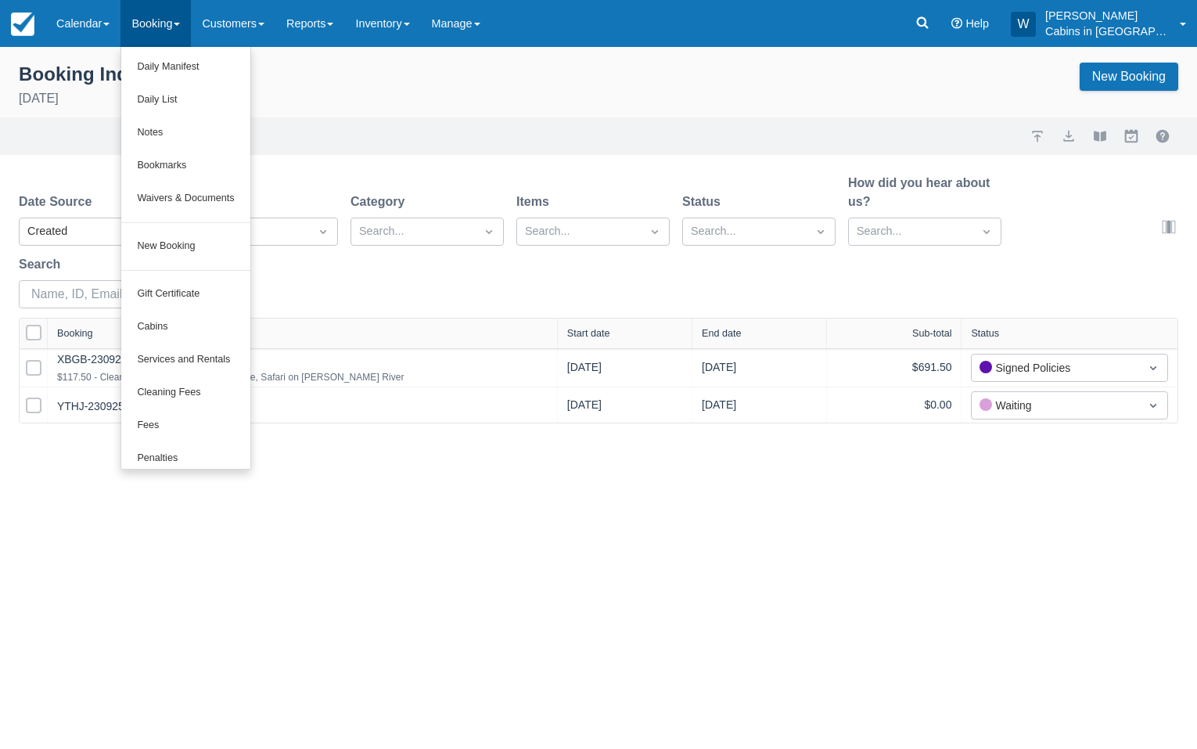
click at [349, 142] on div "Import Export View booklet Myallocator External Bookings" at bounding box center [599, 136] width 1160 height 19
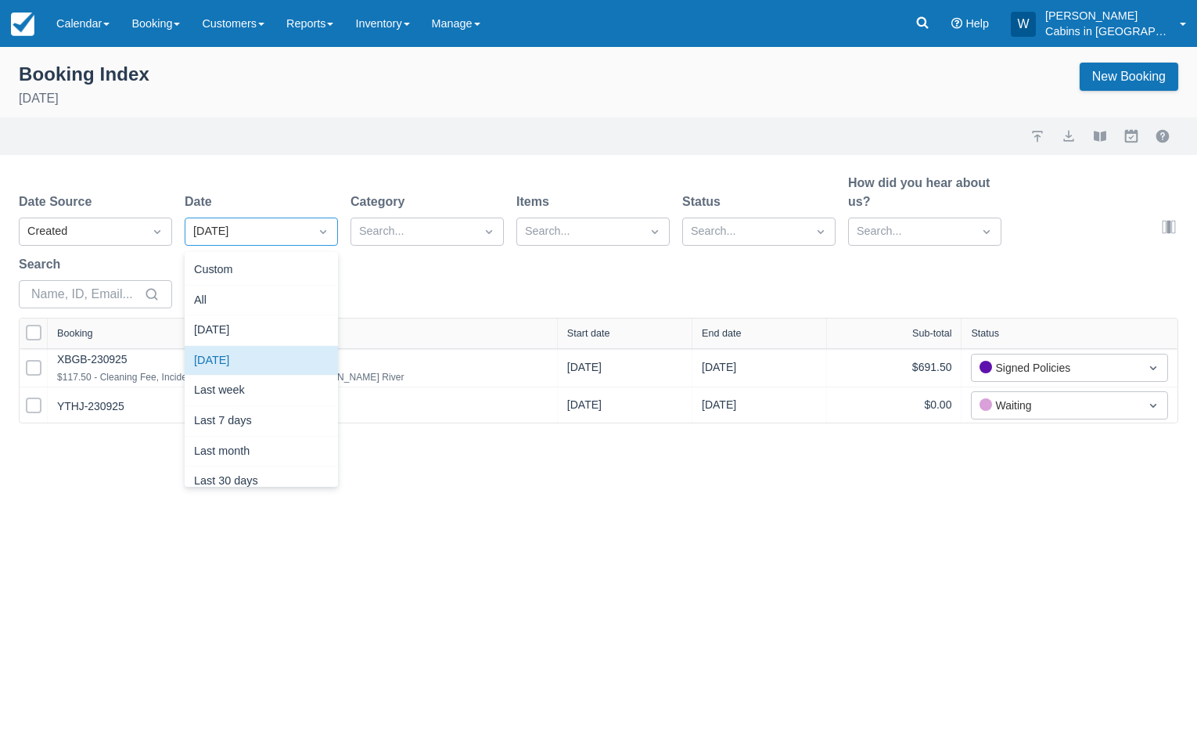
click at [325, 231] on icon "Dropdown icon" at bounding box center [323, 232] width 6 height 4
click at [290, 332] on div "[DATE]" at bounding box center [261, 330] width 153 height 31
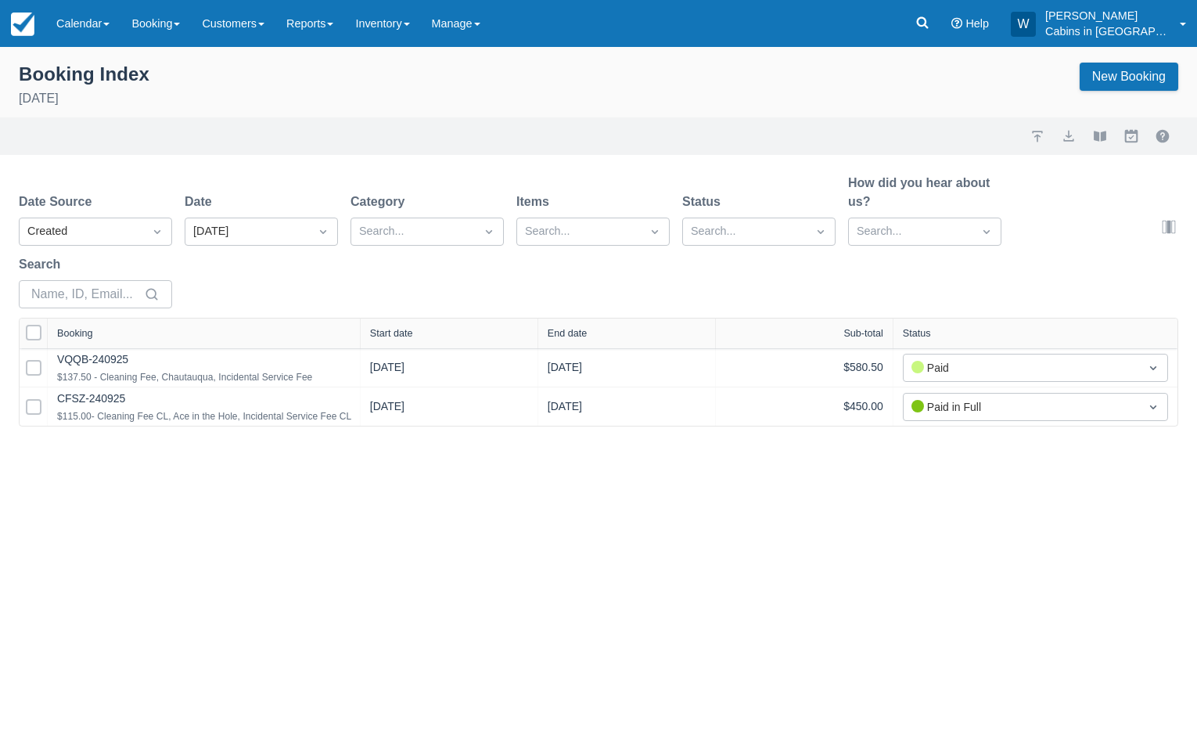
drag, startPoint x: 243, startPoint y: 328, endPoint x: 511, endPoint y: 294, distance: 270.5
click at [509, 295] on div "Date Source Created Date [DATE] Category Search... Items Search... Status Searc…" at bounding box center [598, 300] width 1197 height 253
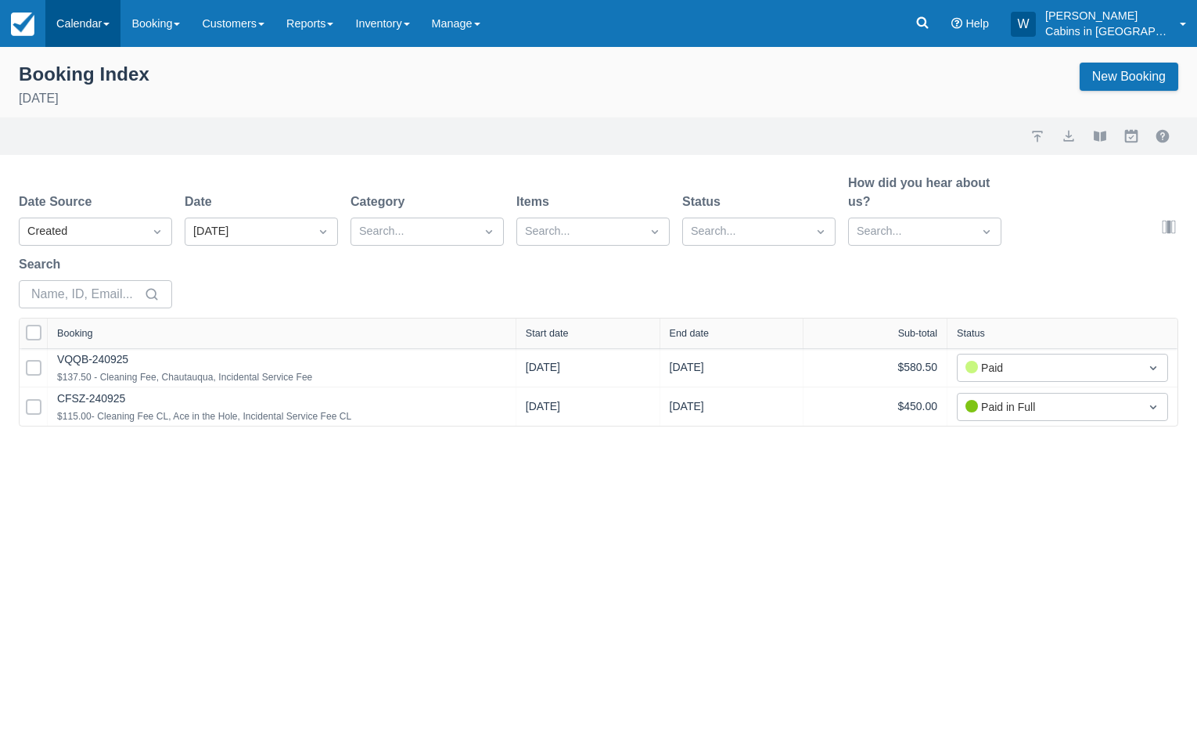
click at [97, 22] on link "Calendar" at bounding box center [82, 23] width 75 height 47
click at [98, 92] on link "Customer" at bounding box center [108, 100] width 124 height 33
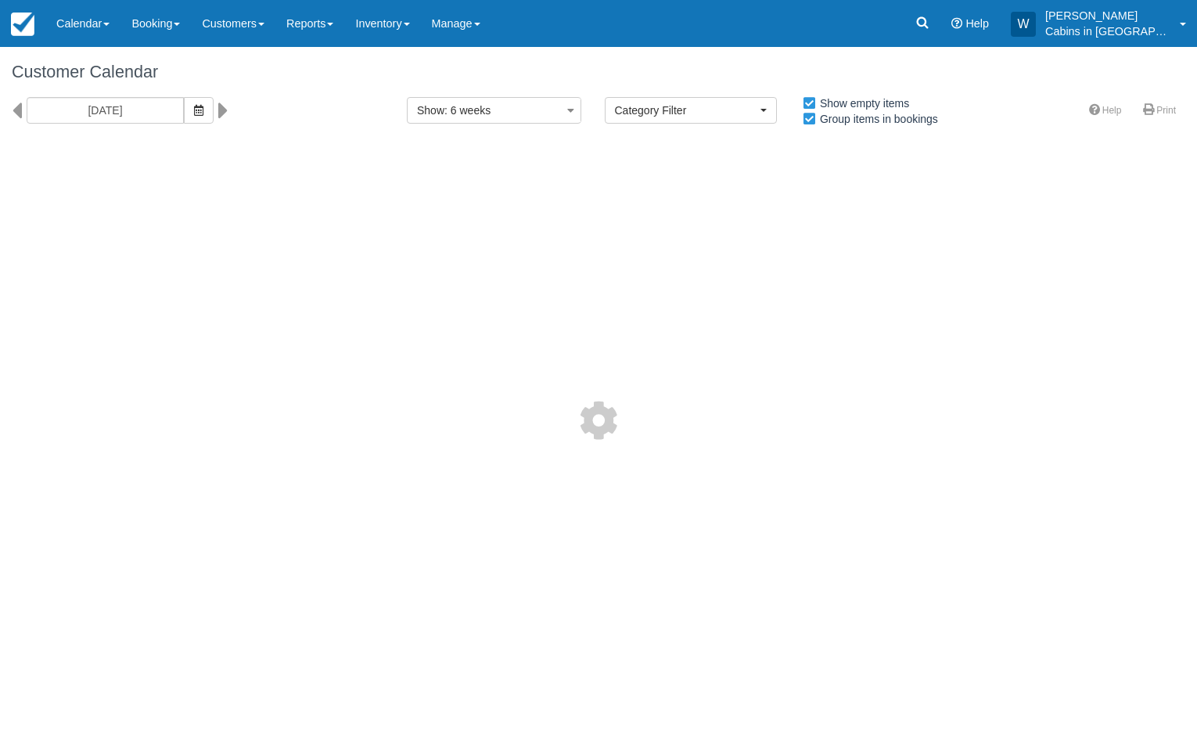
select select
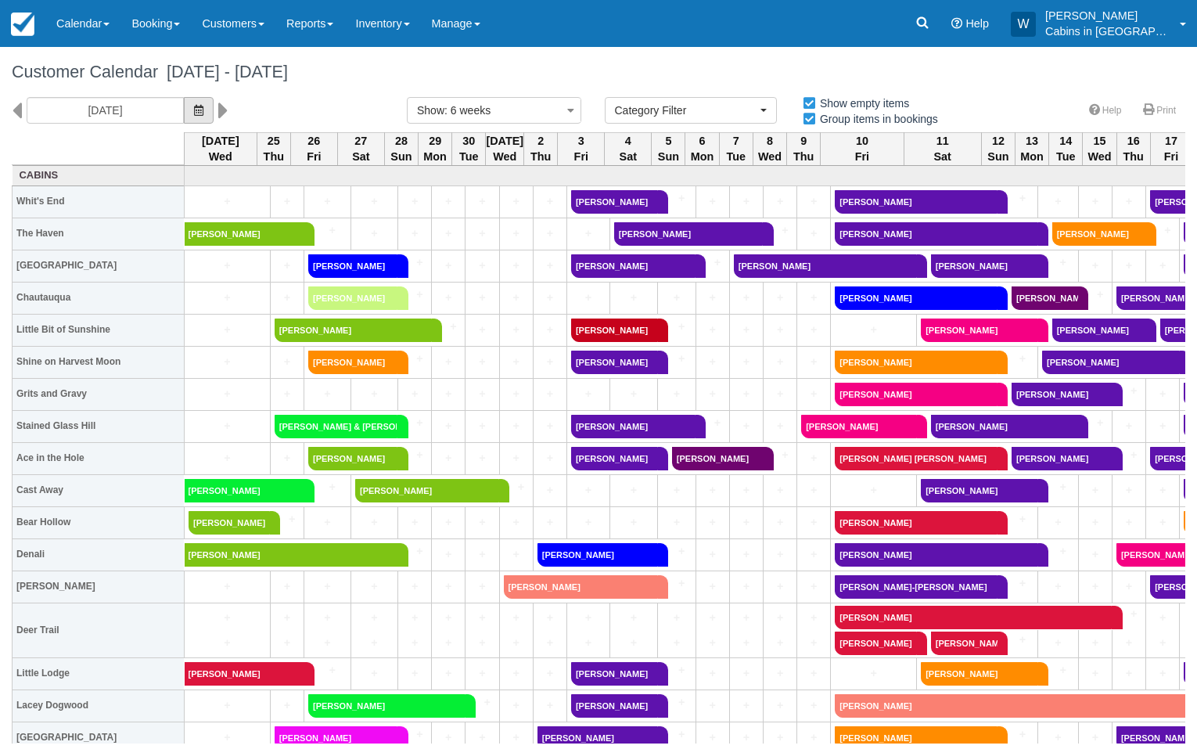
click at [194, 114] on icon "button" at bounding box center [198, 110] width 9 height 11
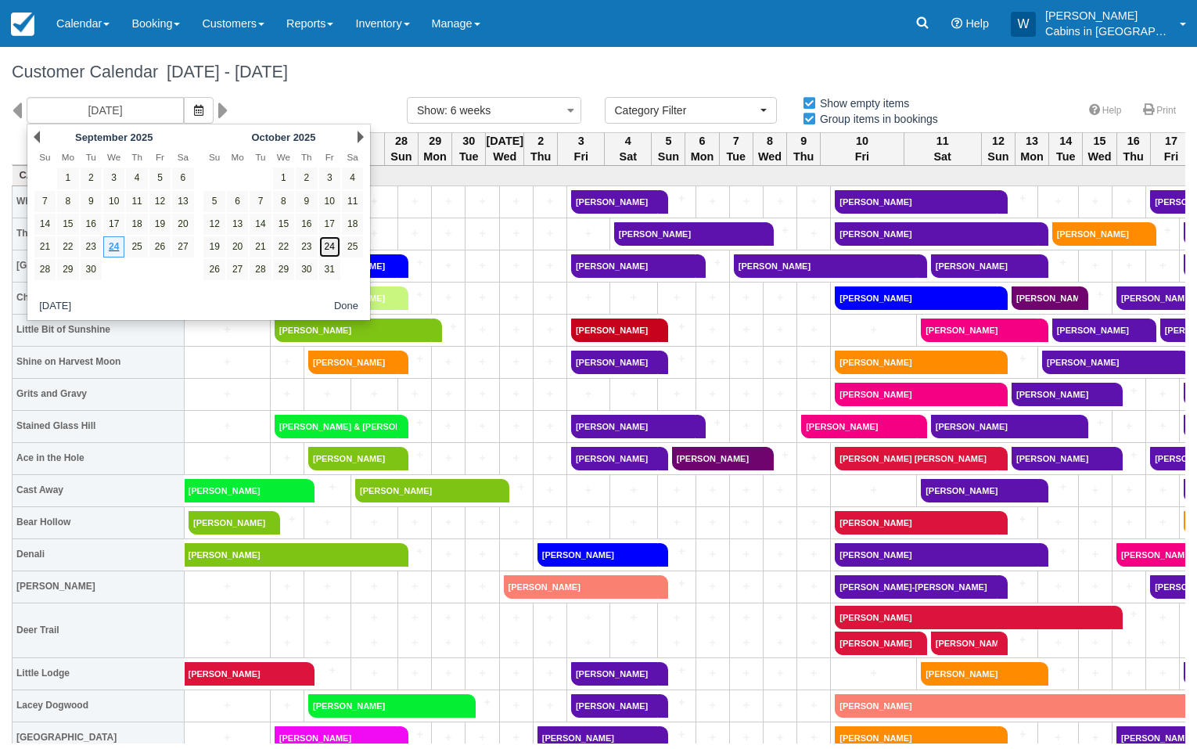
click at [332, 244] on link "24" at bounding box center [329, 246] width 21 height 21
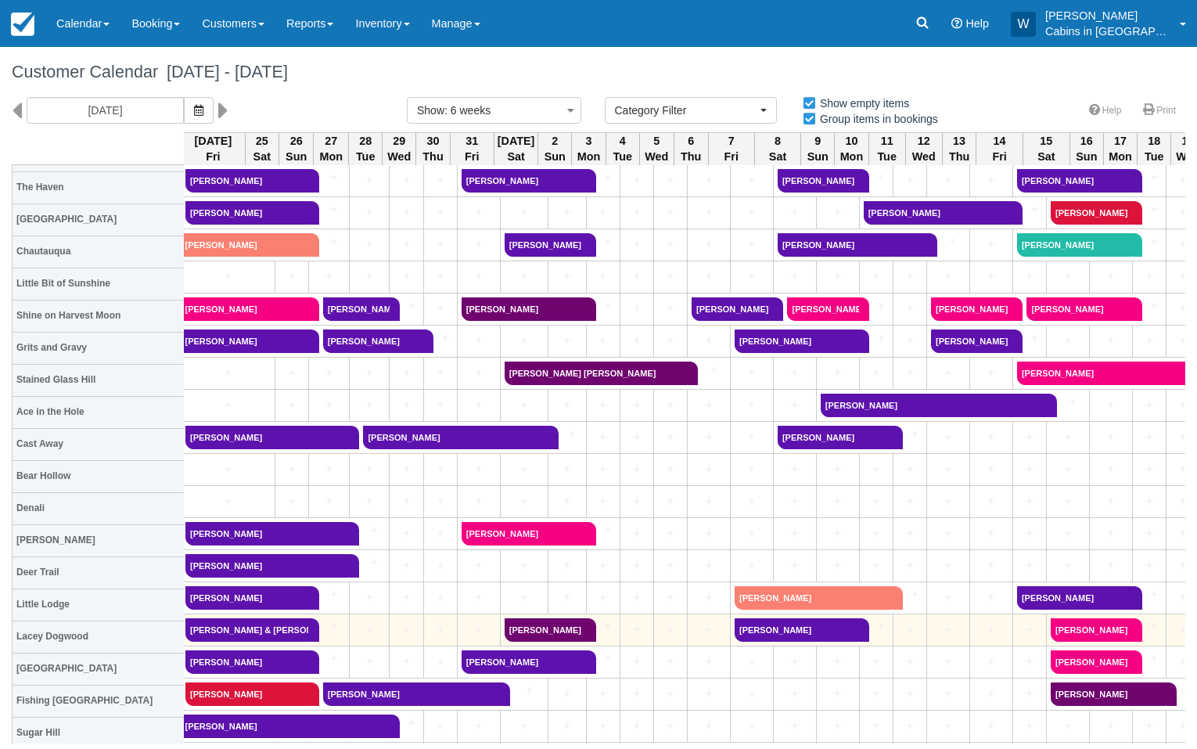
scroll to position [0, 3]
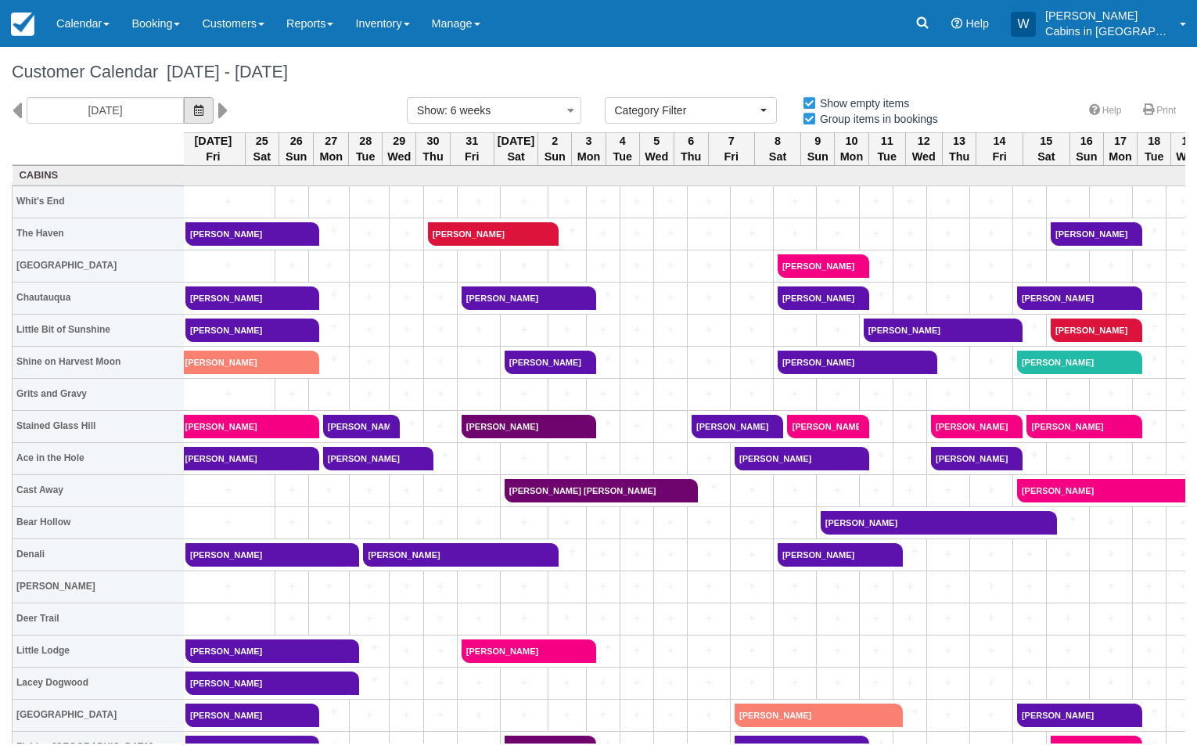
click at [184, 103] on button "button" at bounding box center [199, 110] width 30 height 27
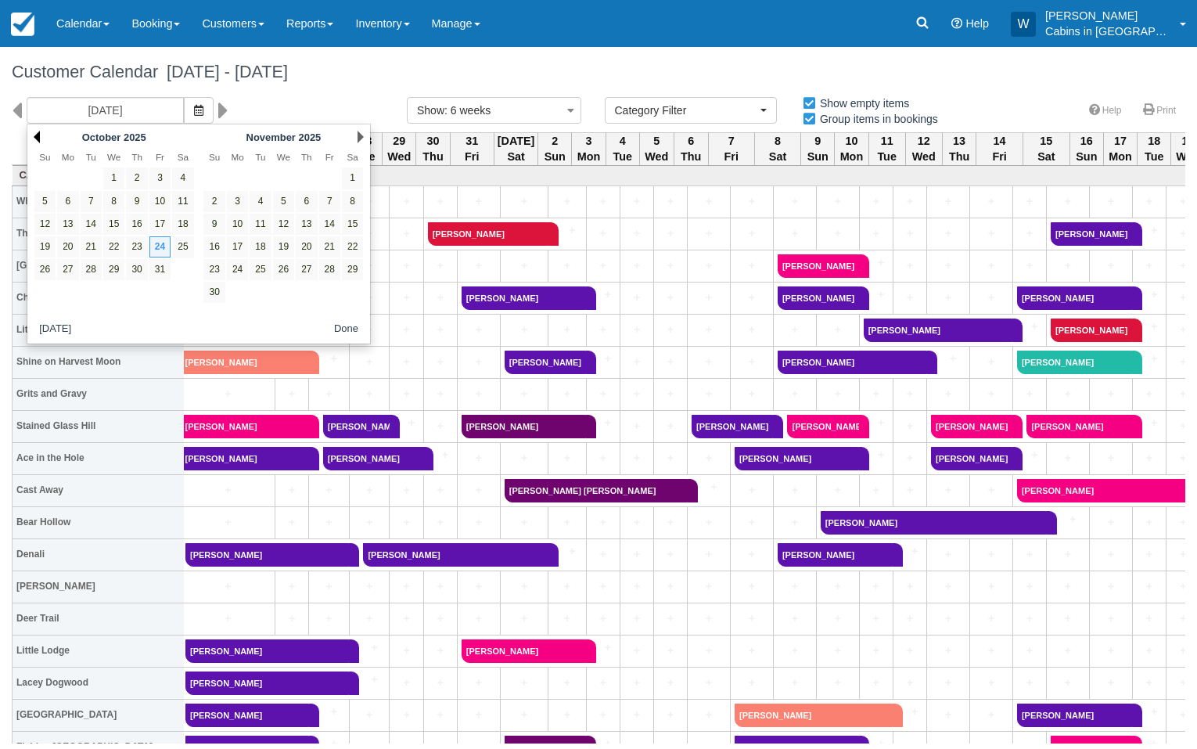
click at [36, 138] on link "Prev" at bounding box center [37, 137] width 6 height 13
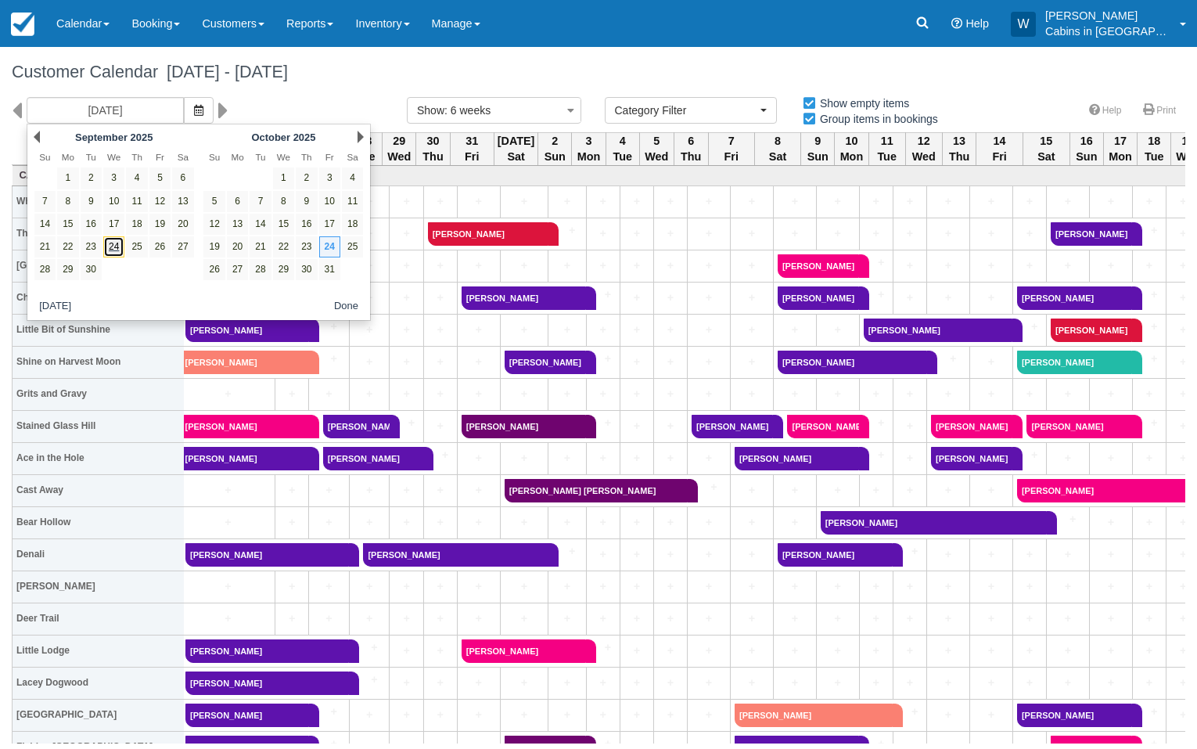
click at [112, 245] on link "24" at bounding box center [113, 246] width 21 height 21
type input "09/24/25"
